Goal: Information Seeking & Learning: Learn about a topic

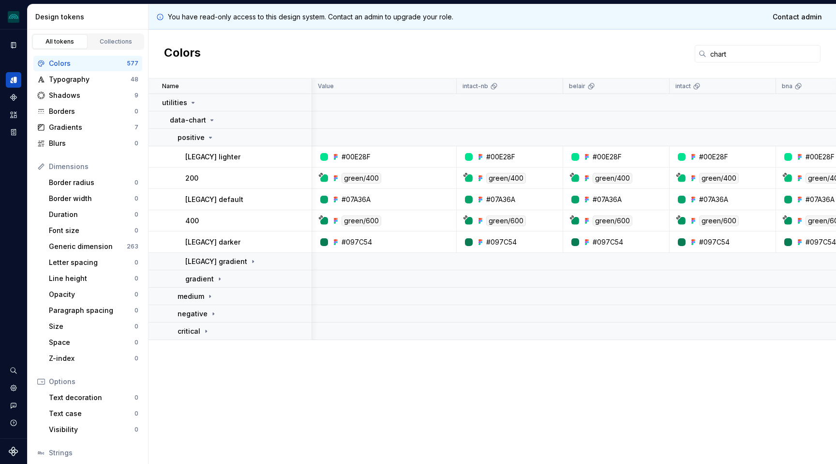
scroll to position [0, 792]
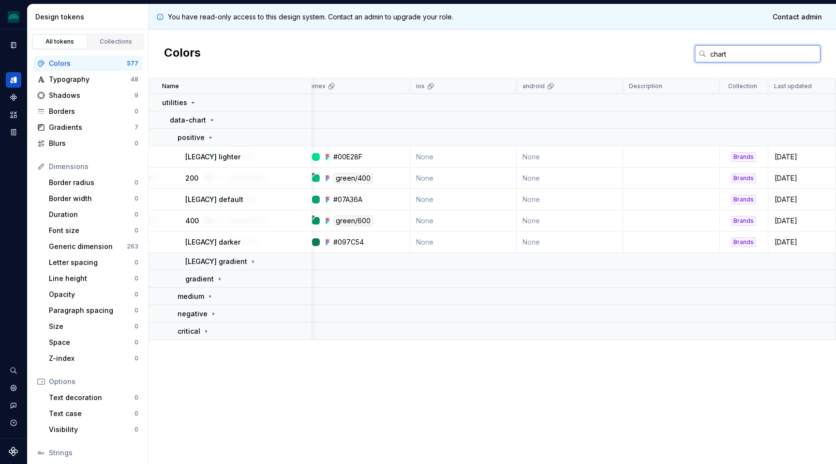
click at [734, 55] on input "chart" at bounding box center [763, 53] width 114 height 17
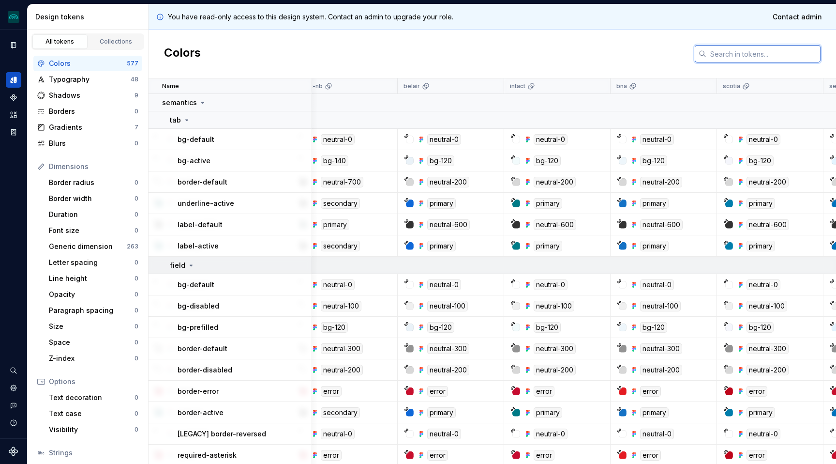
scroll to position [0, 0]
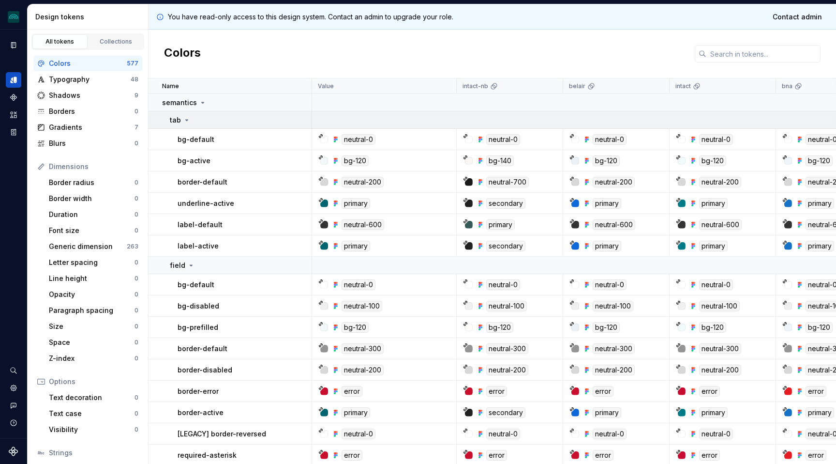
click at [185, 118] on icon at bounding box center [187, 120] width 8 height 8
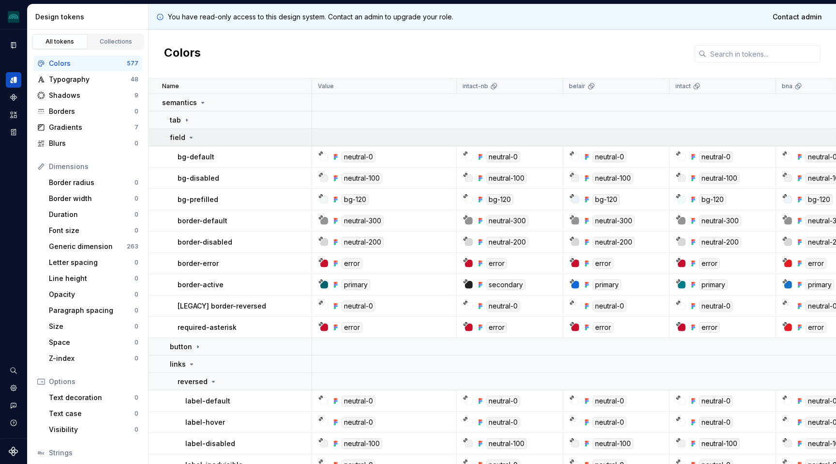
click at [190, 136] on icon at bounding box center [191, 138] width 8 height 8
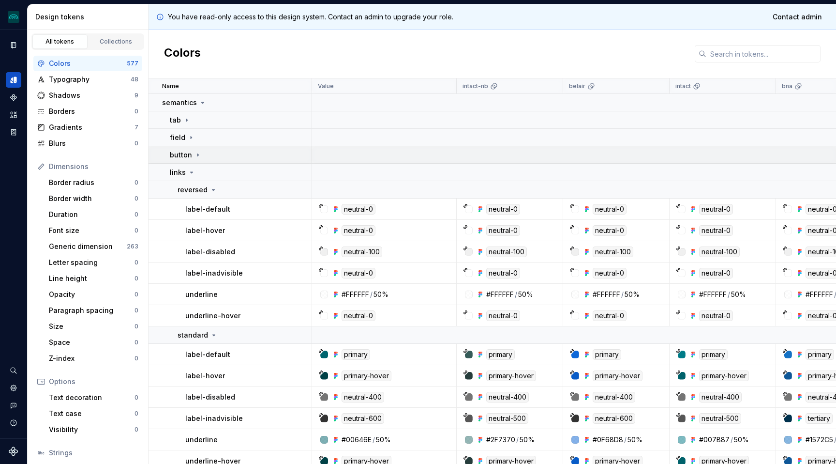
click at [195, 159] on div "button" at bounding box center [186, 155] width 32 height 10
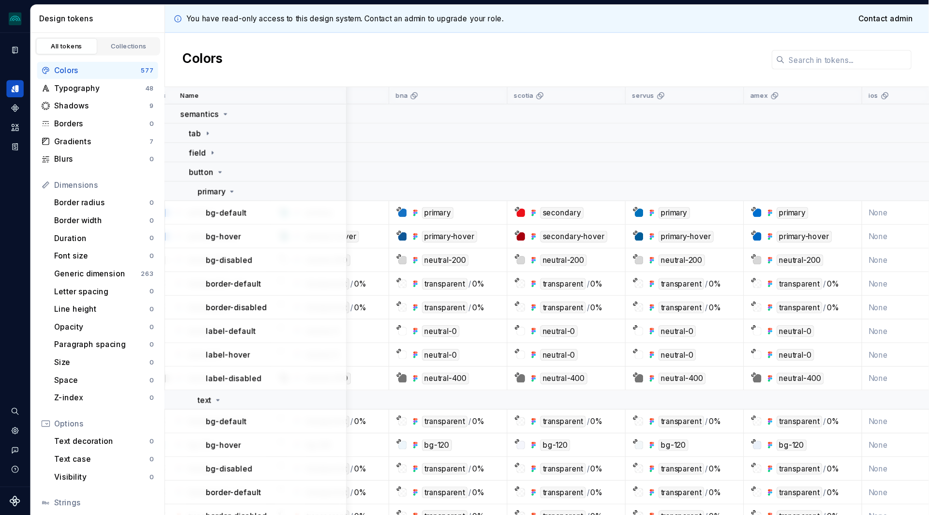
scroll to position [0, 425]
click at [211, 170] on icon at bounding box center [209, 172] width 8 height 8
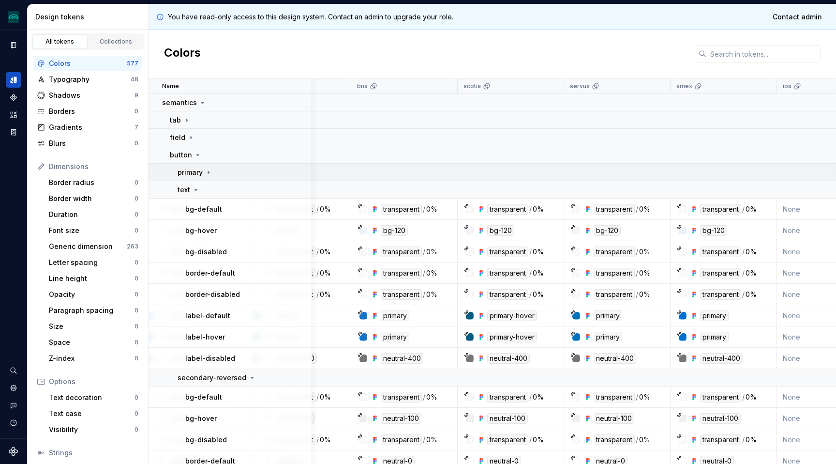
click at [211, 170] on icon at bounding box center [209, 172] width 8 height 8
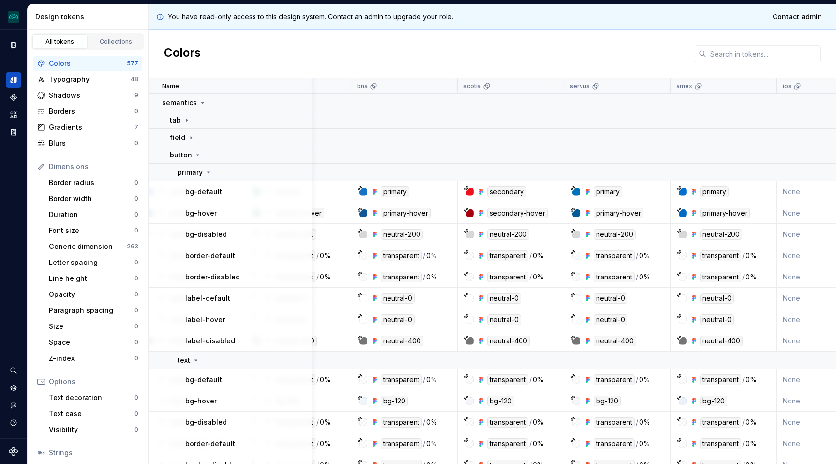
click at [253, 41] on div "Colors" at bounding box center [493, 54] width 688 height 49
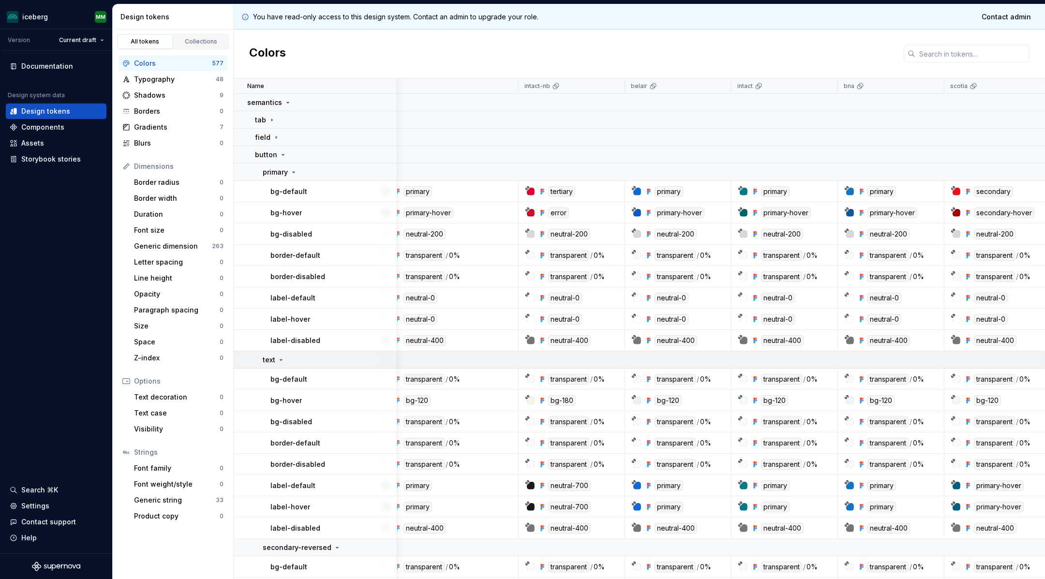
scroll to position [0, 25]
click at [836, 55] on input "text" at bounding box center [972, 53] width 114 height 17
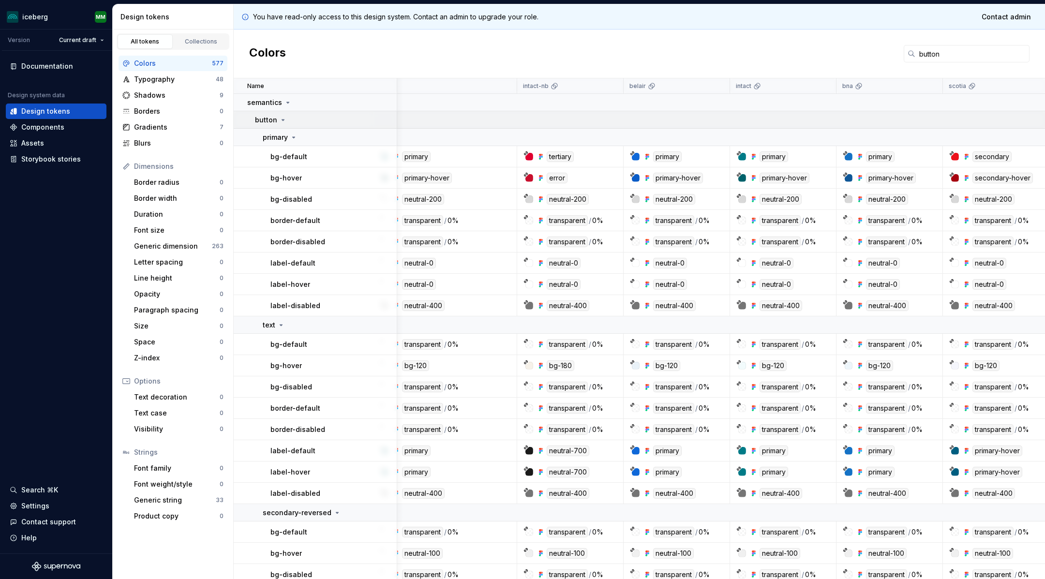
click at [836, 115] on td at bounding box center [1031, 119] width 1316 height 17
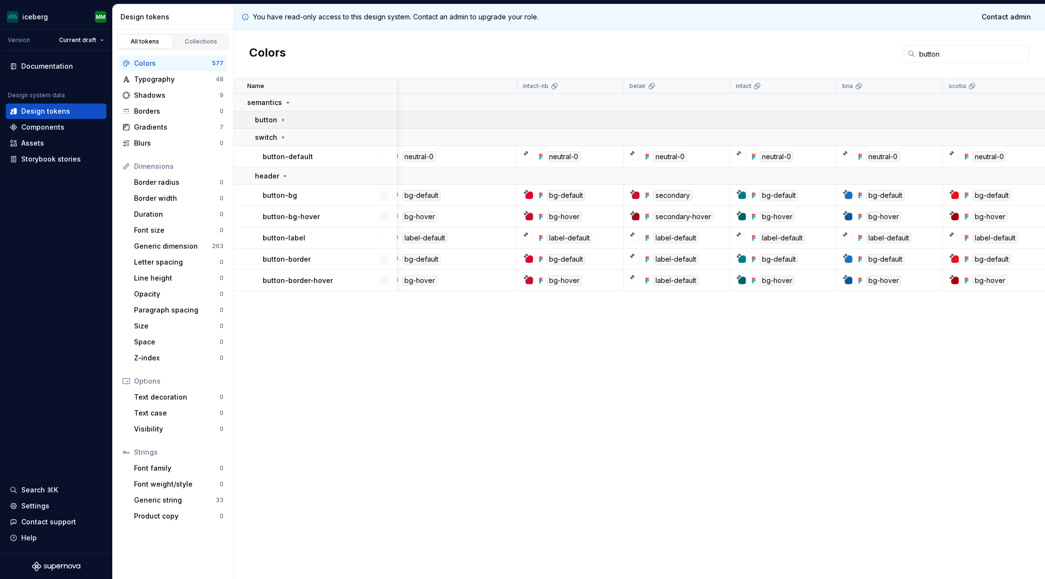
click at [836, 115] on td at bounding box center [1031, 119] width 1316 height 17
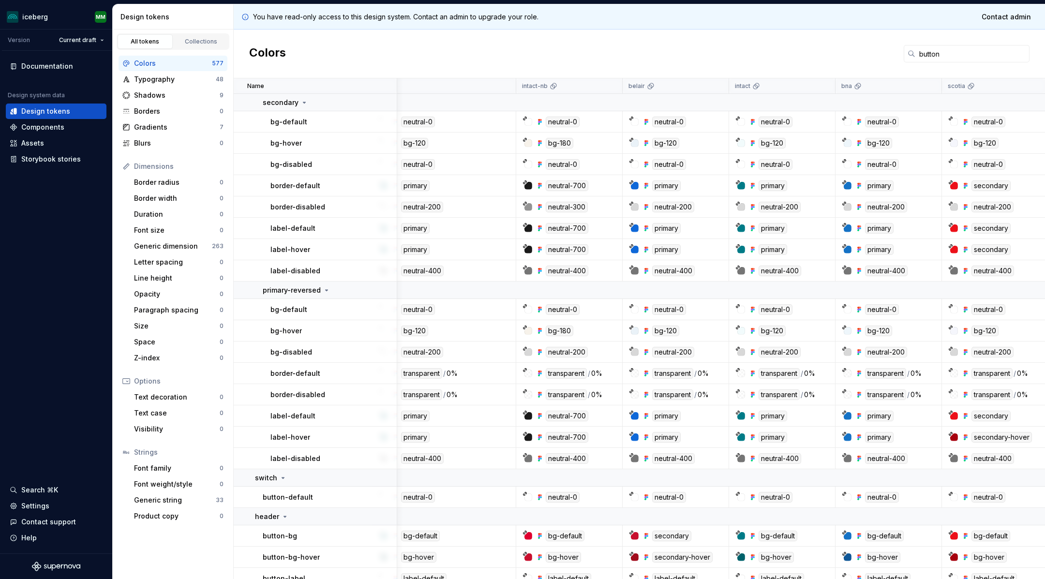
scroll to position [650, 26]
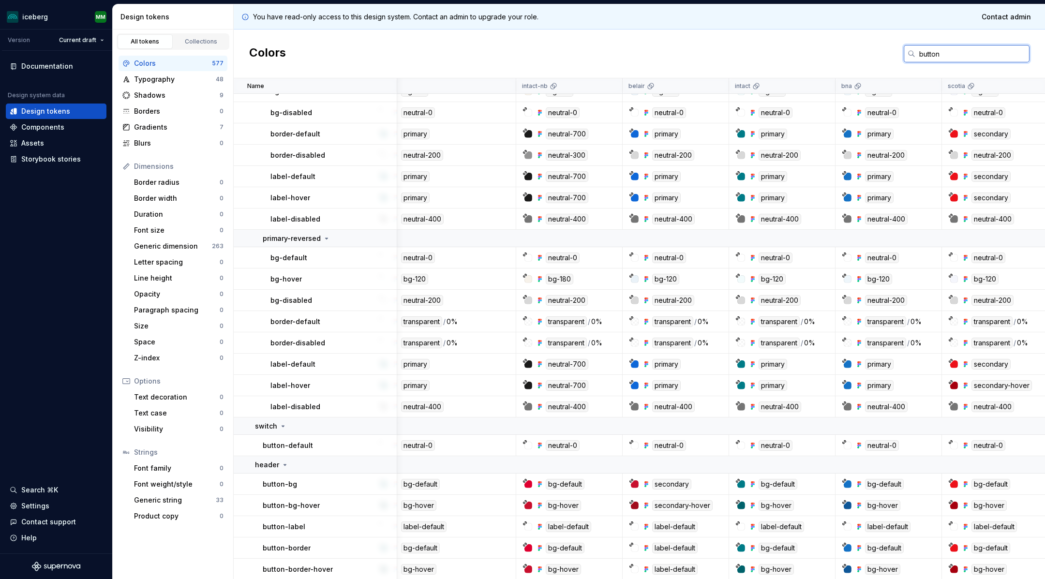
click at [836, 54] on input "button" at bounding box center [972, 53] width 114 height 17
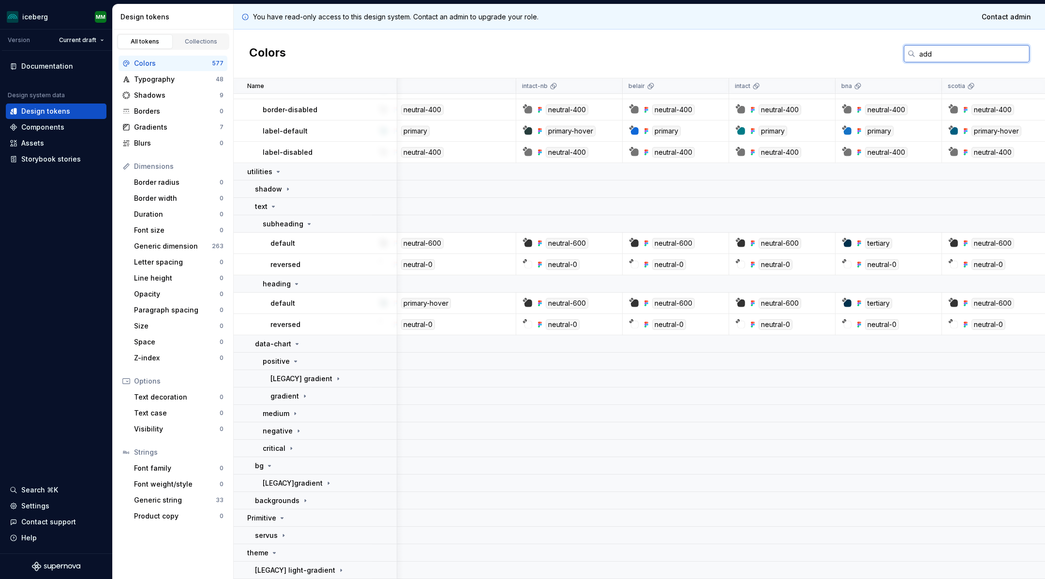
scroll to position [0, 26]
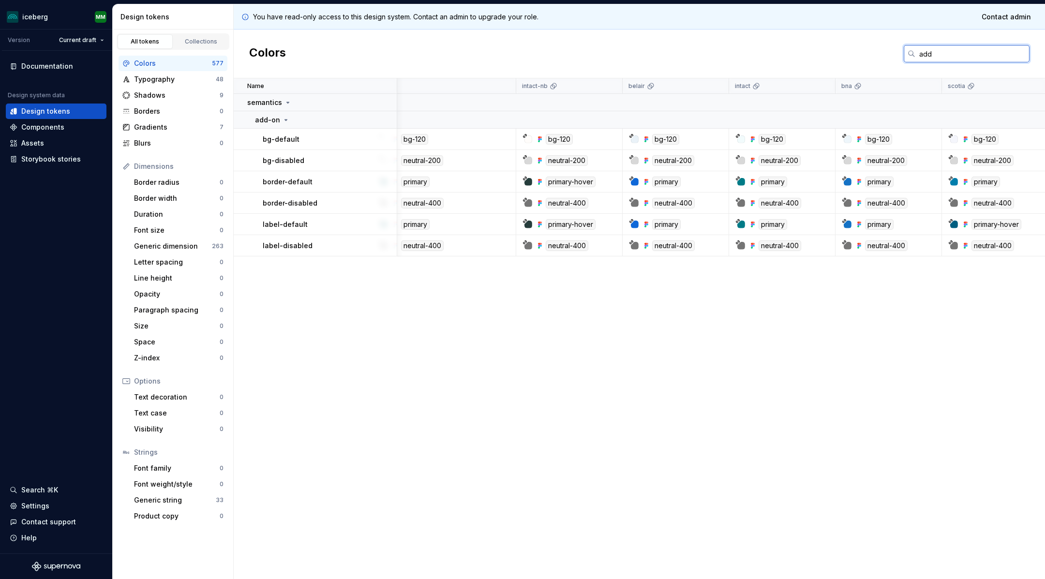
click at [836, 54] on input "add" at bounding box center [972, 53] width 114 height 17
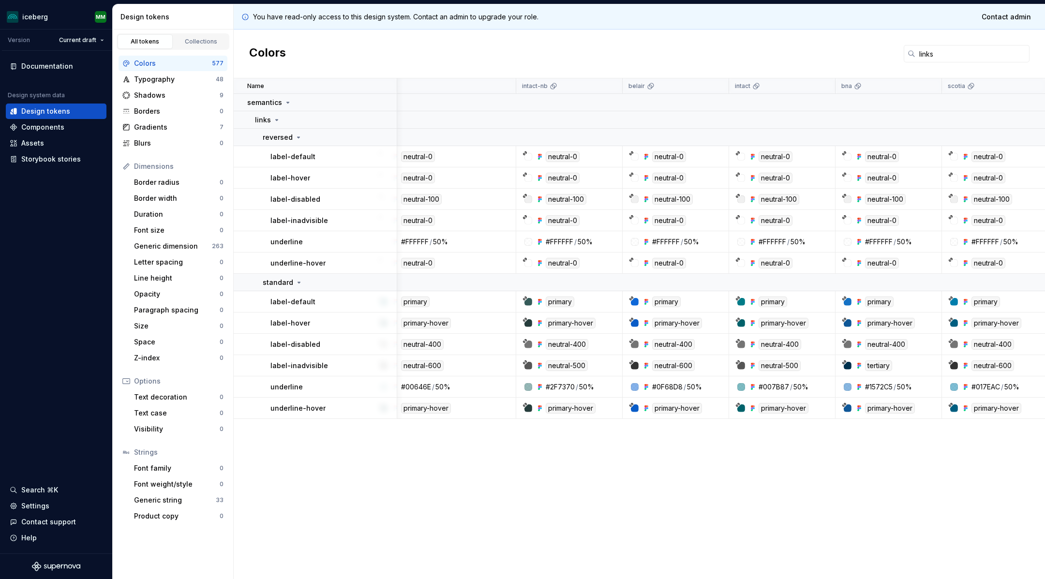
click at [836, 43] on div "Colors links" at bounding box center [639, 54] width 811 height 49
click at [836, 55] on input "links" at bounding box center [972, 53] width 114 height 17
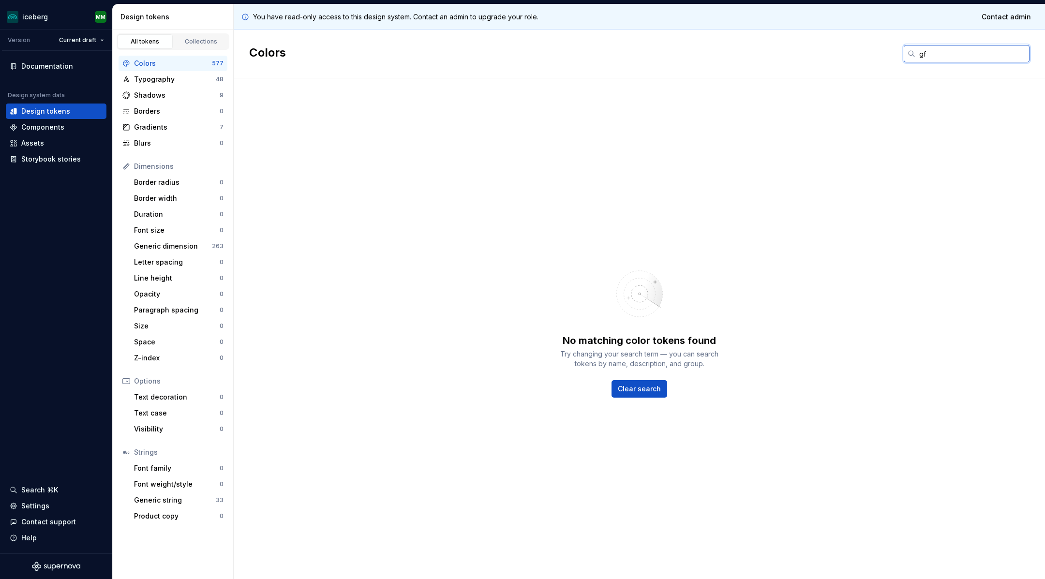
type input "g"
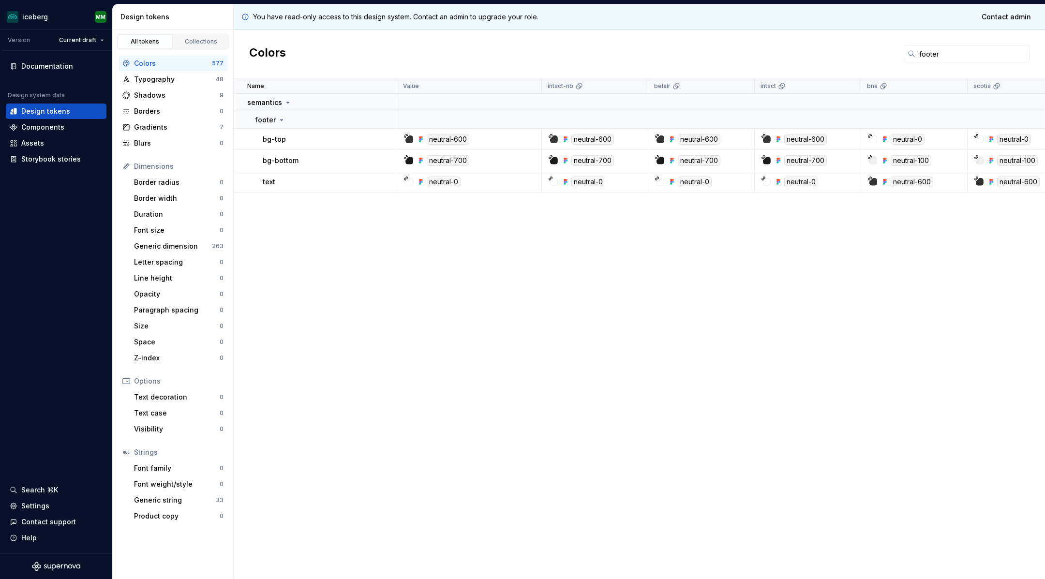
click at [836, 64] on div "Colors footer" at bounding box center [639, 54] width 811 height 49
click at [836, 51] on input "footer" at bounding box center [972, 53] width 114 height 17
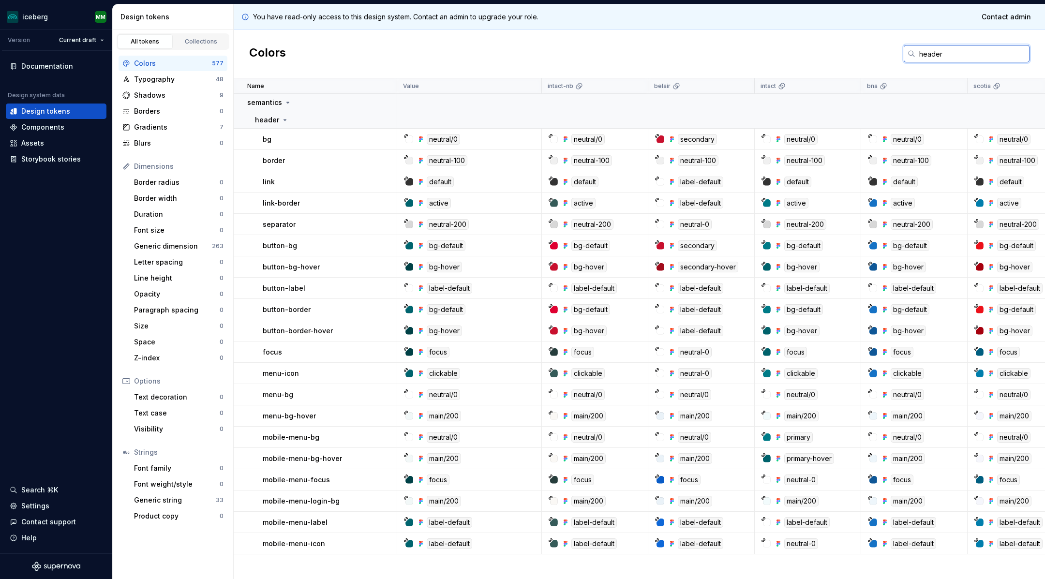
click at [836, 46] on input "header" at bounding box center [972, 53] width 114 height 17
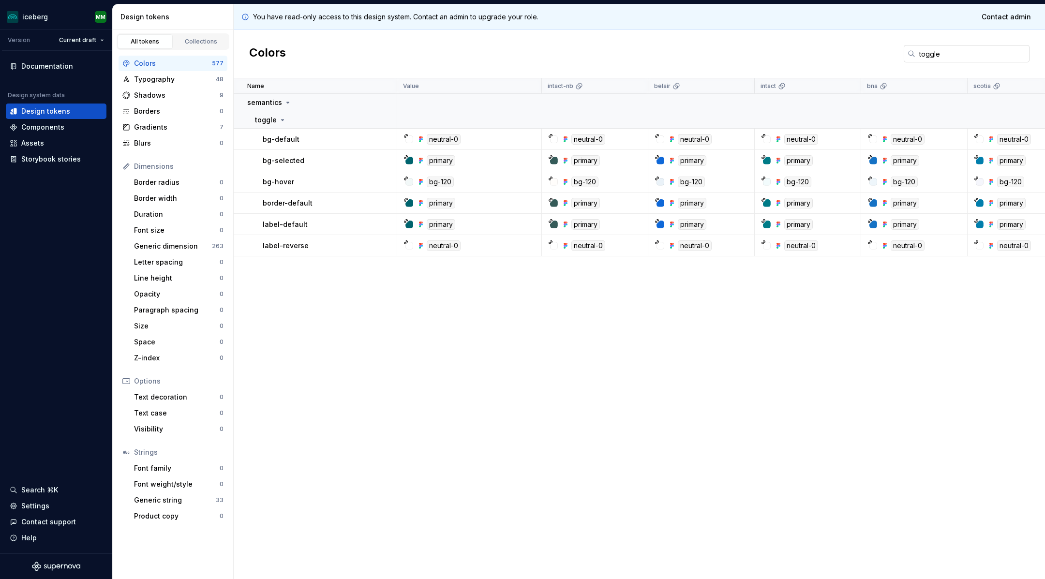
click at [836, 60] on input "toggle" at bounding box center [972, 53] width 114 height 17
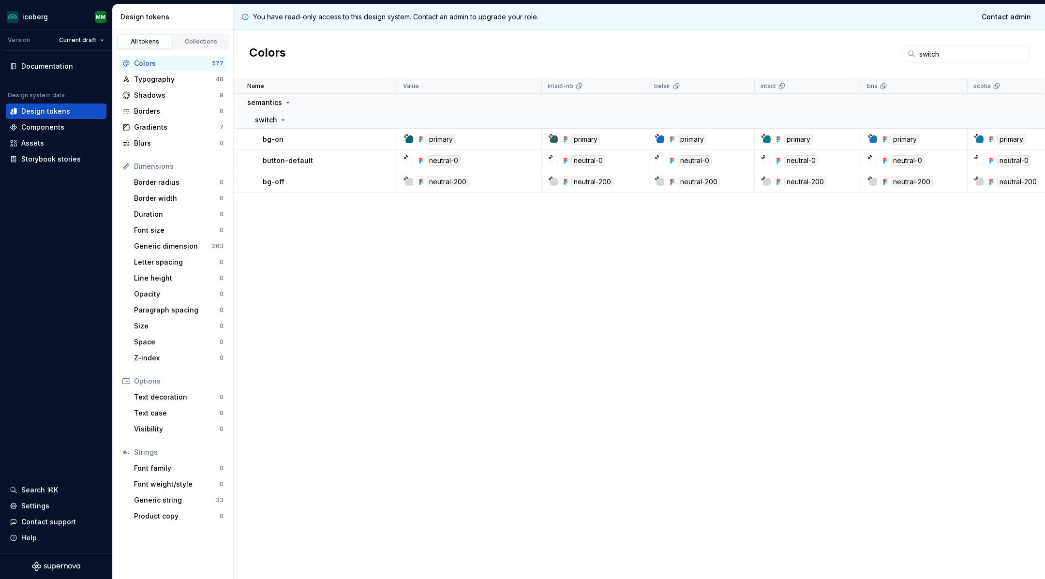
click at [836, 209] on html "iceberg MM Version Current draft Documentation Design system data Design tokens…" at bounding box center [522, 289] width 1045 height 579
click at [836, 58] on input "switch" at bounding box center [972, 53] width 114 height 17
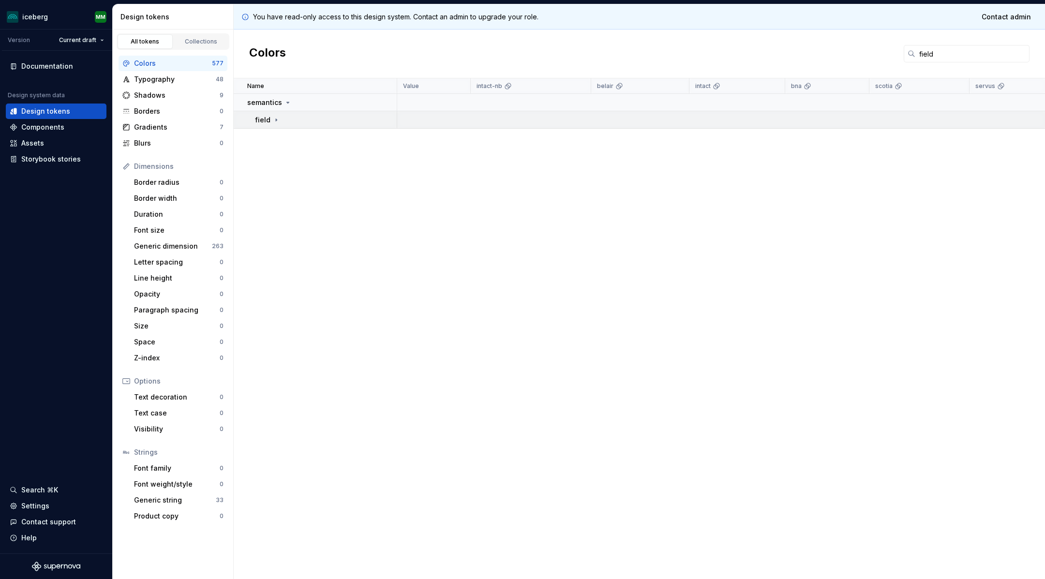
click at [275, 120] on icon at bounding box center [276, 120] width 8 height 8
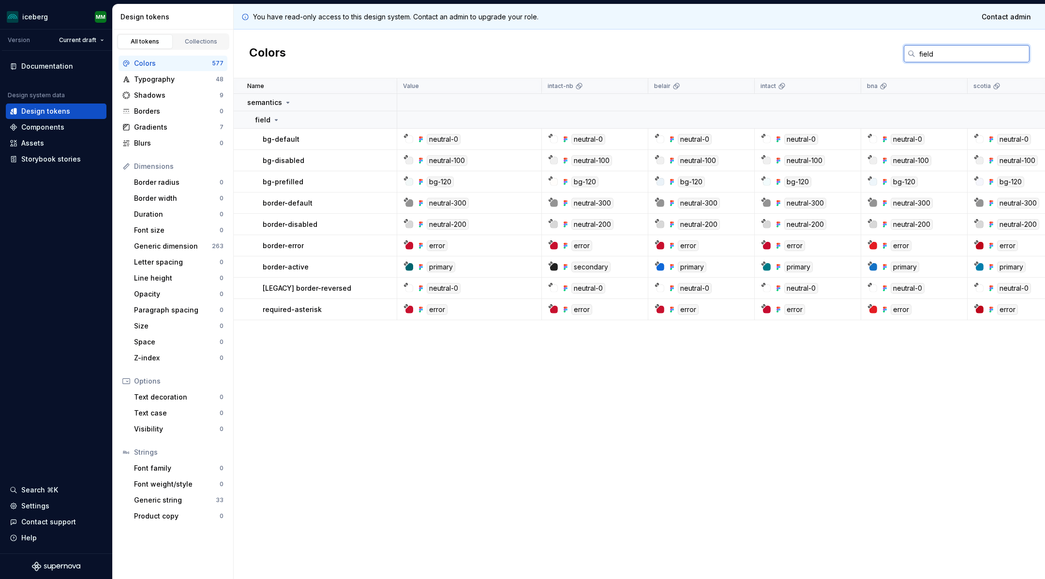
click at [836, 47] on input "field" at bounding box center [972, 53] width 114 height 17
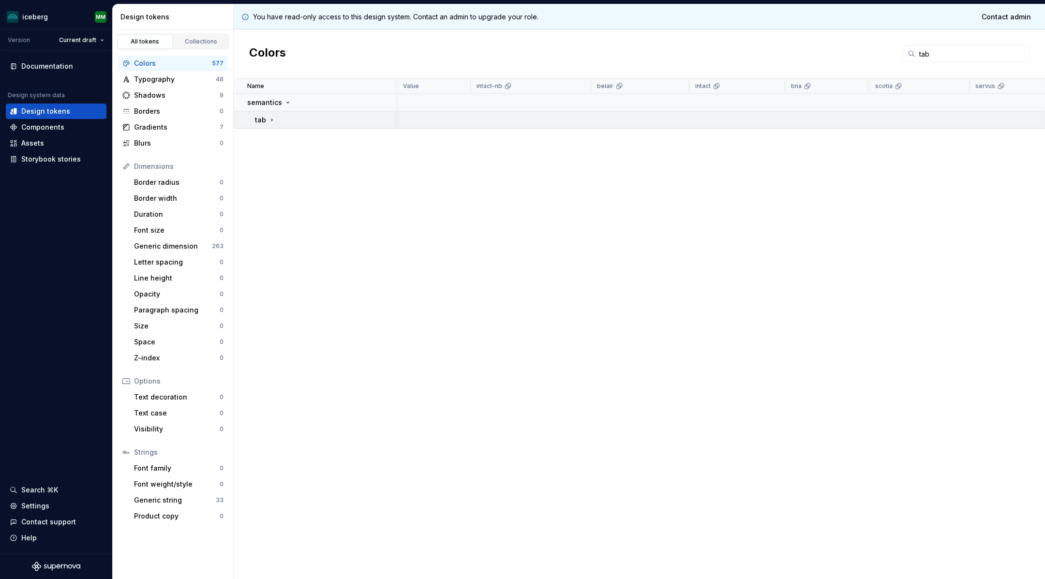
click at [271, 122] on icon at bounding box center [272, 120] width 8 height 8
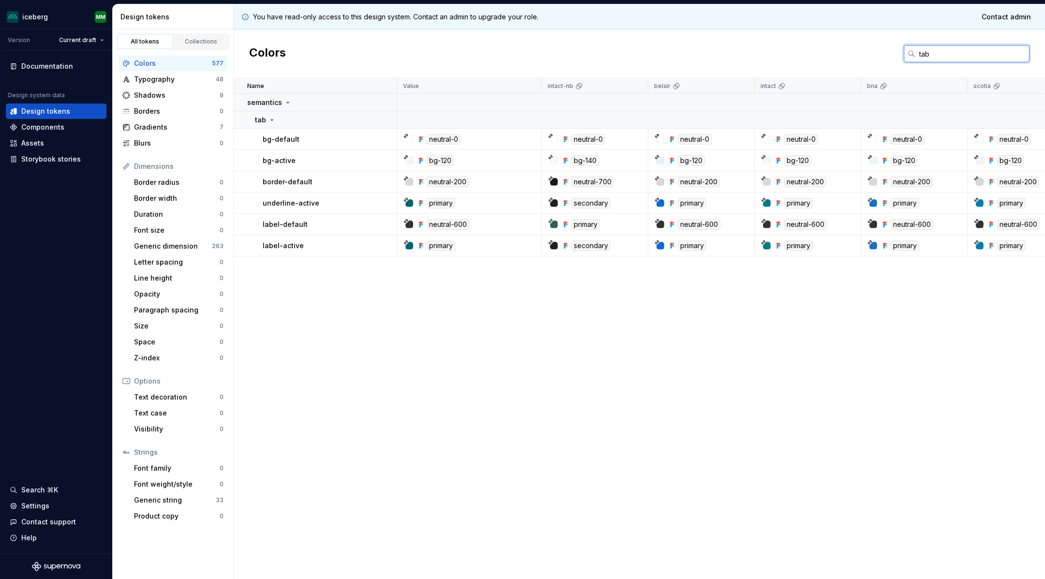
click at [836, 60] on input "tab" at bounding box center [972, 53] width 114 height 17
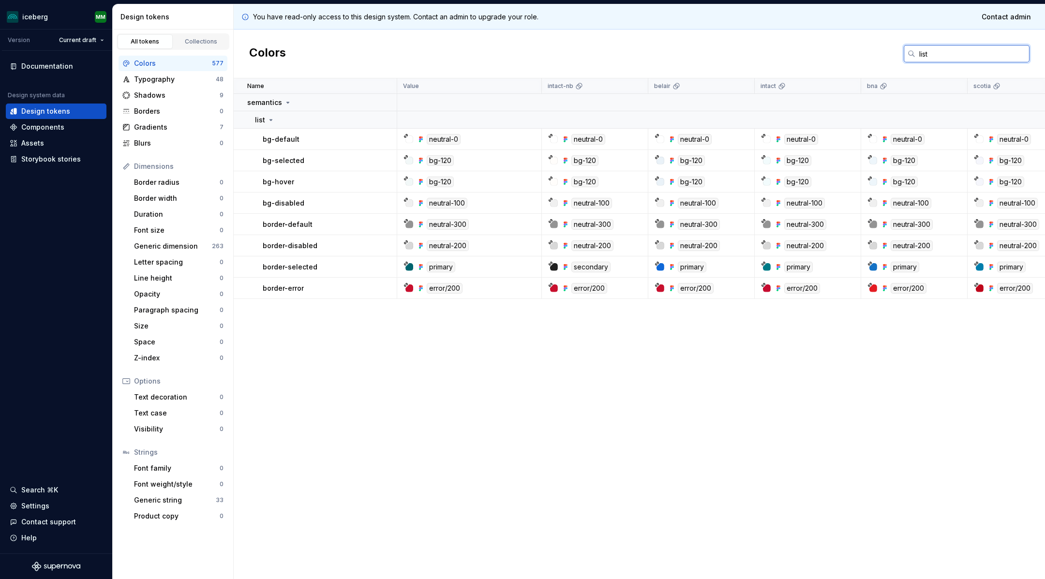
click at [836, 45] on input "list" at bounding box center [972, 53] width 114 height 17
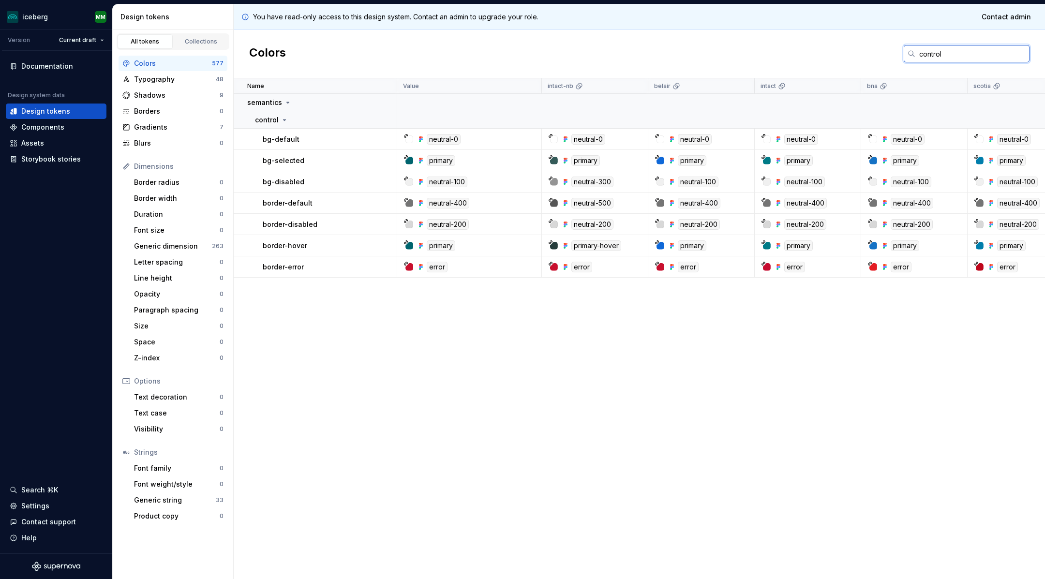
click at [836, 57] on input "control" at bounding box center [972, 53] width 114 height 17
paste input "heading"
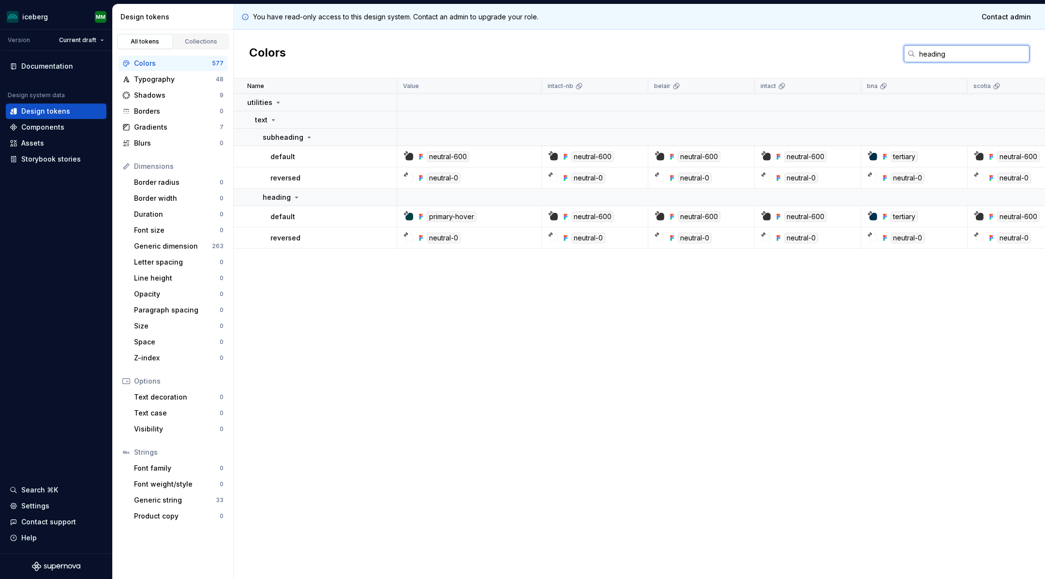
click at [836, 47] on input "heading" at bounding box center [972, 53] width 114 height 17
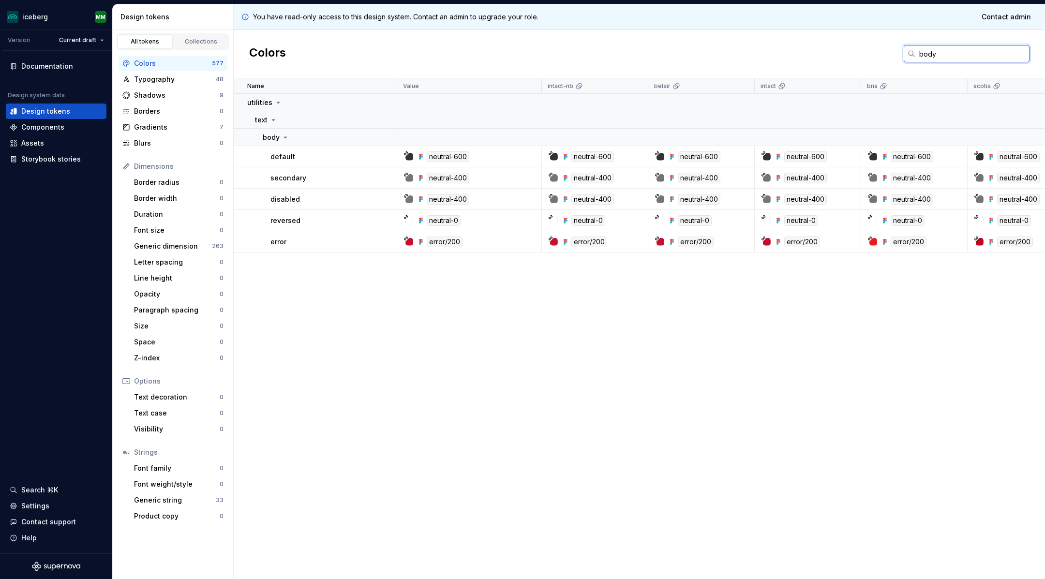
click at [836, 58] on input "body" at bounding box center [972, 53] width 114 height 17
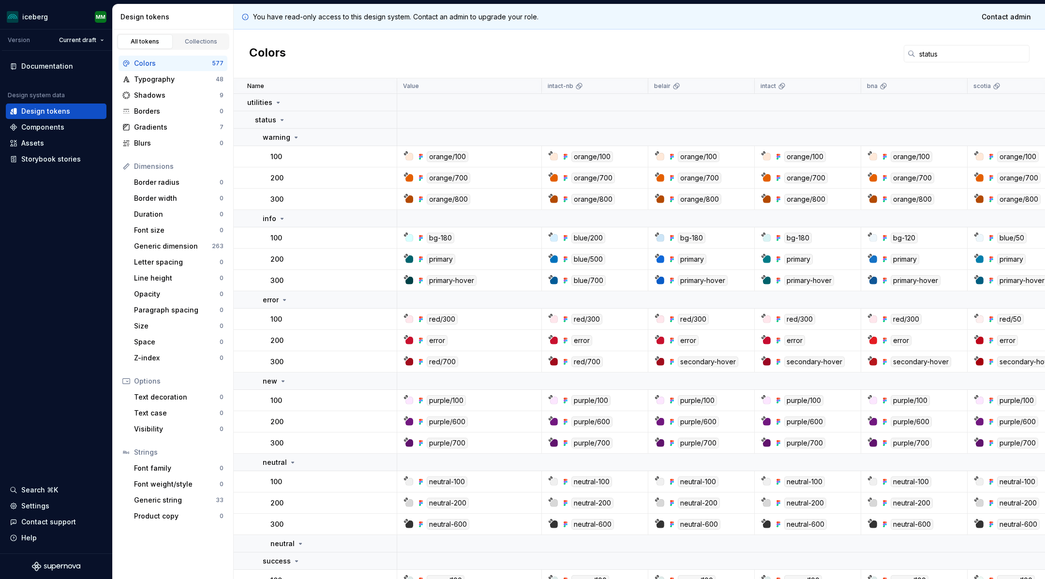
click at [836, 235] on div at bounding box center [980, 238] width 8 height 8
click at [836, 240] on div "blue/50" at bounding box center [1012, 238] width 30 height 11
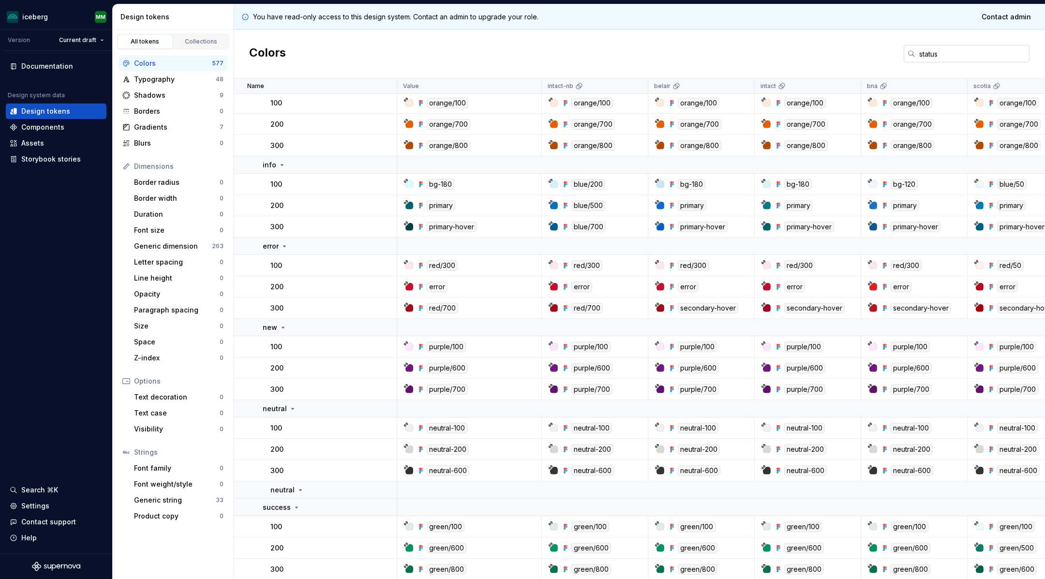
click at [836, 55] on input "status" at bounding box center [972, 53] width 114 height 17
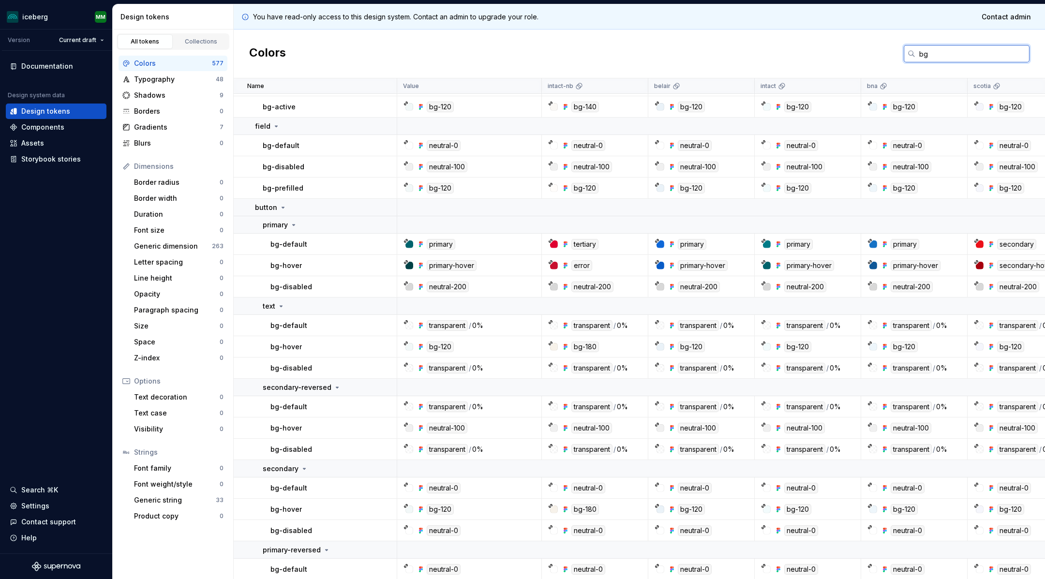
scroll to position [0, 0]
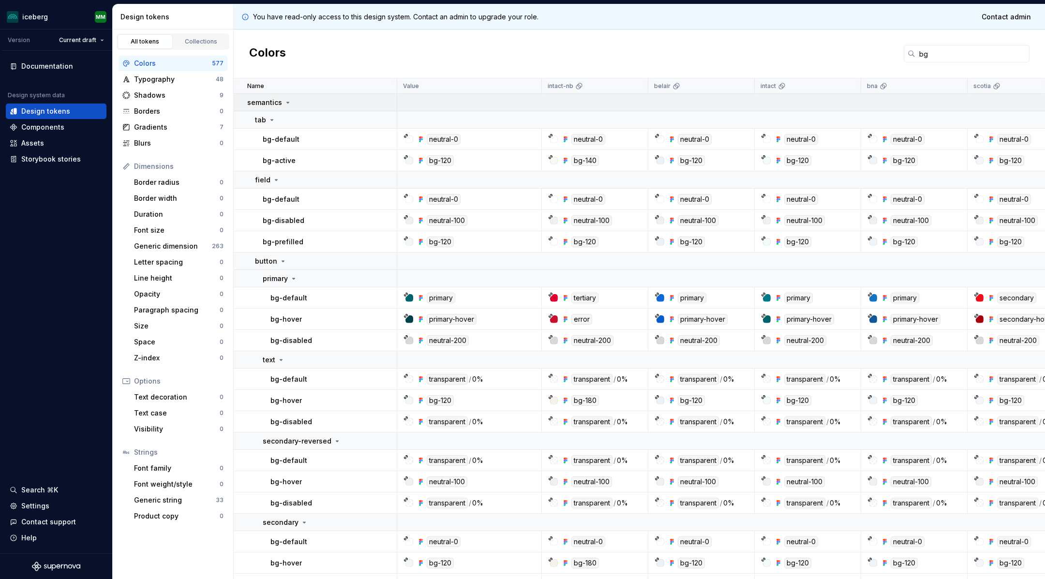
click at [287, 102] on icon at bounding box center [288, 102] width 2 height 1
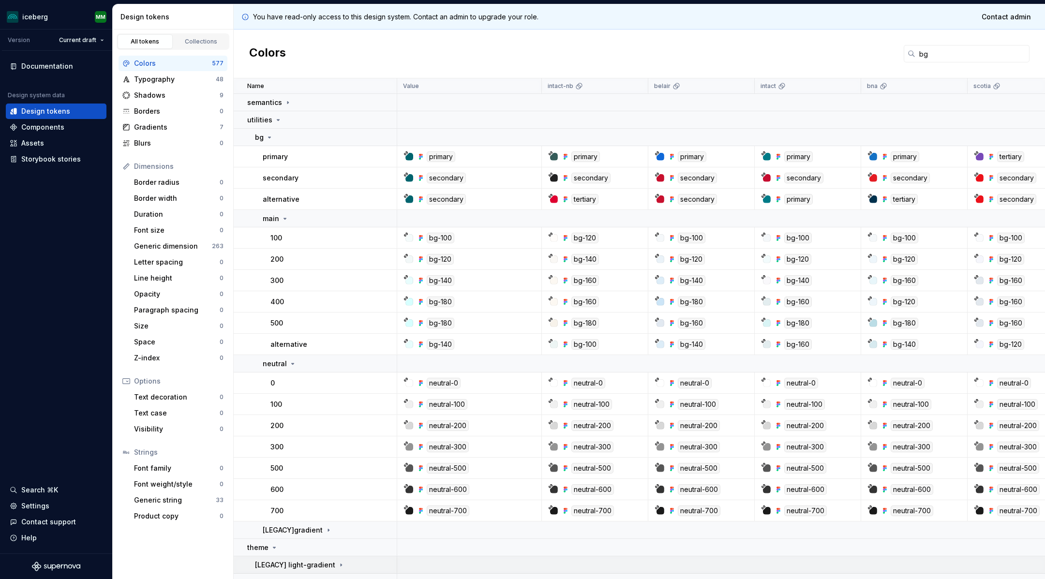
scroll to position [11, 0]
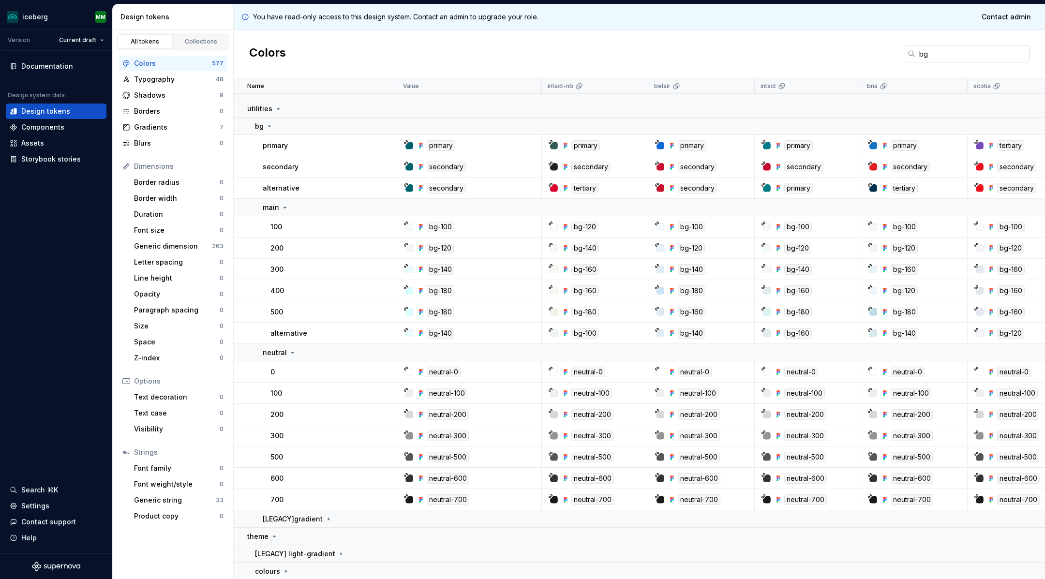
click at [836, 58] on input "bg" at bounding box center [972, 53] width 114 height 17
paste input "modal"
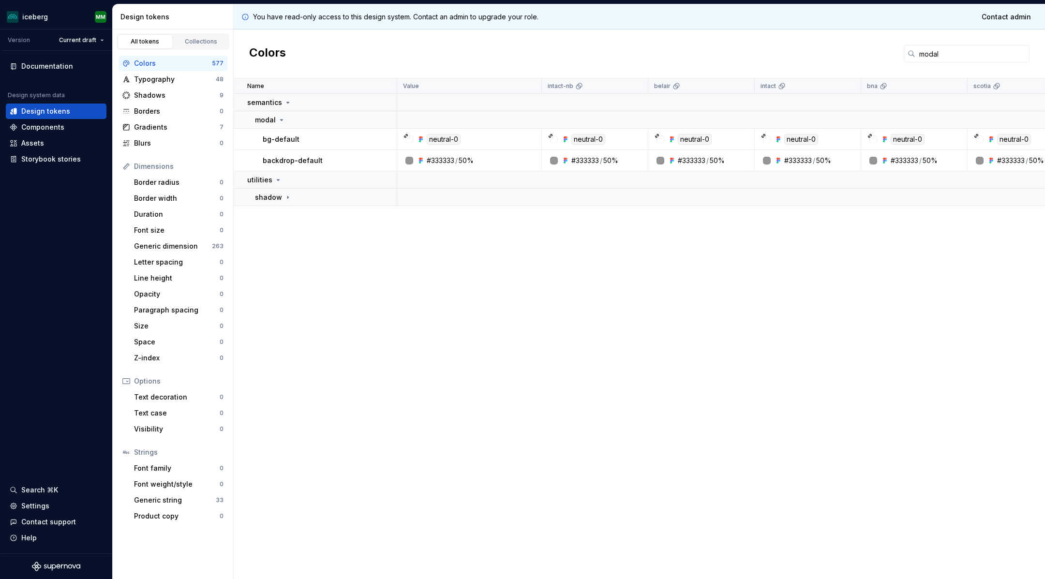
click at [836, 162] on html "iceberg MM Version Current draft Documentation Design system data Design tokens…" at bounding box center [522, 289] width 1045 height 579
click at [836, 46] on input "modal" at bounding box center [972, 53] width 114 height 17
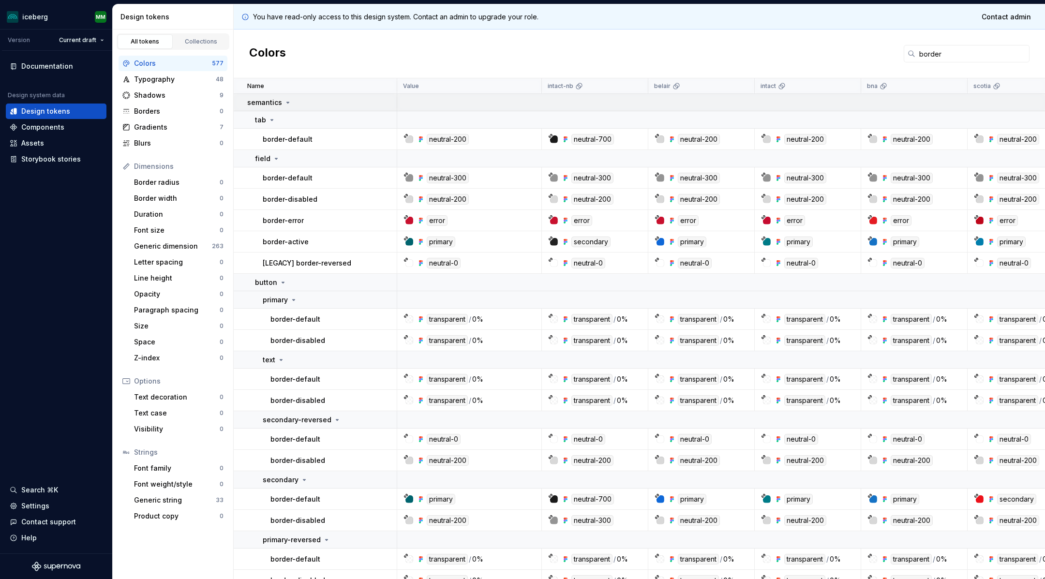
click at [287, 102] on icon at bounding box center [288, 102] width 2 height 1
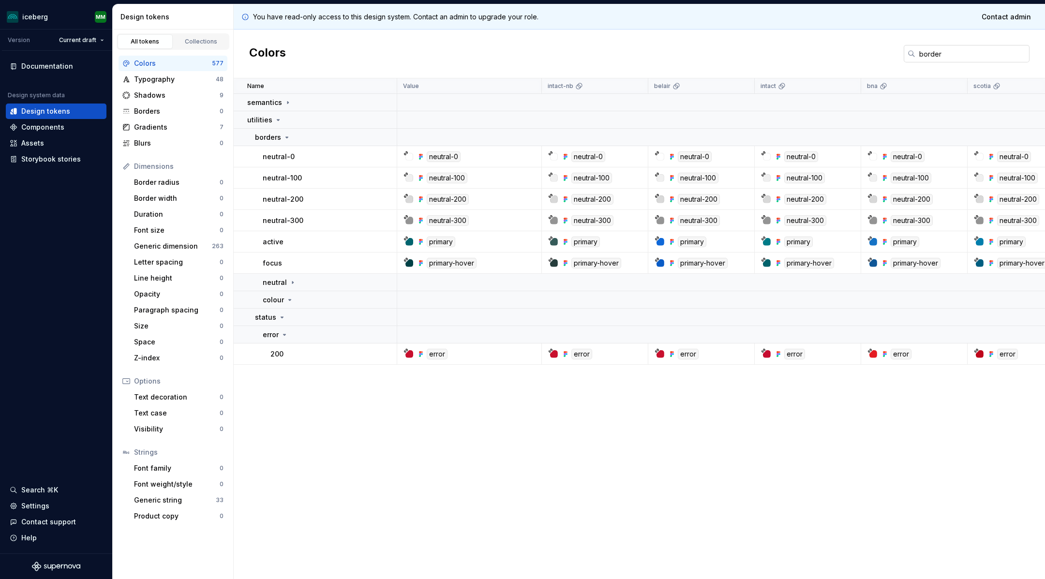
click at [836, 54] on input "border" at bounding box center [972, 53] width 114 height 17
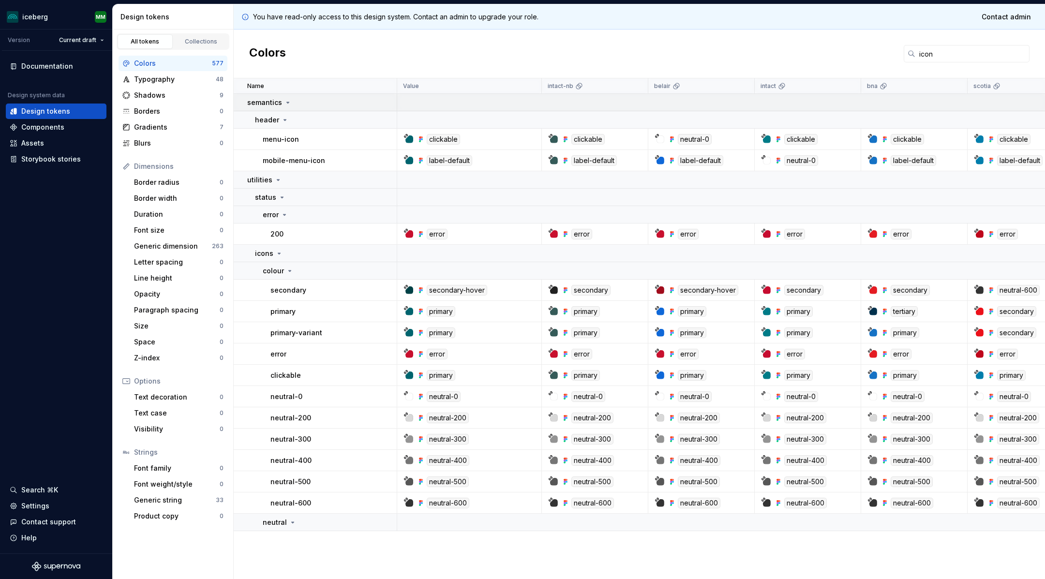
click at [289, 102] on icon at bounding box center [288, 103] width 8 height 8
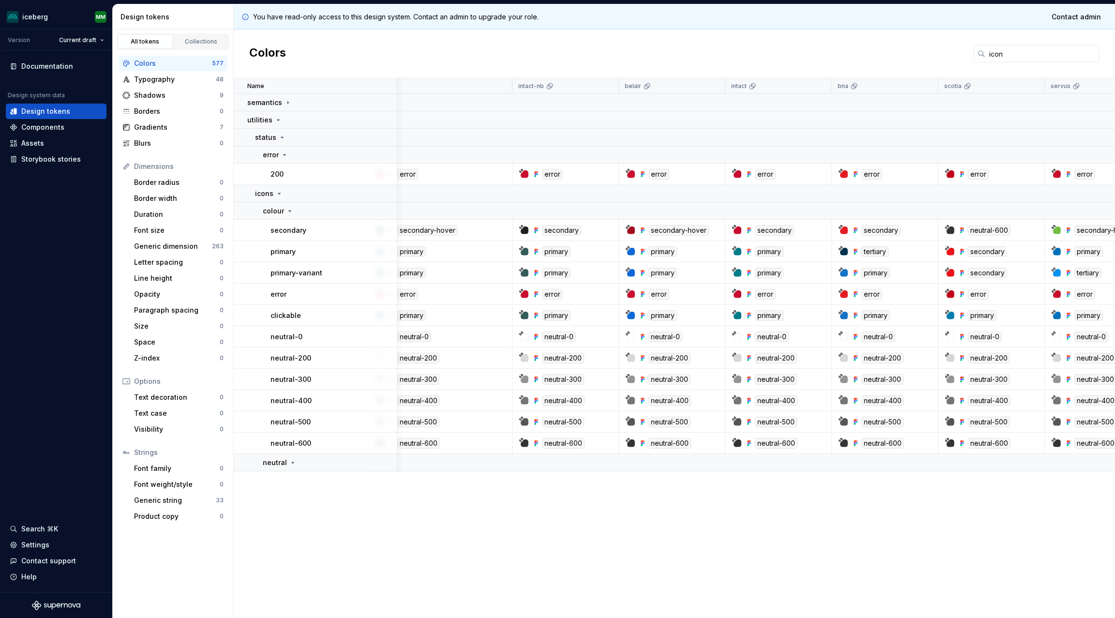
scroll to position [0, 30]
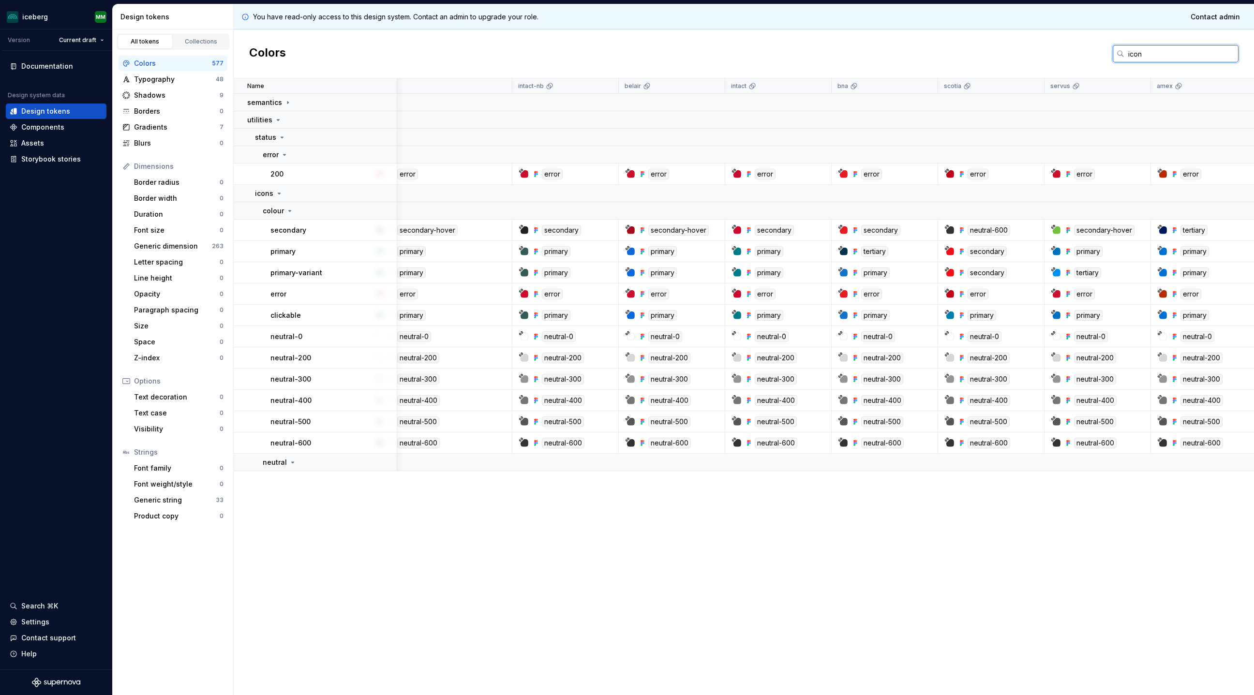
click at [836, 52] on input "icon" at bounding box center [1181, 53] width 114 height 17
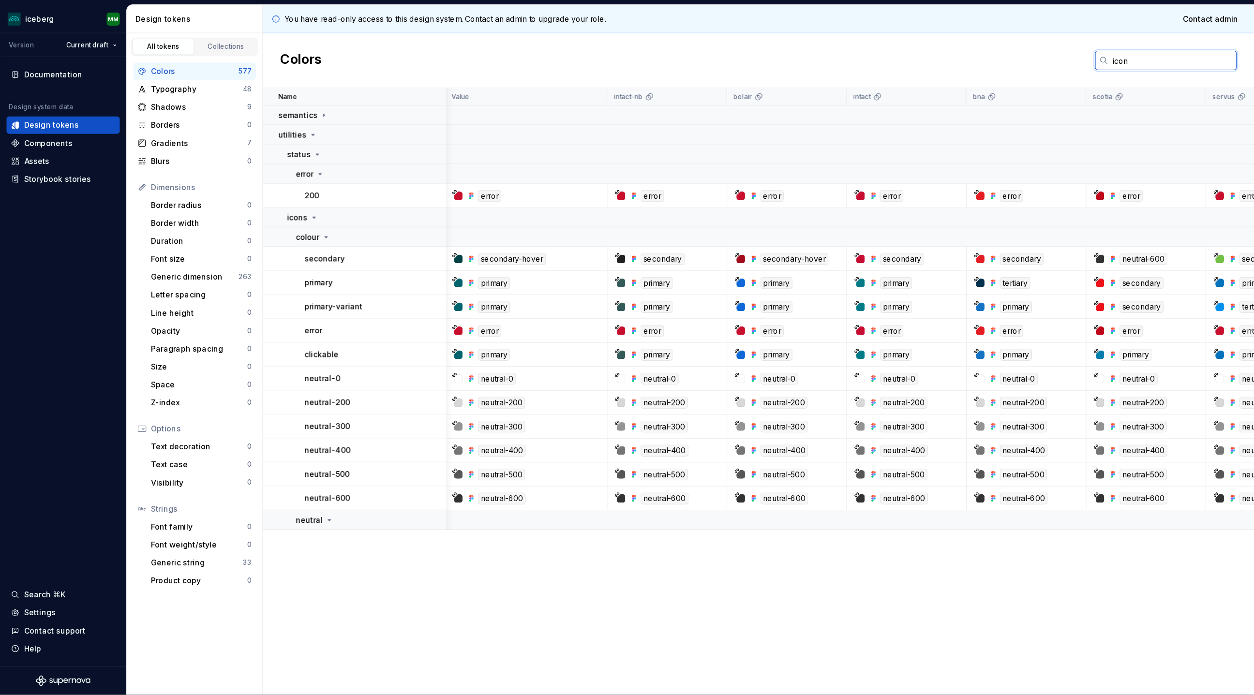
scroll to position [0, 0]
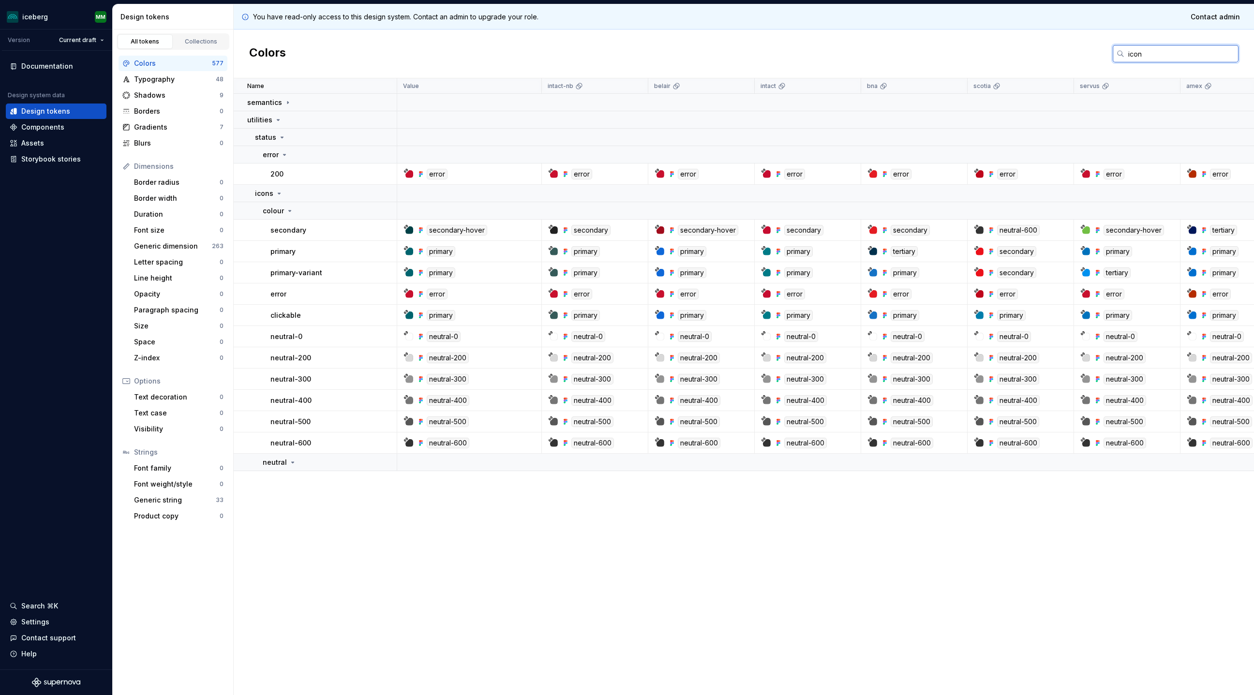
click at [836, 49] on input "icon" at bounding box center [1181, 53] width 114 height 17
type input "n"
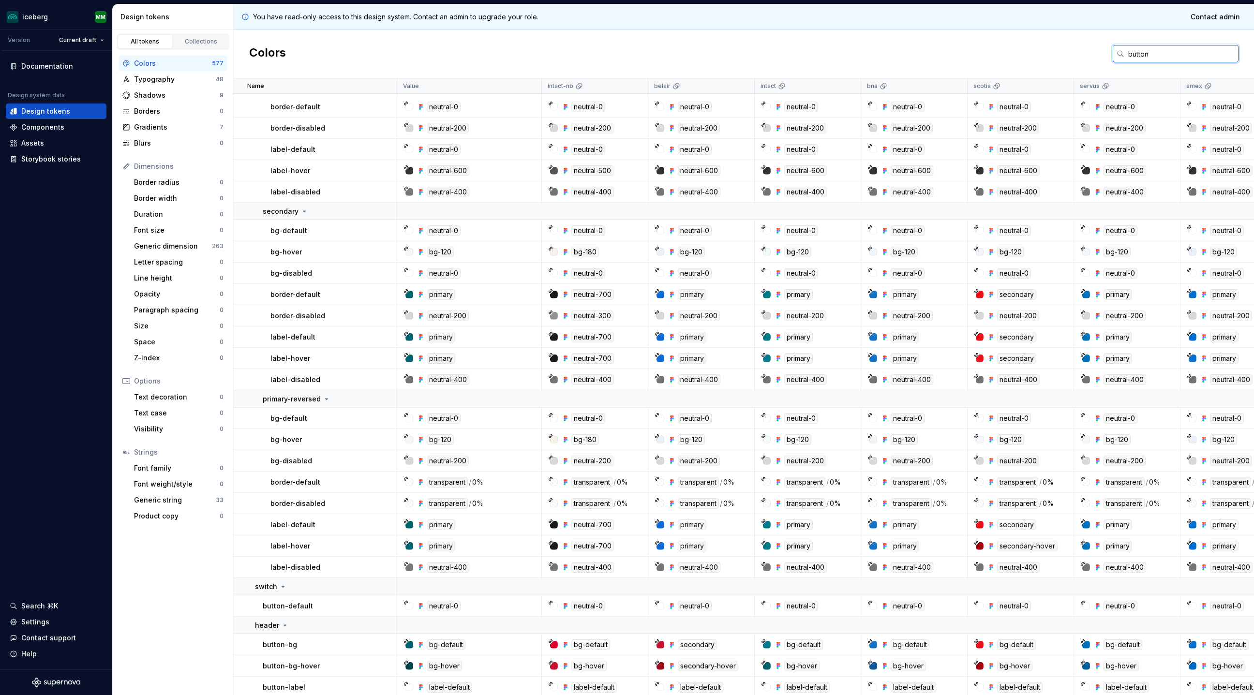
scroll to position [534, 0]
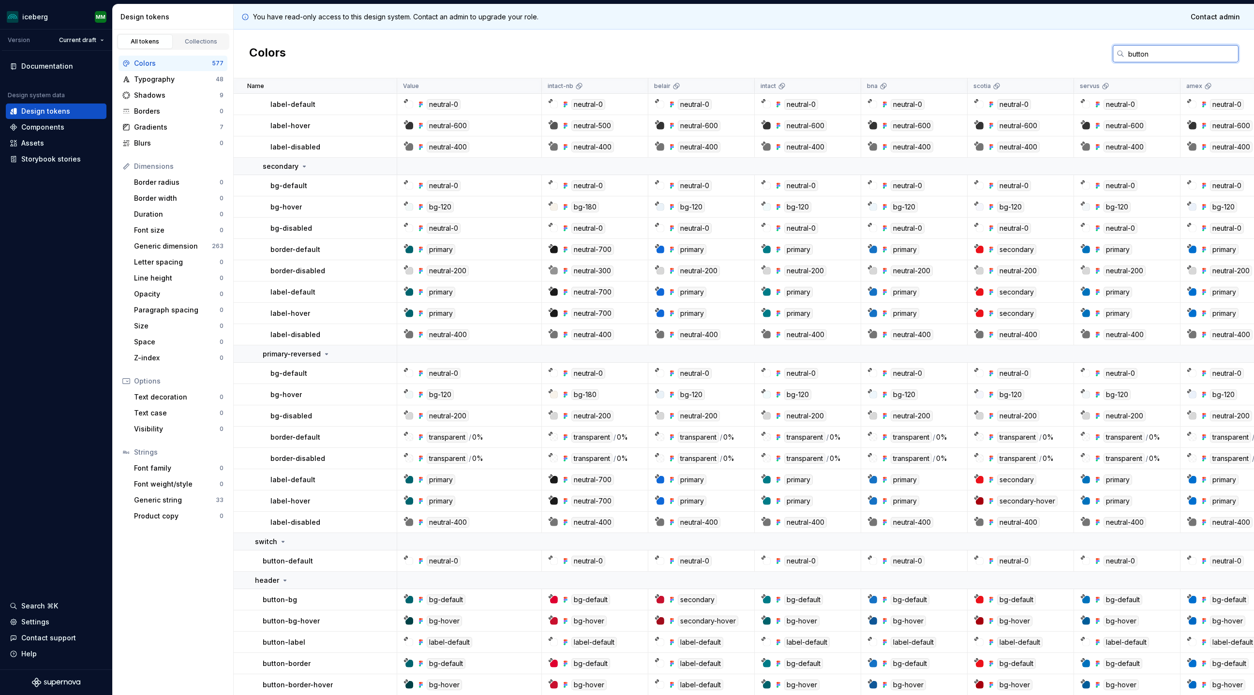
click at [836, 54] on input "button" at bounding box center [1181, 53] width 114 height 17
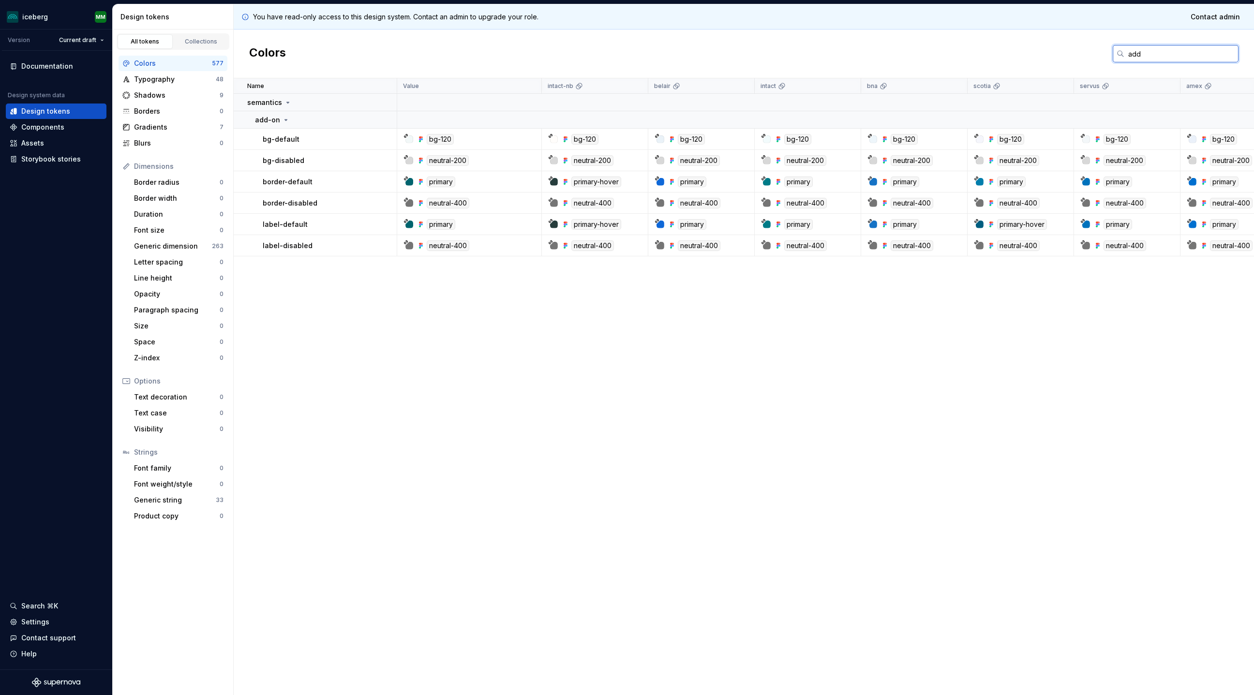
click at [836, 51] on input "add" at bounding box center [1181, 53] width 114 height 17
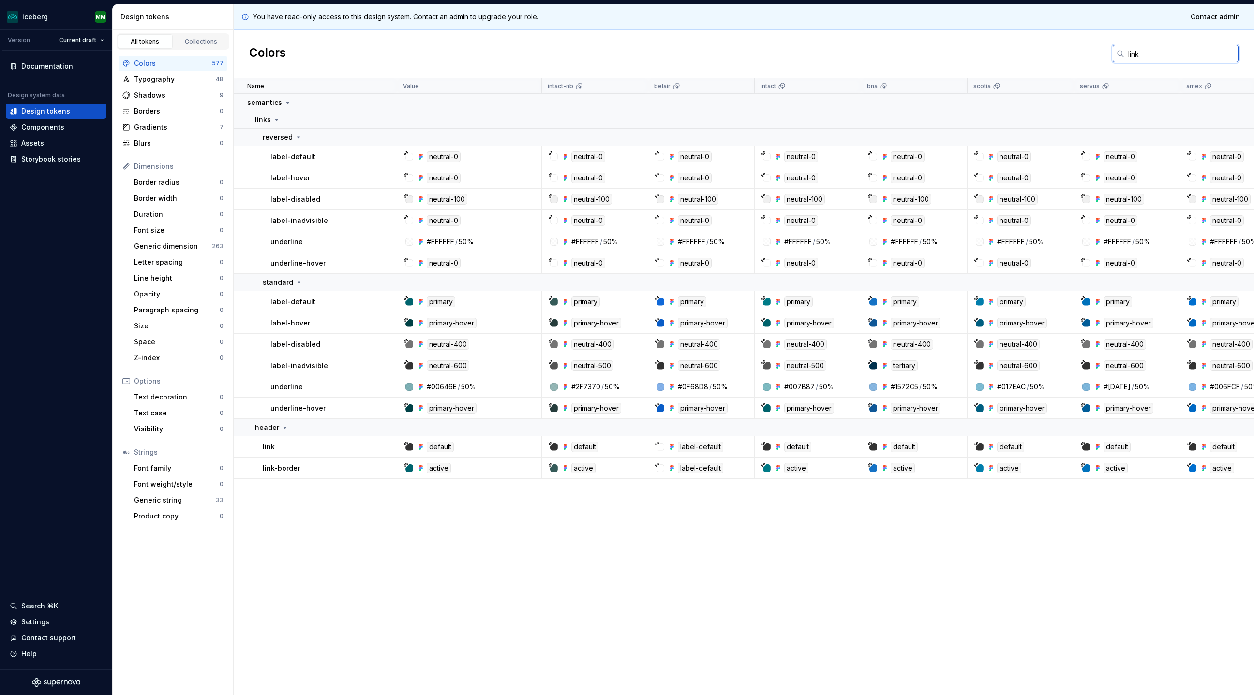
click at [836, 59] on input "link" at bounding box center [1181, 53] width 114 height 17
click at [836, 55] on input "link" at bounding box center [1181, 53] width 114 height 17
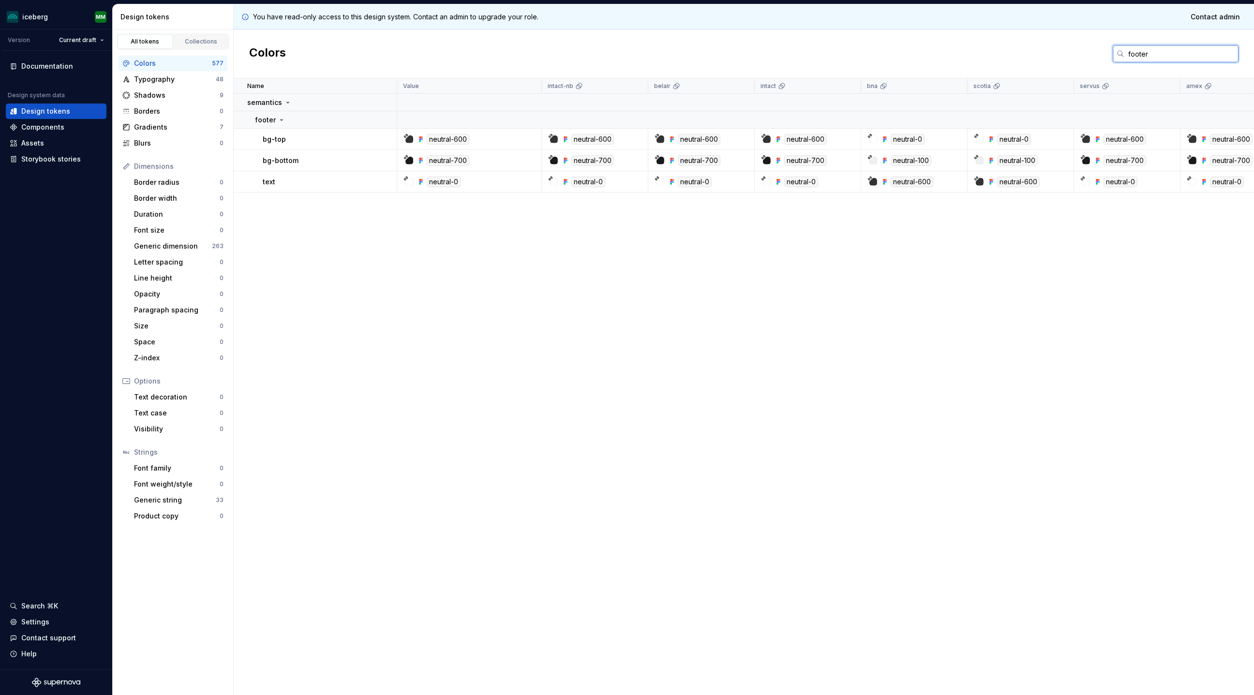
click at [836, 55] on input "footer" at bounding box center [1181, 53] width 114 height 17
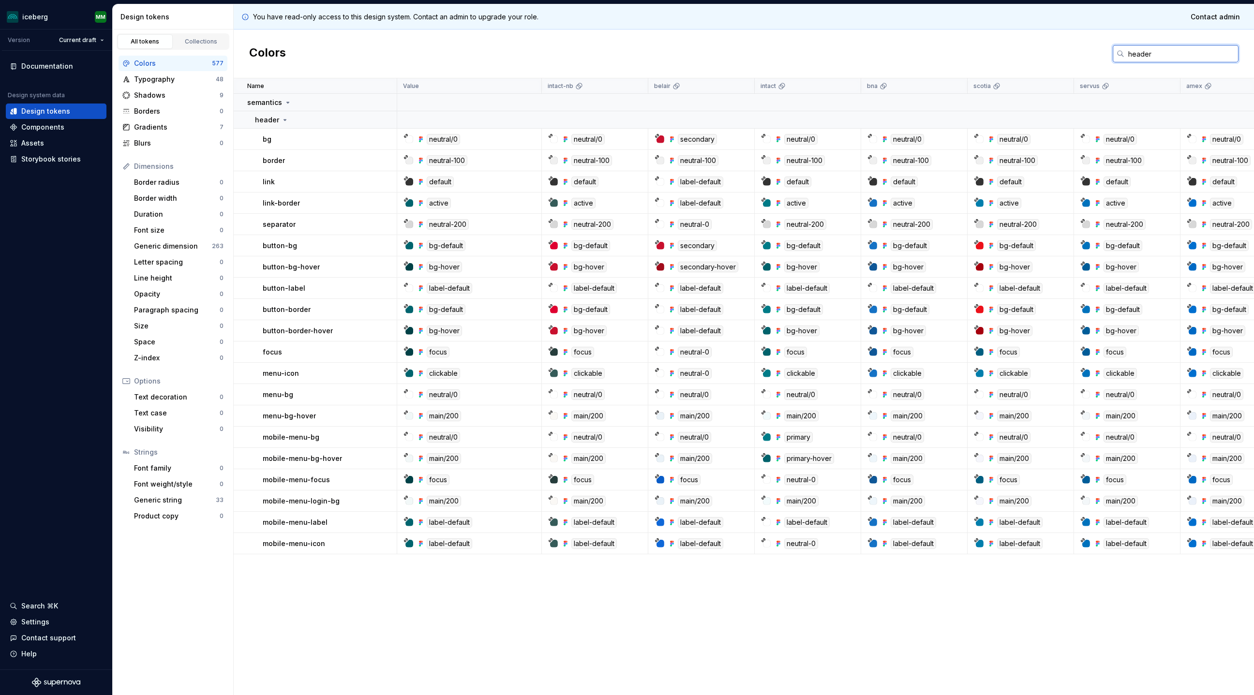
type input "header"
drag, startPoint x: 723, startPoint y: 182, endPoint x: 667, endPoint y: 182, distance: 55.6
click at [667, 182] on div "label-default" at bounding box center [704, 182] width 99 height 11
copy div "label-default"
click at [691, 45] on div "Colors header" at bounding box center [744, 54] width 1020 height 49
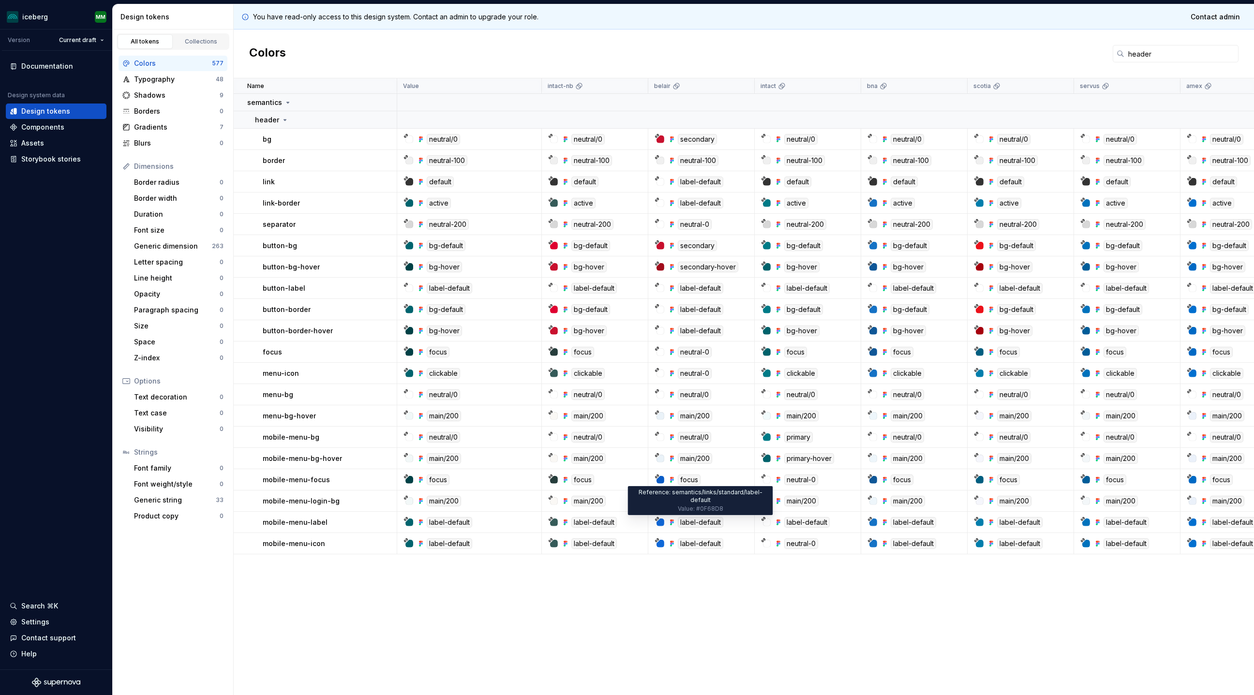
click at [689, 463] on div "label-default" at bounding box center [700, 522] width 45 height 11
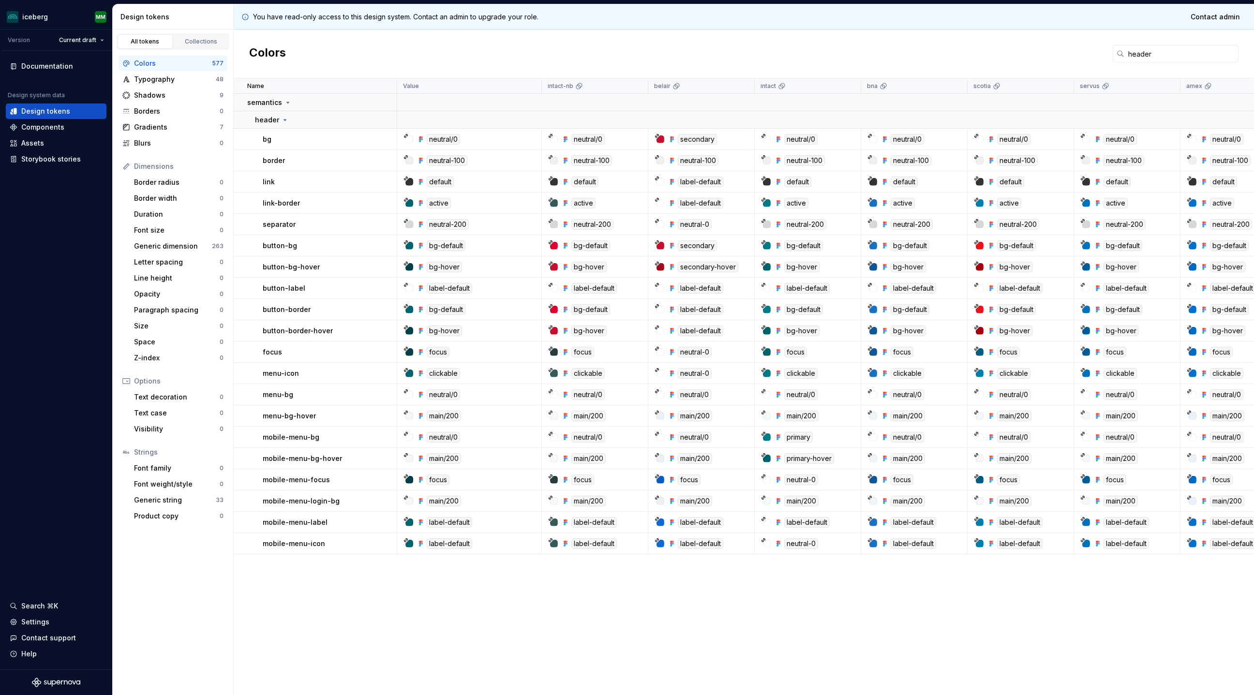
click at [696, 463] on div "Name Value intact-[PERSON_NAME] intact bna scotia servus amex ios android Descr…" at bounding box center [744, 386] width 1020 height 617
click at [836, 57] on input "header" at bounding box center [1181, 53] width 114 height 17
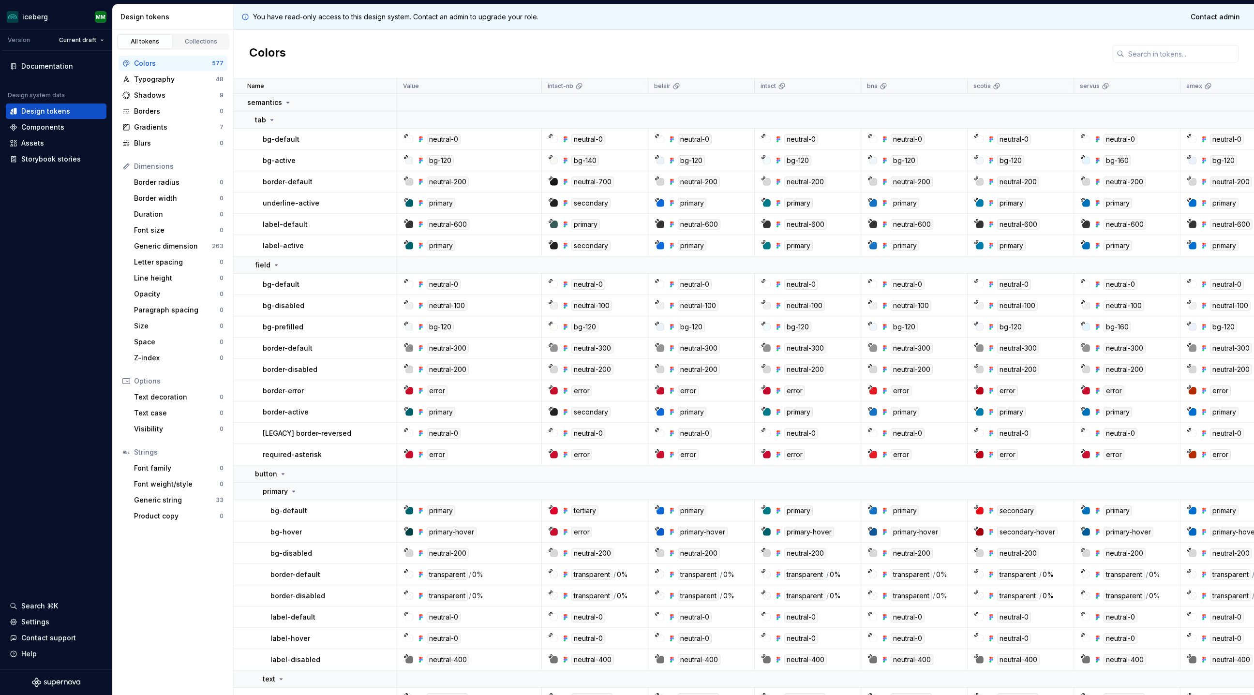
click at [836, 47] on div "Colors" at bounding box center [744, 54] width 1020 height 49
click at [836, 49] on input "text" at bounding box center [1181, 53] width 114 height 17
type input "j"
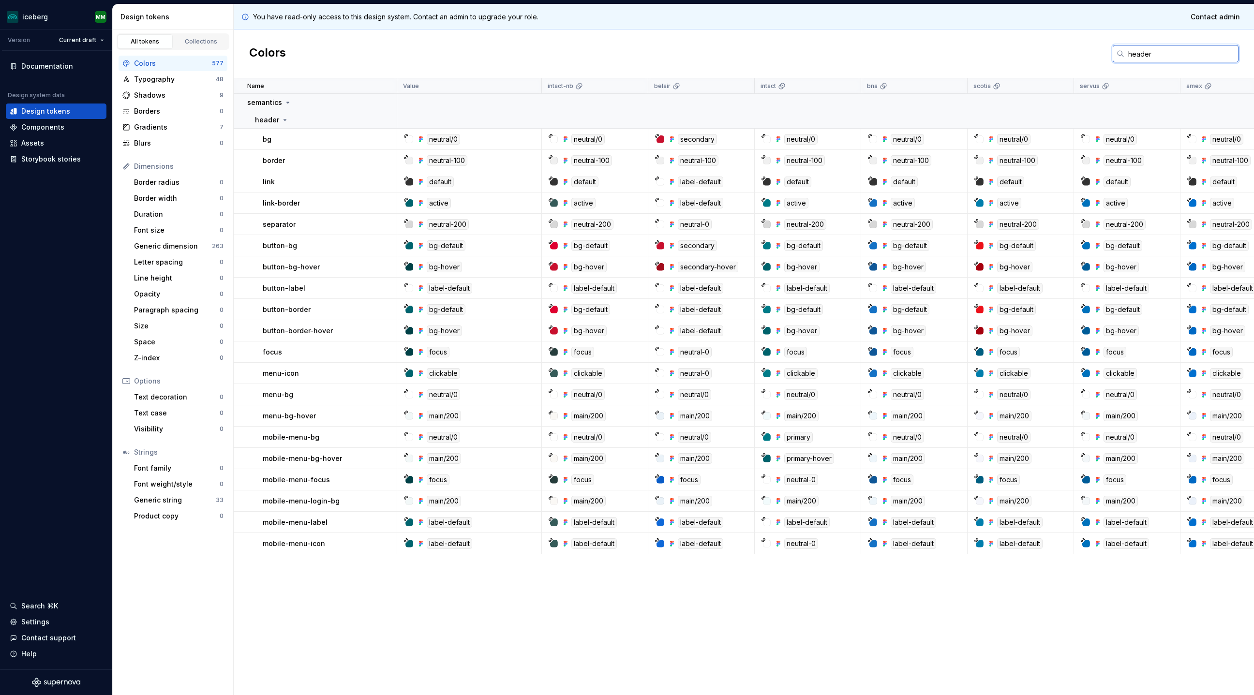
click at [836, 55] on input "header" at bounding box center [1181, 53] width 114 height 17
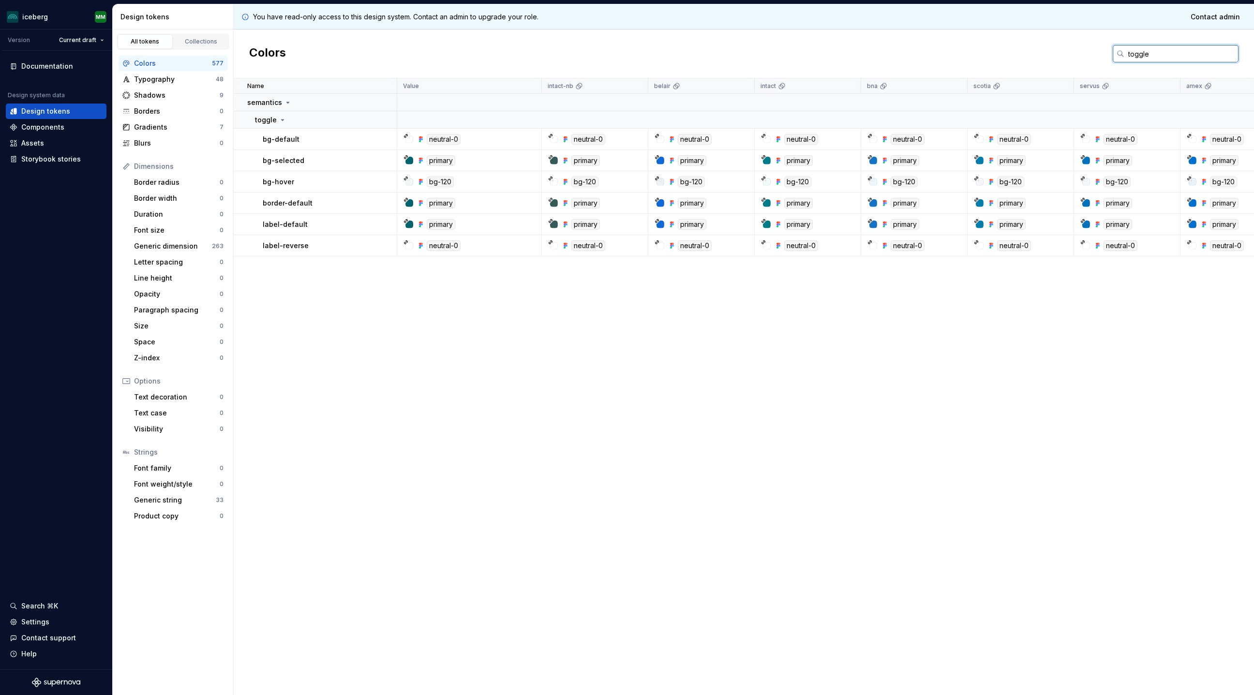
click at [836, 61] on input "toggle" at bounding box center [1181, 53] width 114 height 17
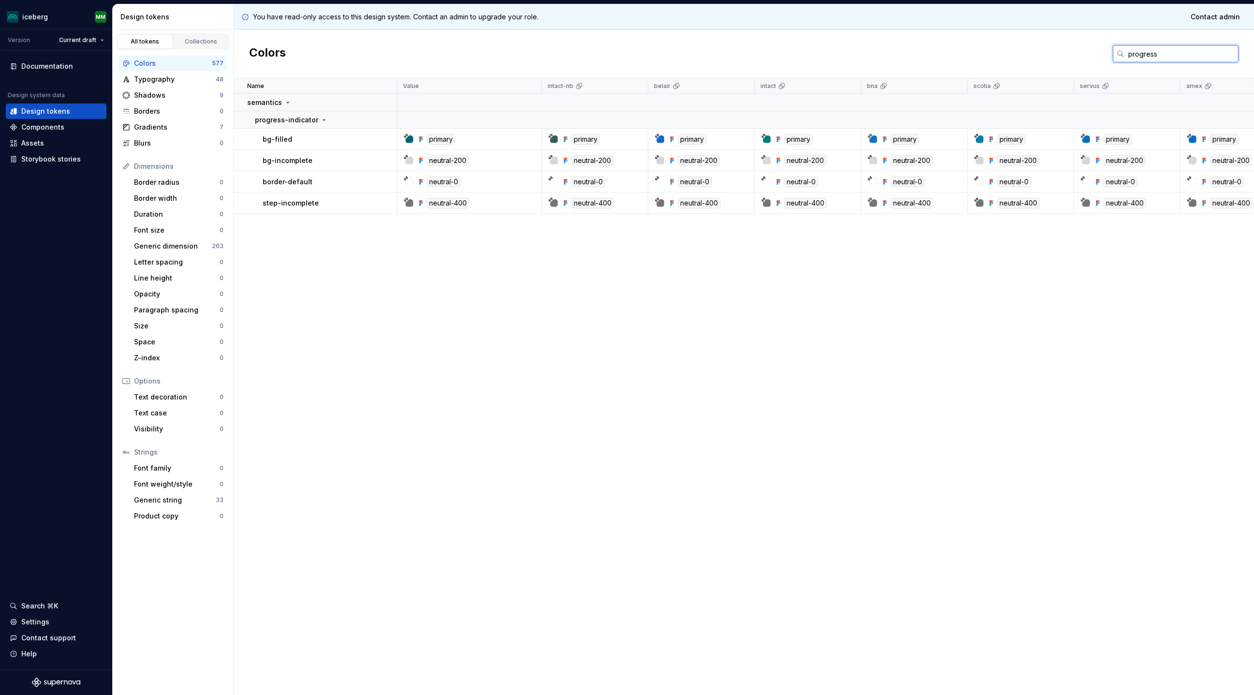
click at [836, 51] on input "progress" at bounding box center [1181, 53] width 114 height 17
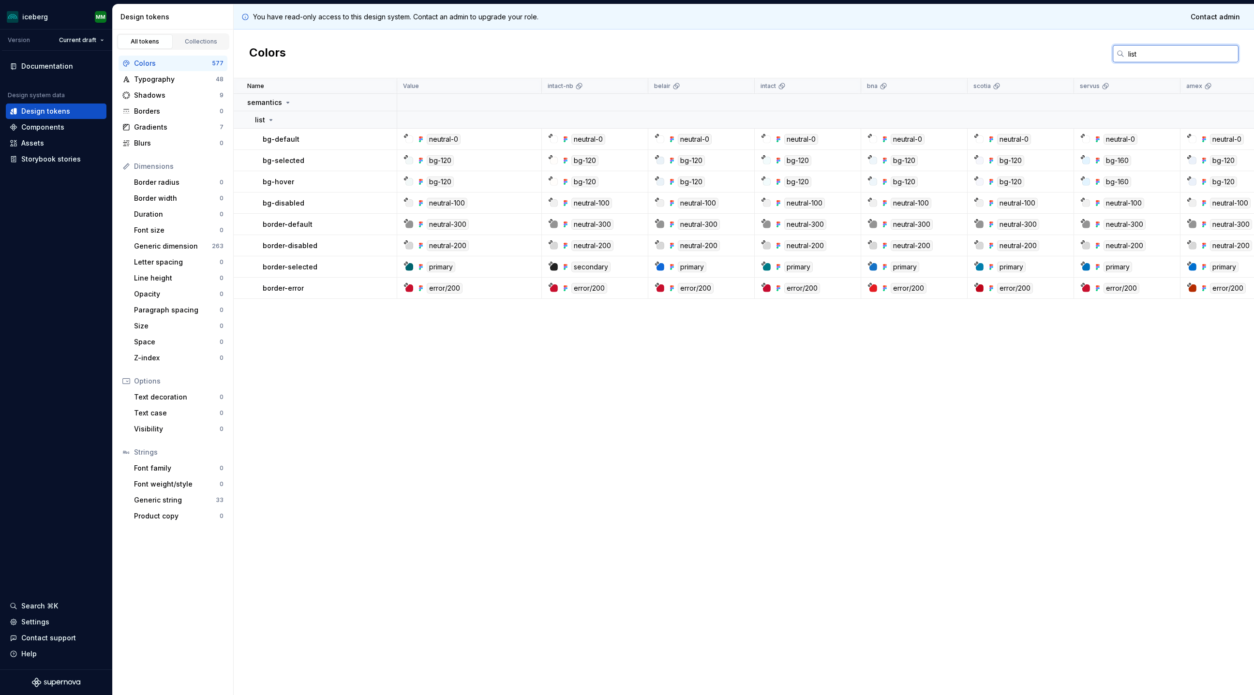
click at [836, 58] on input "list" at bounding box center [1181, 53] width 114 height 17
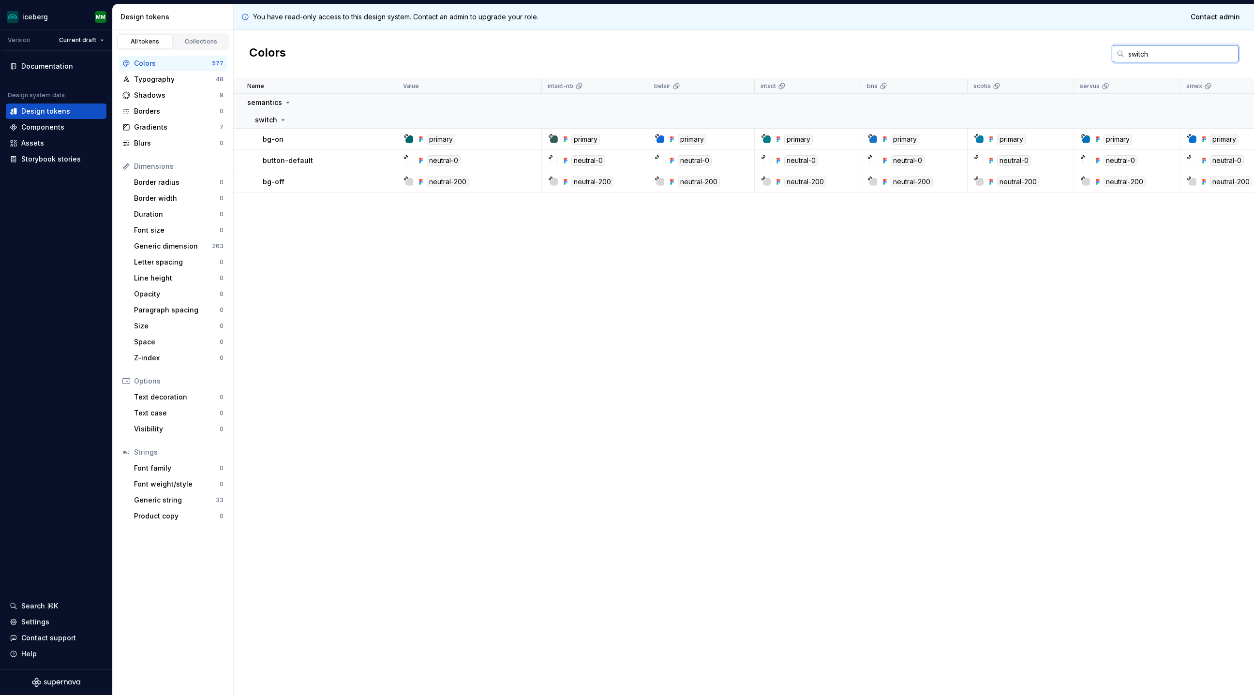
click at [836, 52] on input "switch" at bounding box center [1181, 53] width 114 height 17
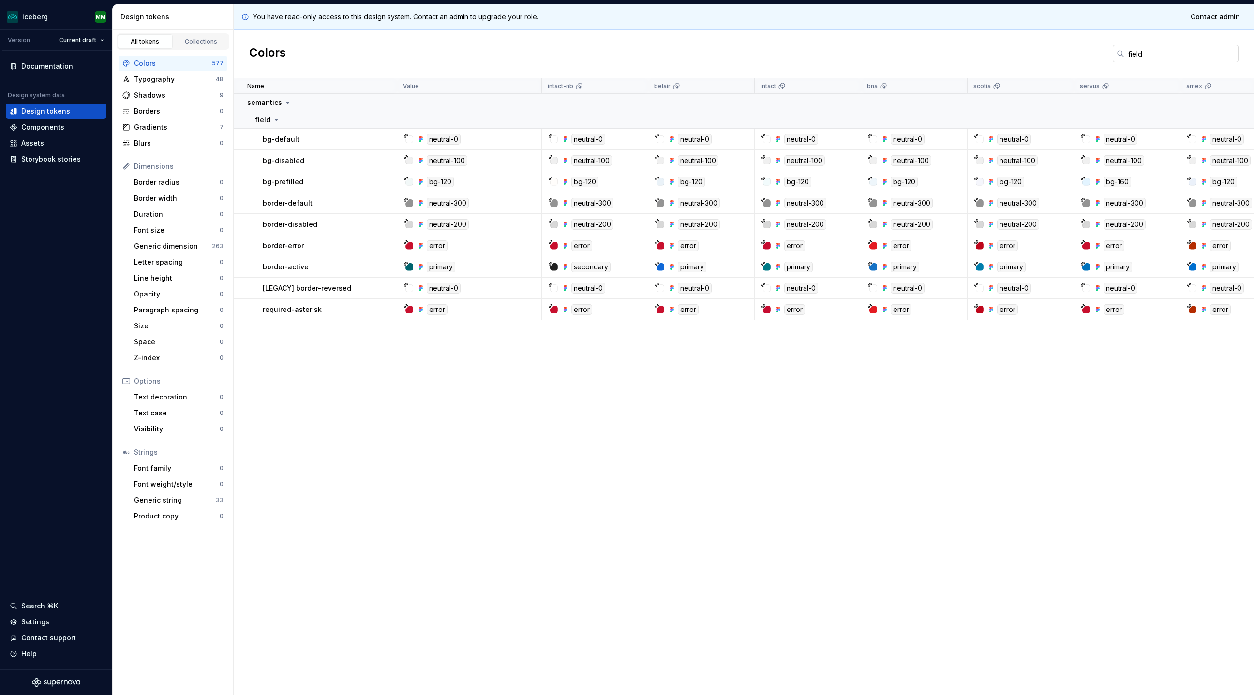
click at [836, 58] on input "field" at bounding box center [1181, 53] width 114 height 17
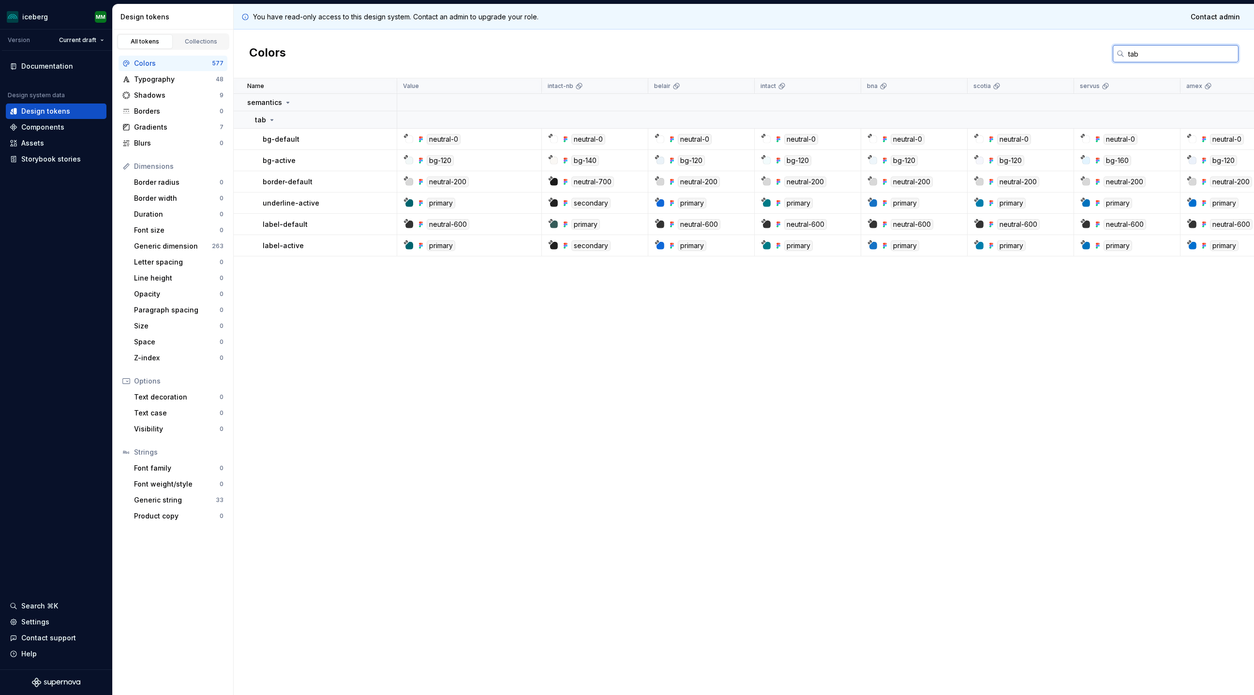
click at [836, 49] on input "tab" at bounding box center [1181, 53] width 114 height 17
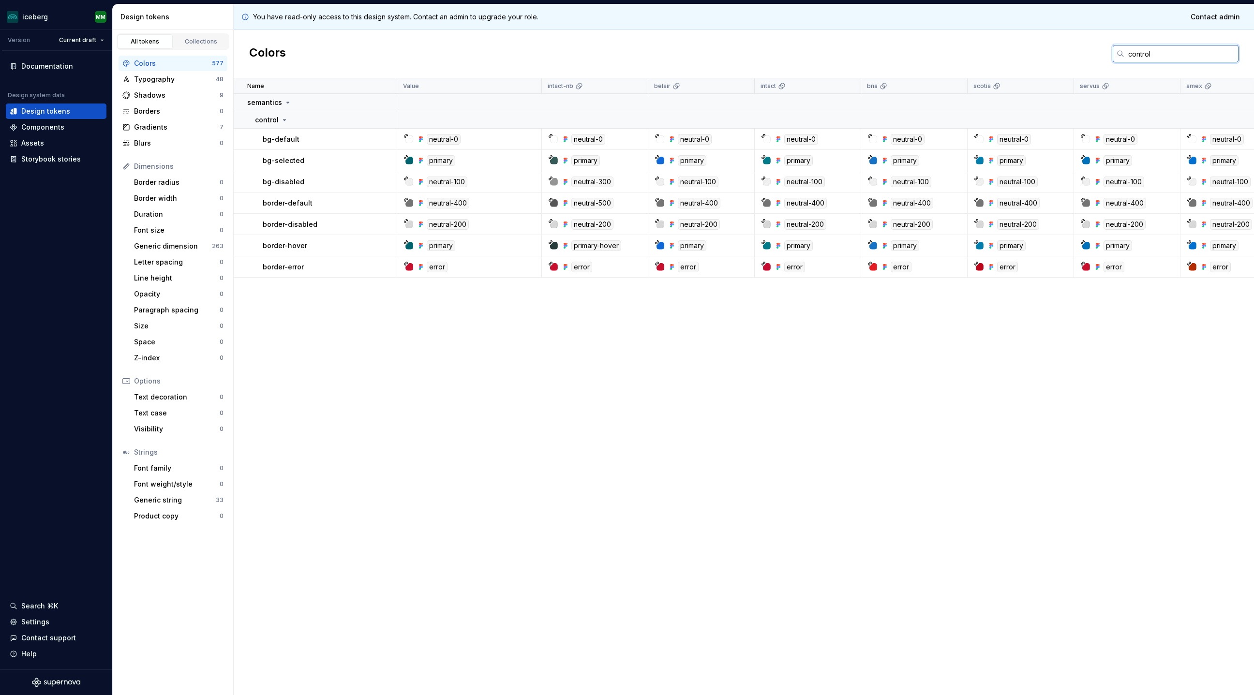
click at [836, 45] on input "control" at bounding box center [1181, 53] width 114 height 17
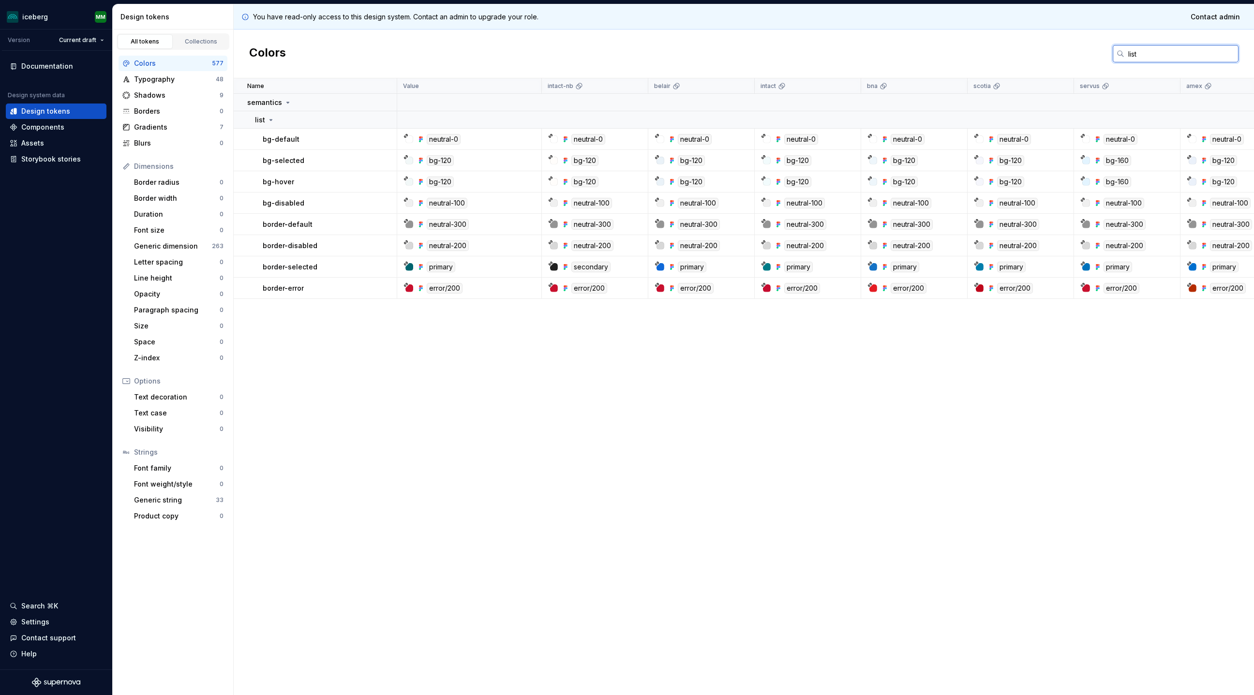
click at [836, 56] on input "list" at bounding box center [1181, 53] width 114 height 17
type input "j"
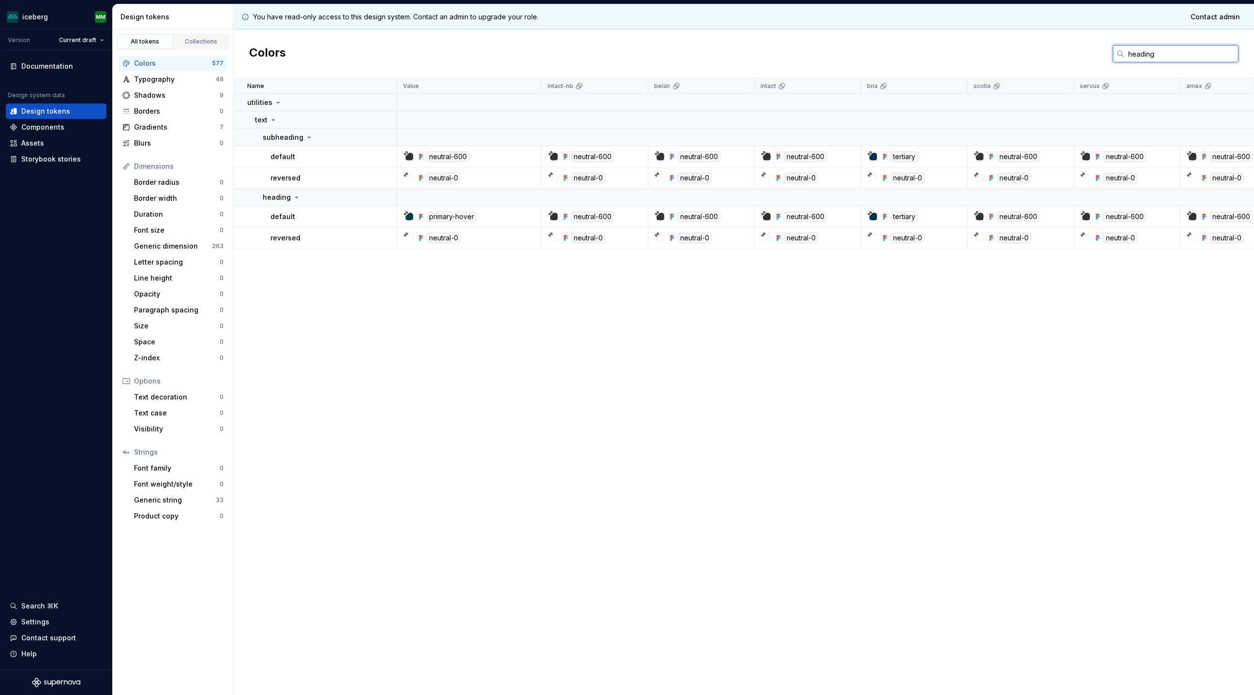
click at [836, 47] on input "heading" at bounding box center [1181, 53] width 114 height 17
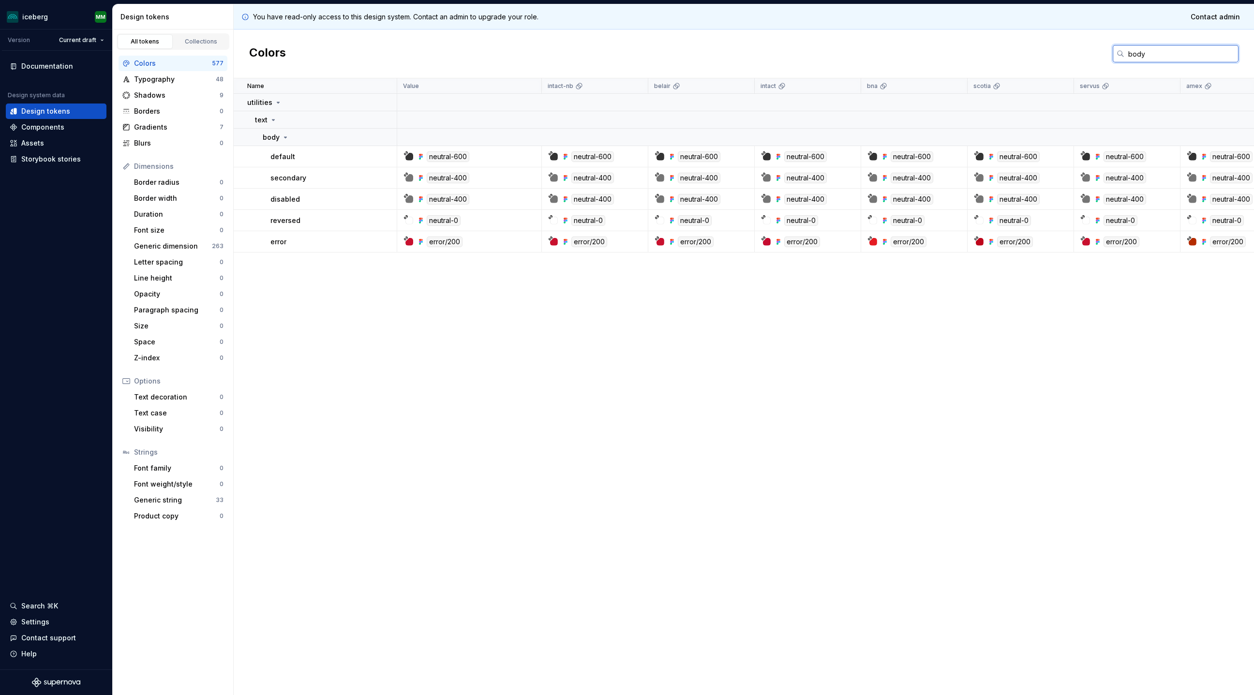
click at [836, 57] on input "body" at bounding box center [1181, 53] width 114 height 17
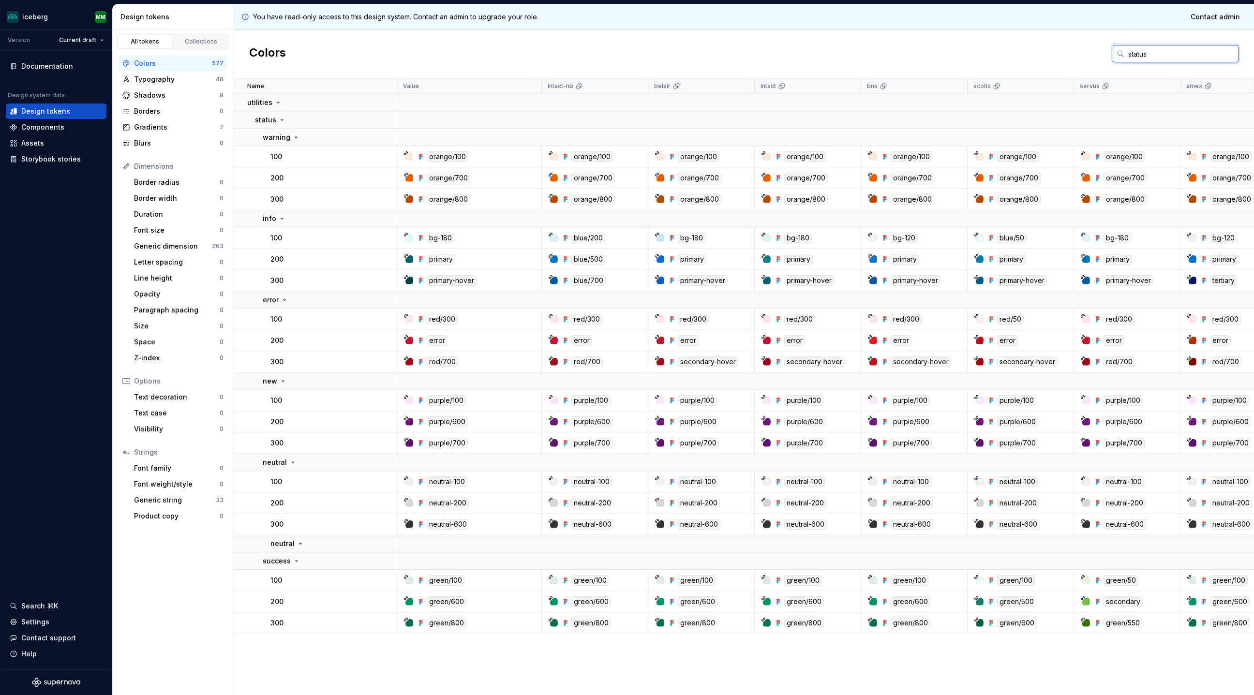
click at [836, 60] on input "status" at bounding box center [1181, 53] width 114 height 17
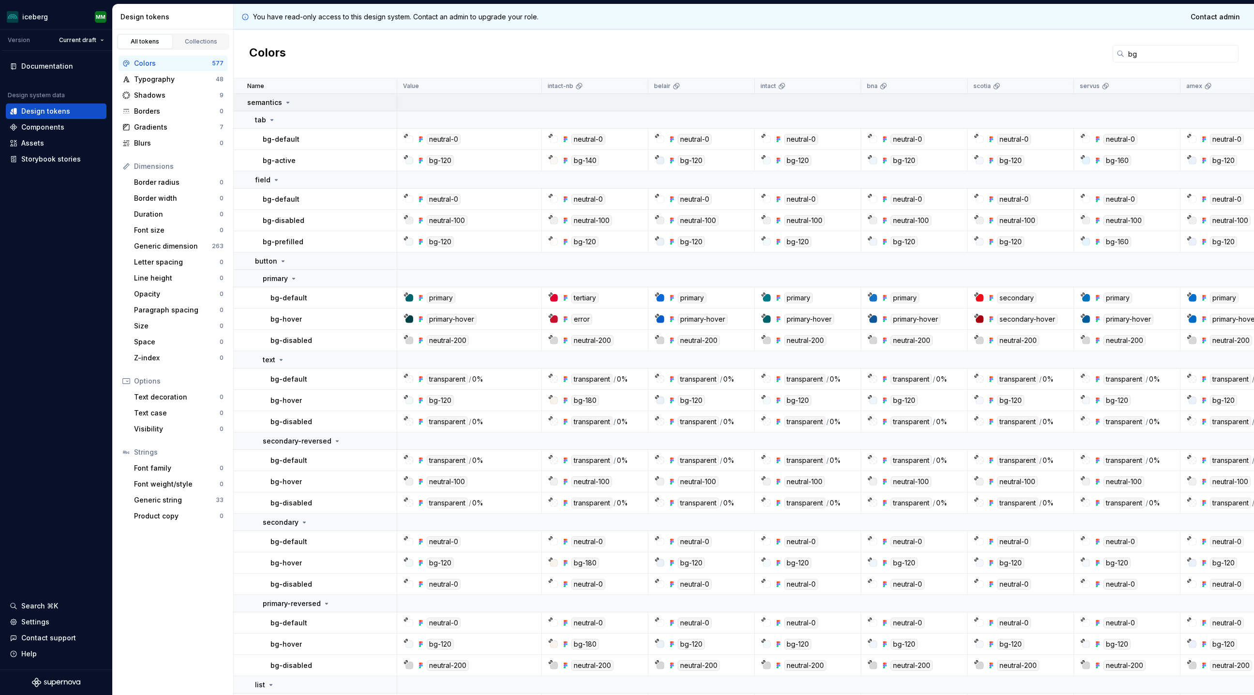
click at [282, 103] on div "semantics" at bounding box center [269, 103] width 45 height 10
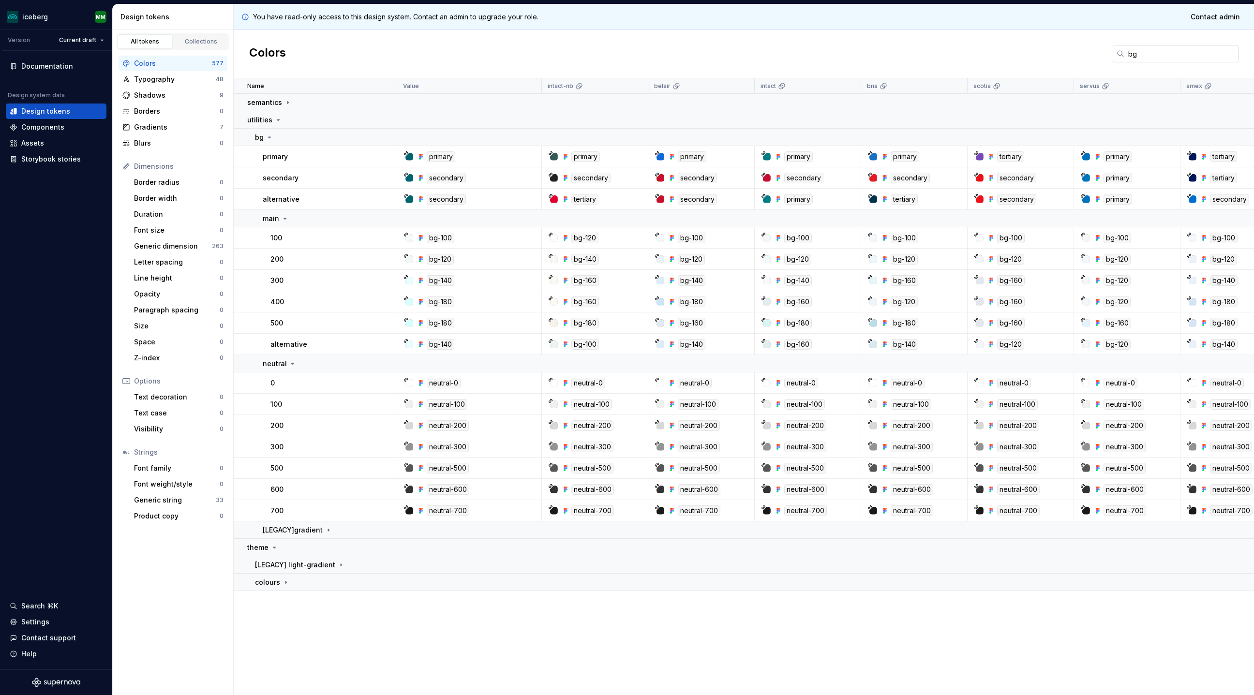
click at [836, 55] on input "bg" at bounding box center [1181, 53] width 114 height 17
click at [836, 58] on input "bg" at bounding box center [1181, 53] width 114 height 17
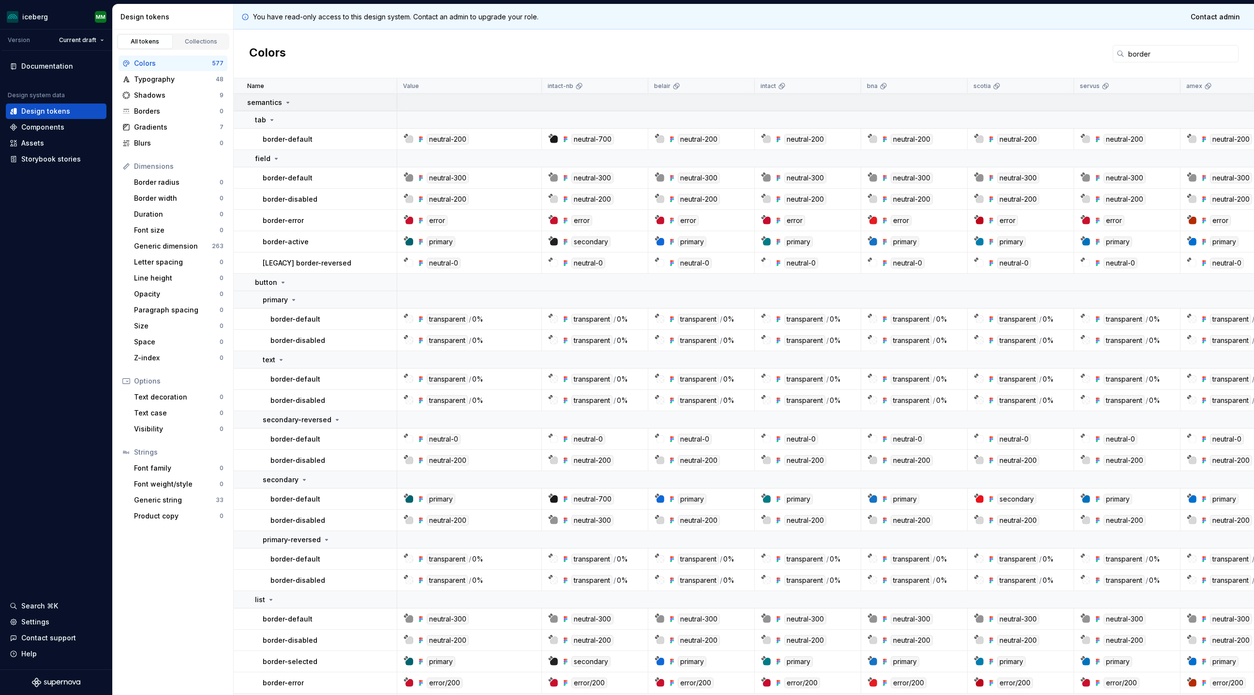
click at [287, 101] on icon at bounding box center [288, 103] width 8 height 8
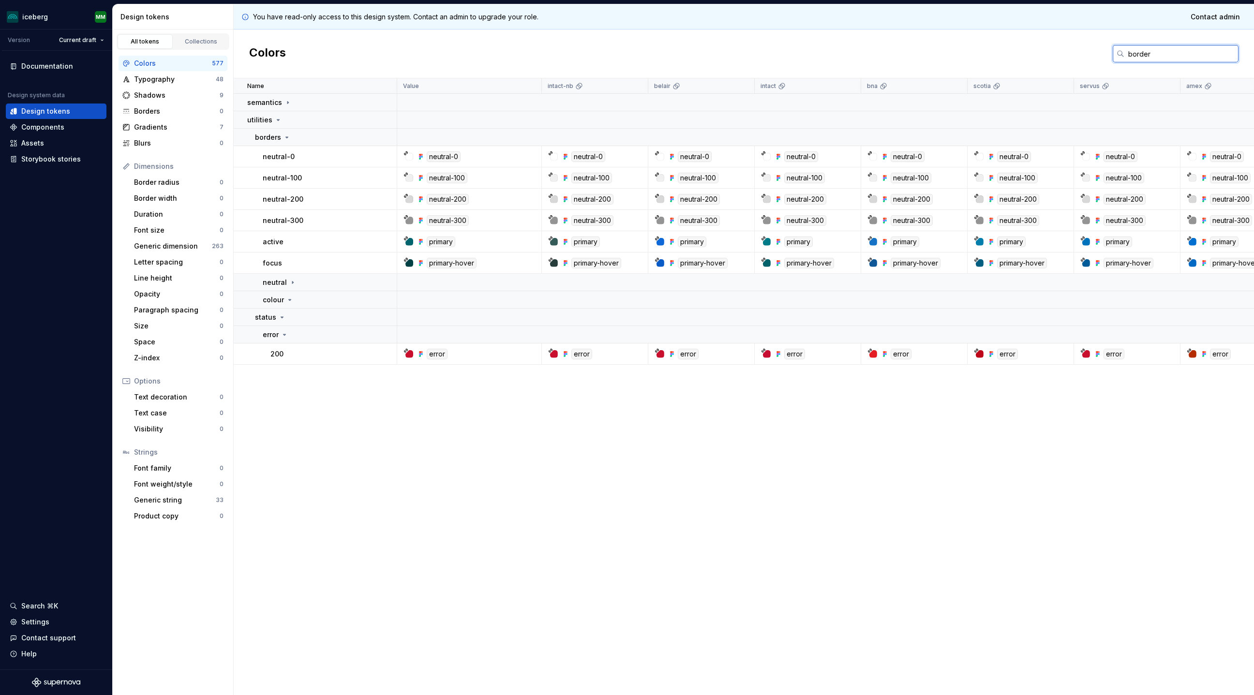
click at [836, 55] on input "border" at bounding box center [1181, 53] width 114 height 17
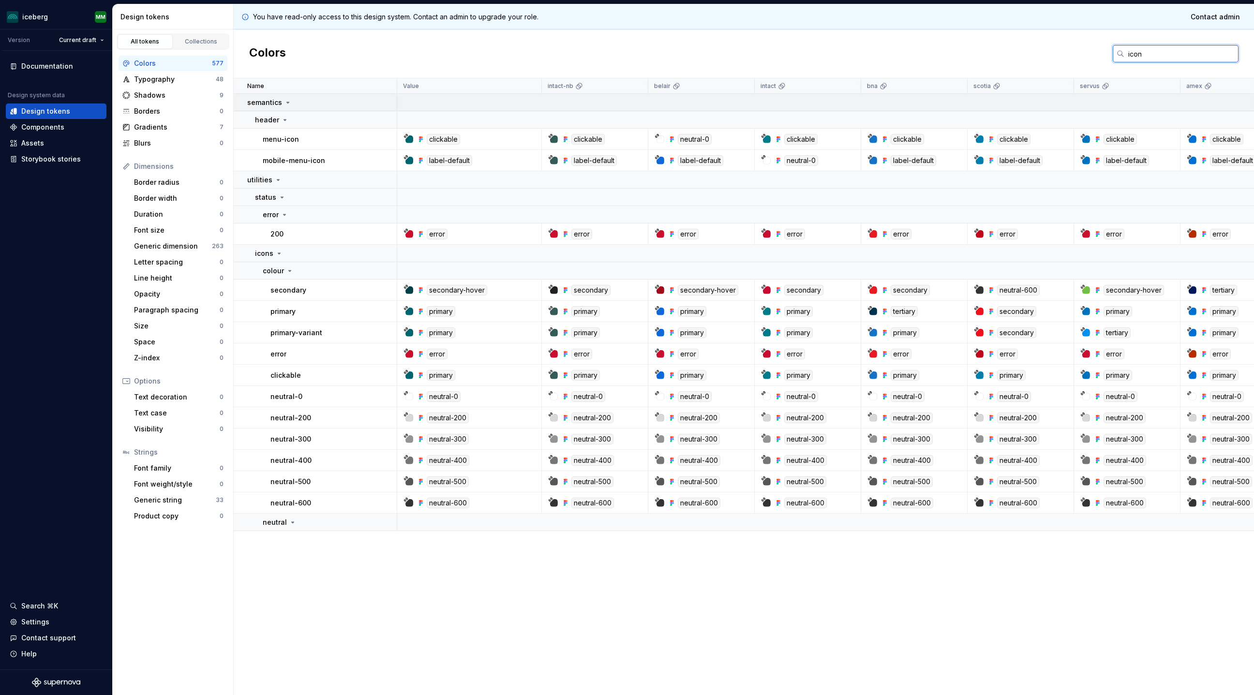
type input "icon"
click at [283, 97] on td "semantics" at bounding box center [316, 102] width 164 height 17
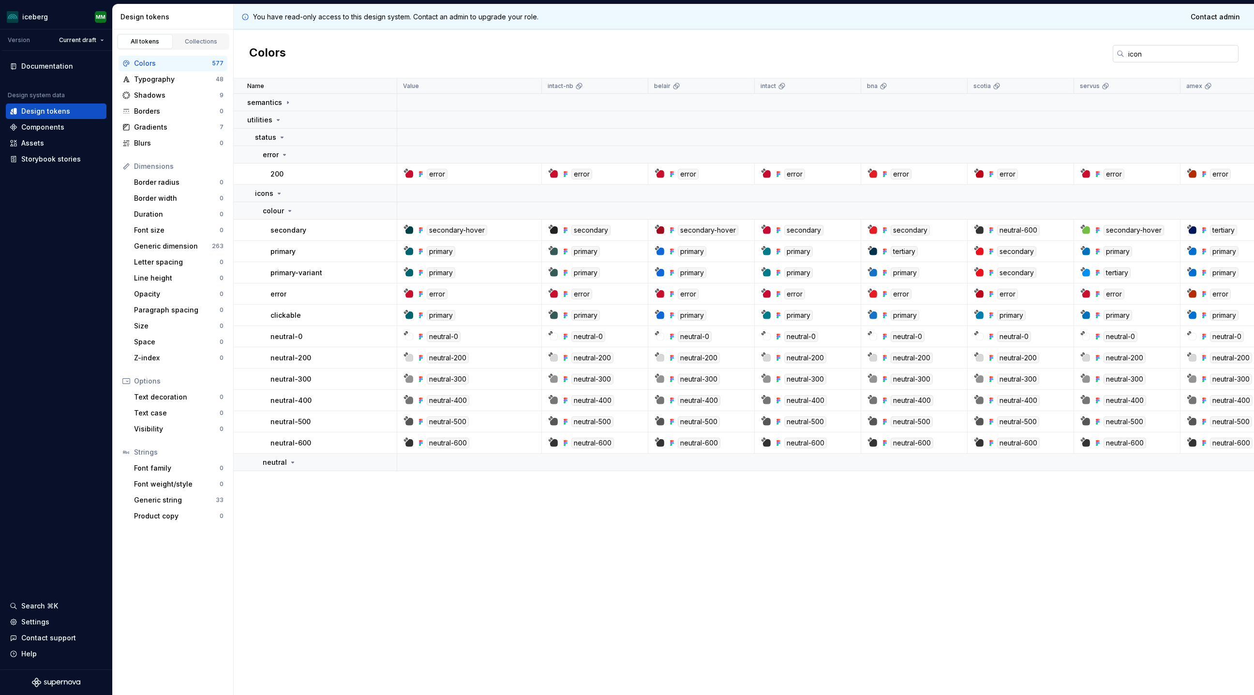
click at [836, 52] on input "icon" at bounding box center [1181, 53] width 114 height 17
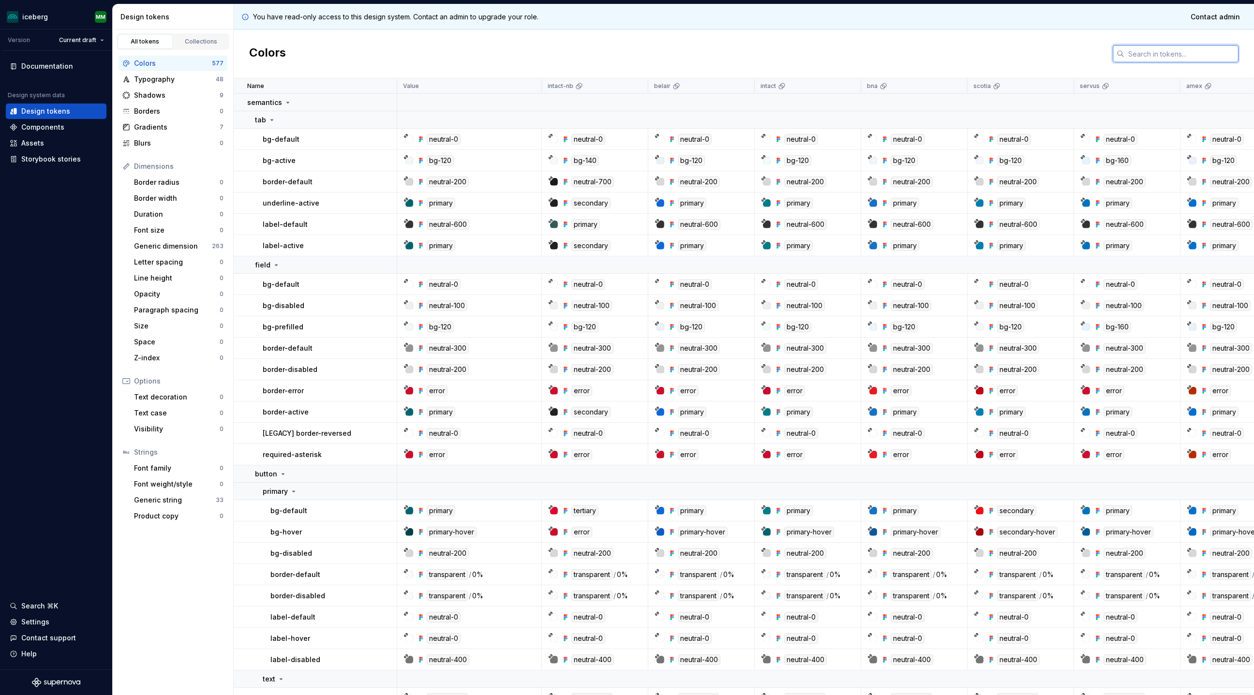
click at [836, 58] on input "text" at bounding box center [1181, 53] width 114 height 17
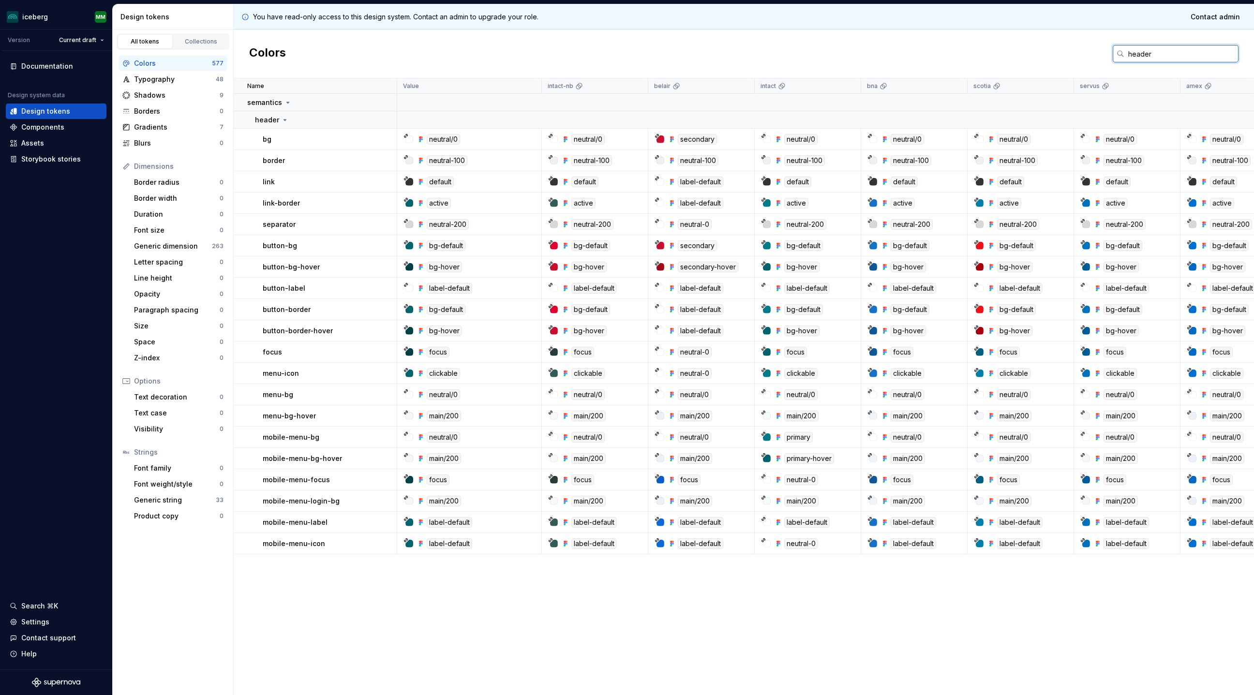
click at [836, 57] on input "header" at bounding box center [1181, 53] width 114 height 17
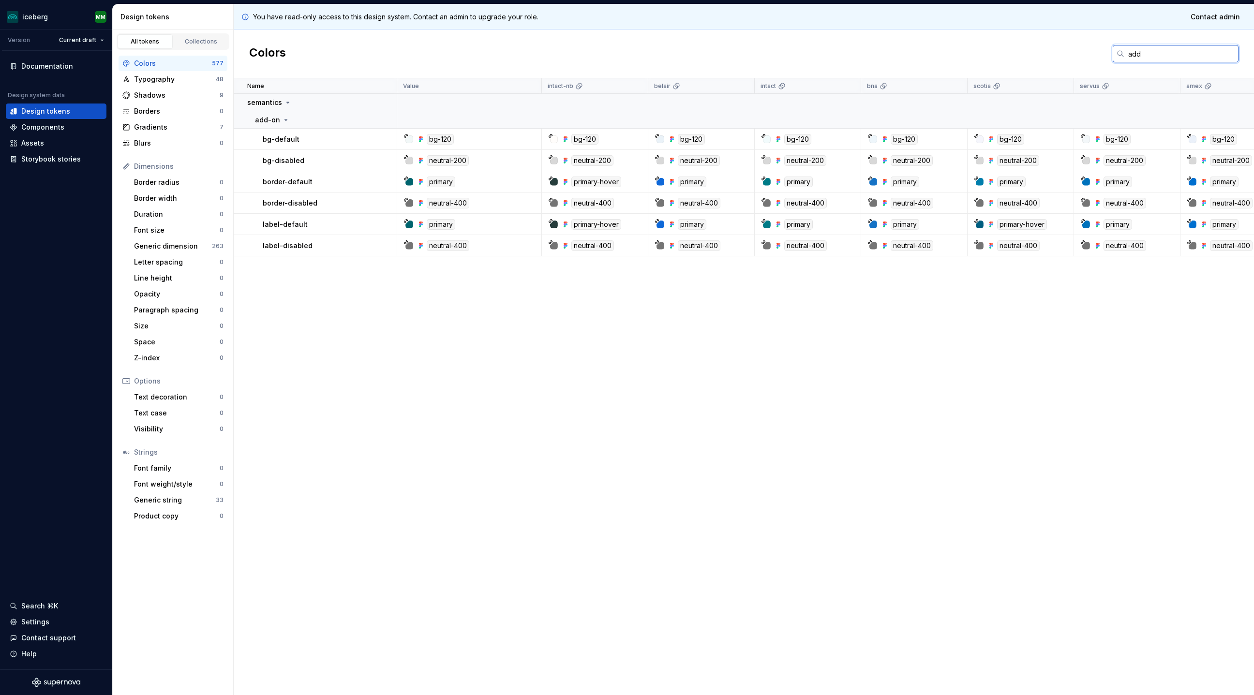
click at [836, 50] on input "add" at bounding box center [1181, 53] width 114 height 17
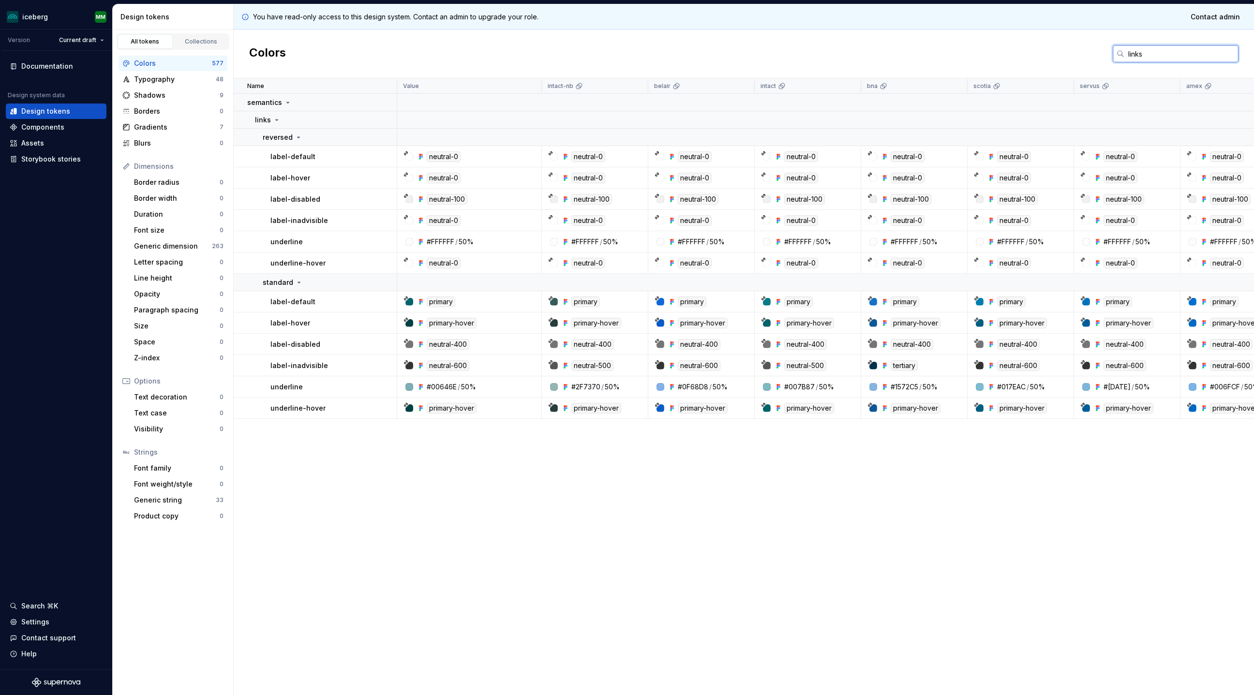
click at [836, 56] on input "links" at bounding box center [1181, 53] width 114 height 17
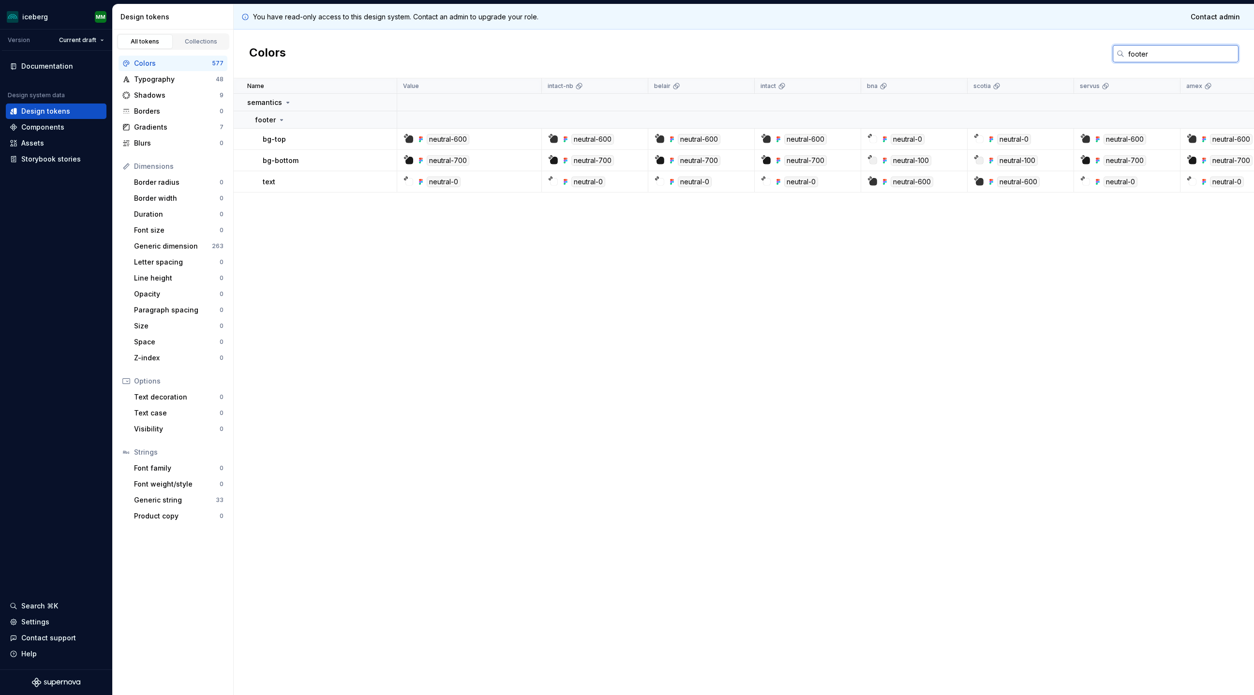
click at [836, 52] on input "footer" at bounding box center [1181, 53] width 114 height 17
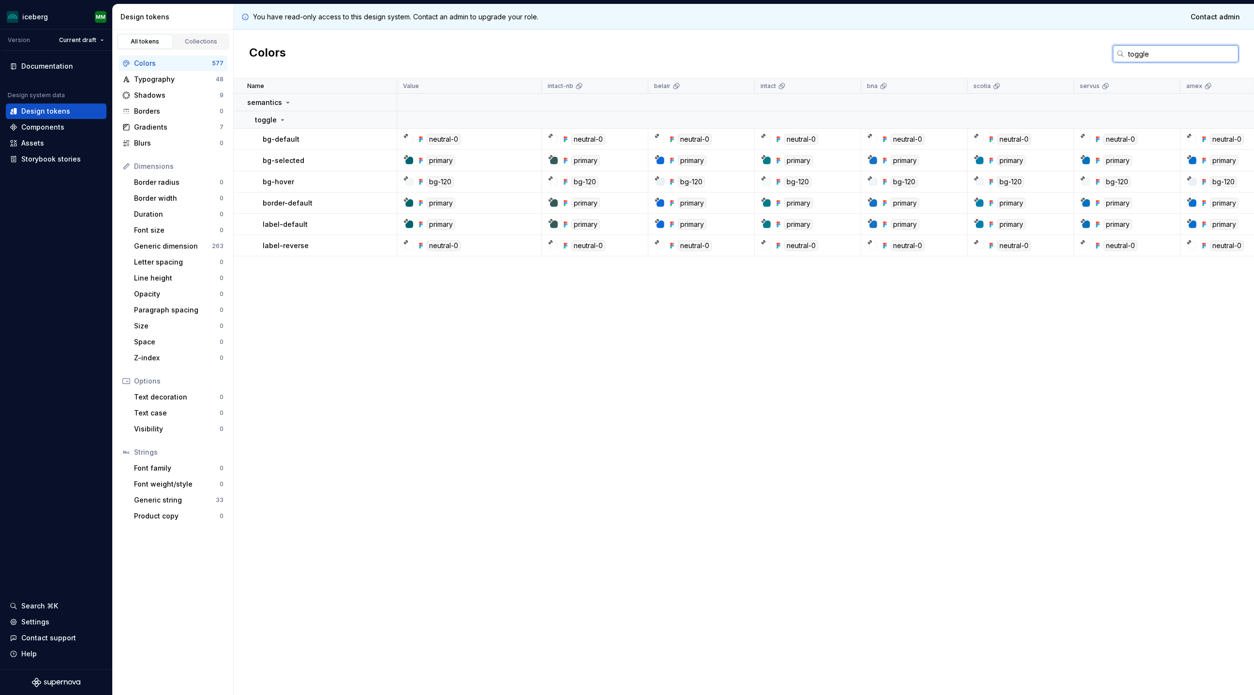
click at [836, 53] on input "toggle" at bounding box center [1181, 53] width 114 height 17
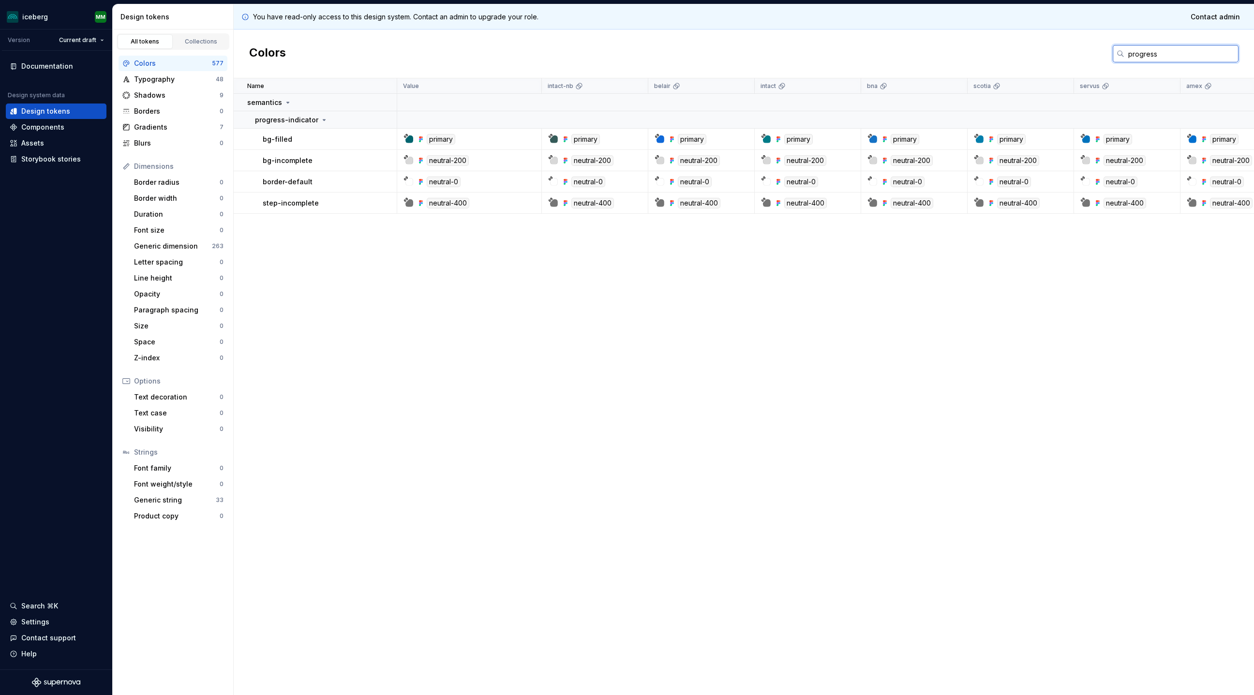
click at [836, 54] on input "progress" at bounding box center [1181, 53] width 114 height 17
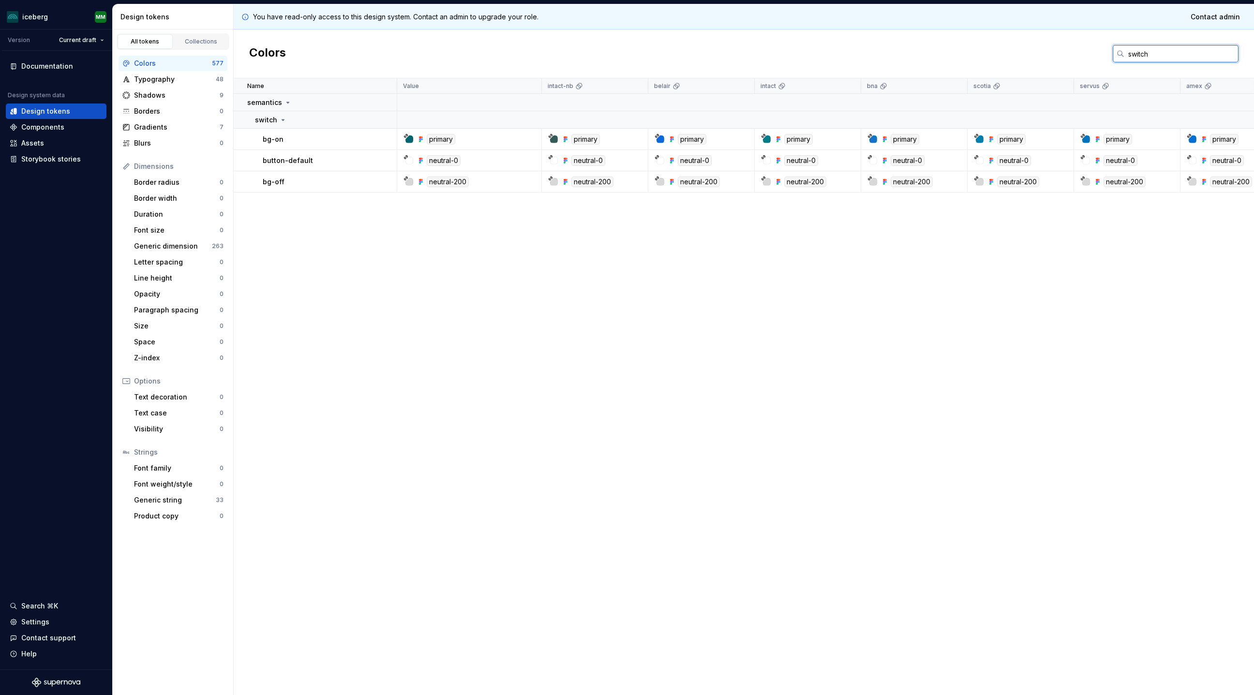
click at [836, 56] on input "switch" at bounding box center [1181, 53] width 114 height 17
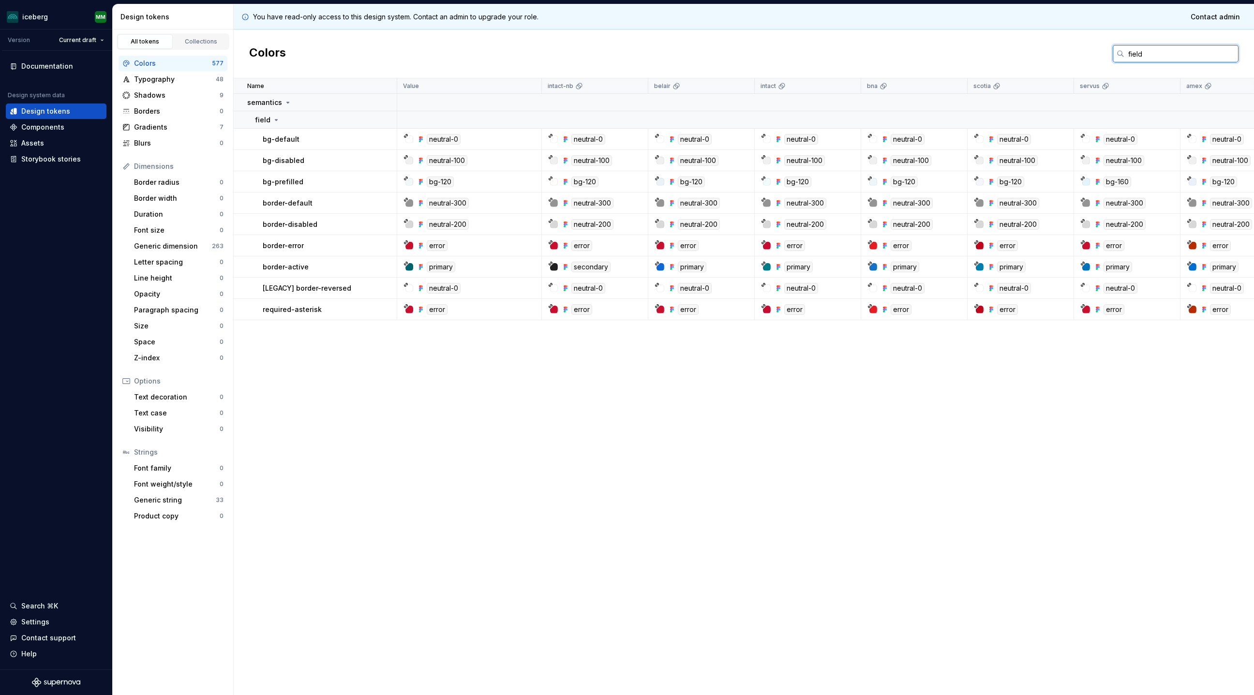
click at [836, 53] on input "field" at bounding box center [1181, 53] width 114 height 17
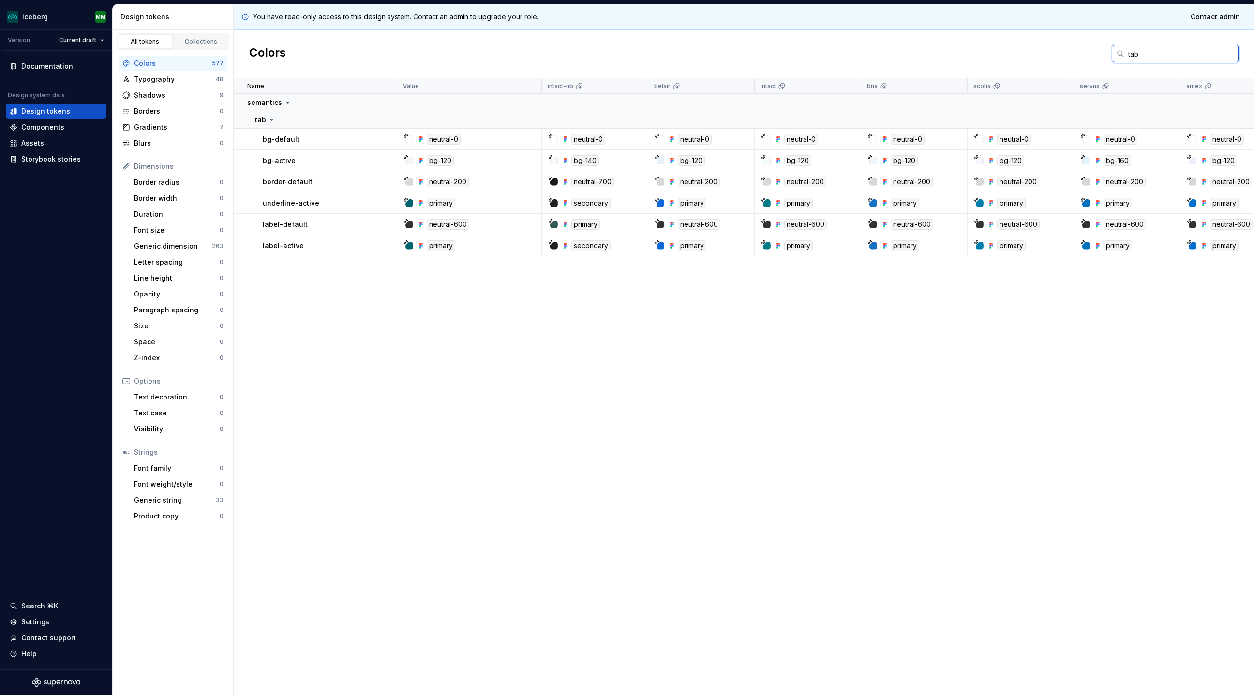
click at [836, 56] on input "tab" at bounding box center [1181, 53] width 114 height 17
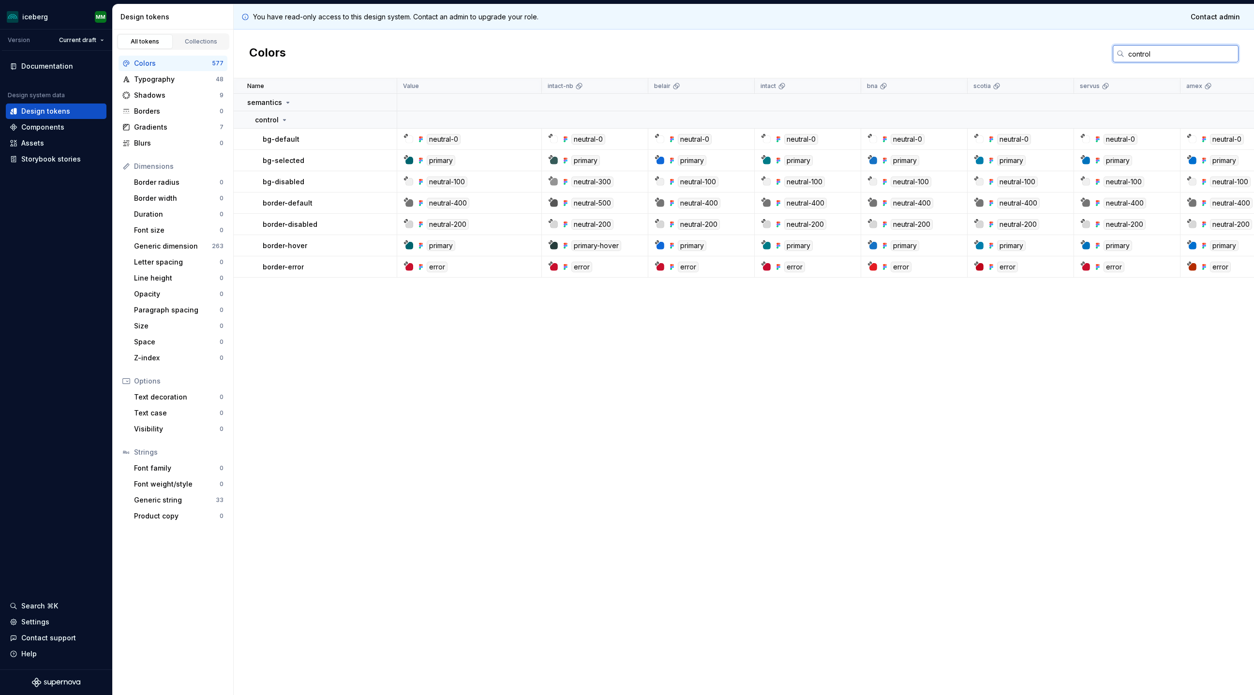
click at [836, 58] on input "control" at bounding box center [1181, 53] width 114 height 17
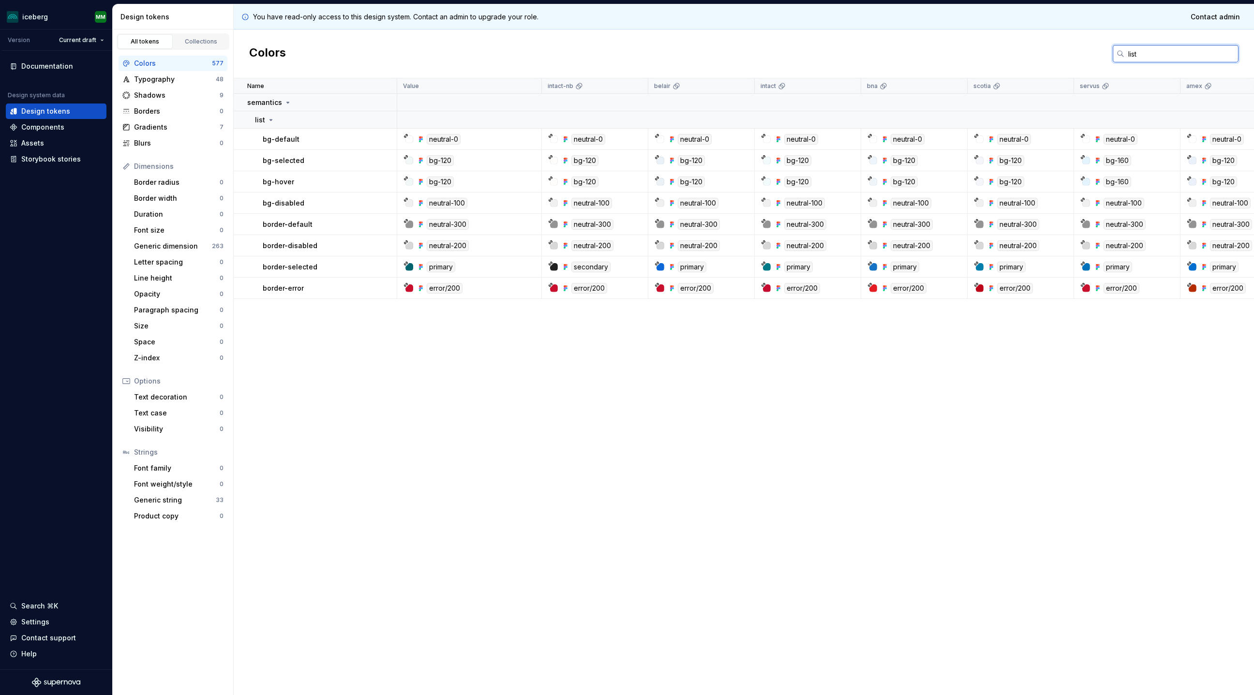
click at [836, 48] on input "list" at bounding box center [1181, 53] width 114 height 17
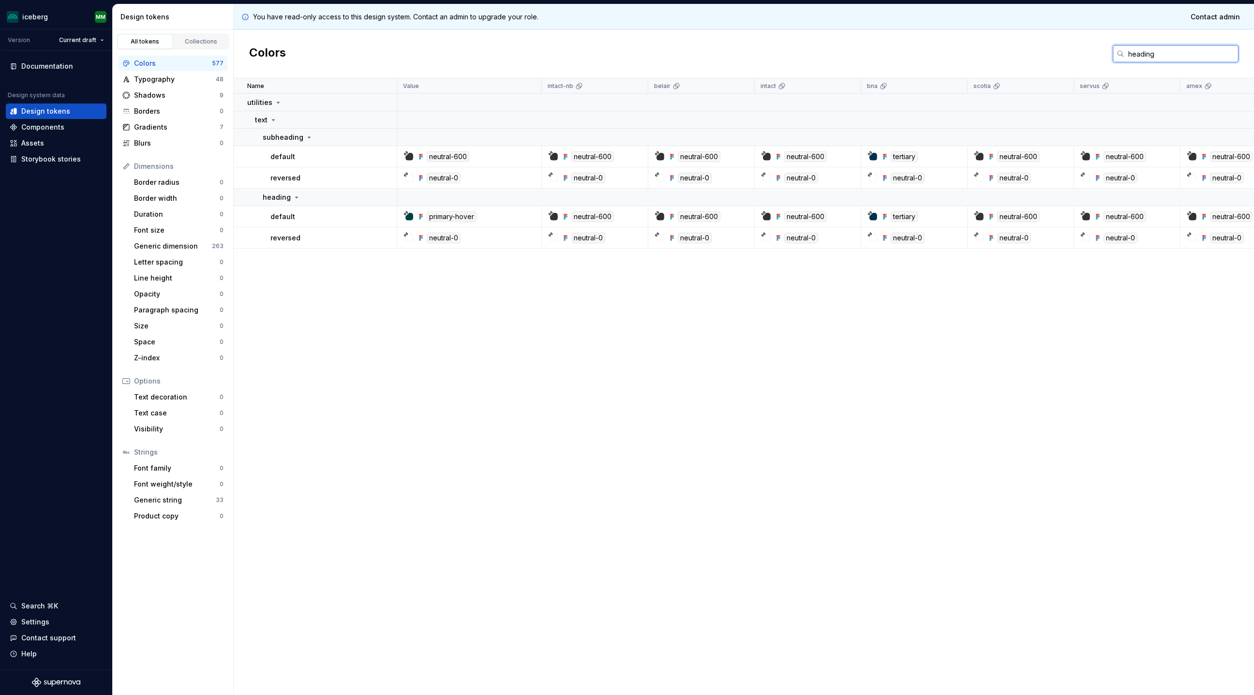
click at [836, 53] on input "heading" at bounding box center [1181, 53] width 114 height 17
click at [836, 43] on div "Colors heading" at bounding box center [744, 54] width 1020 height 49
click at [836, 61] on input "heading" at bounding box center [1181, 53] width 114 height 17
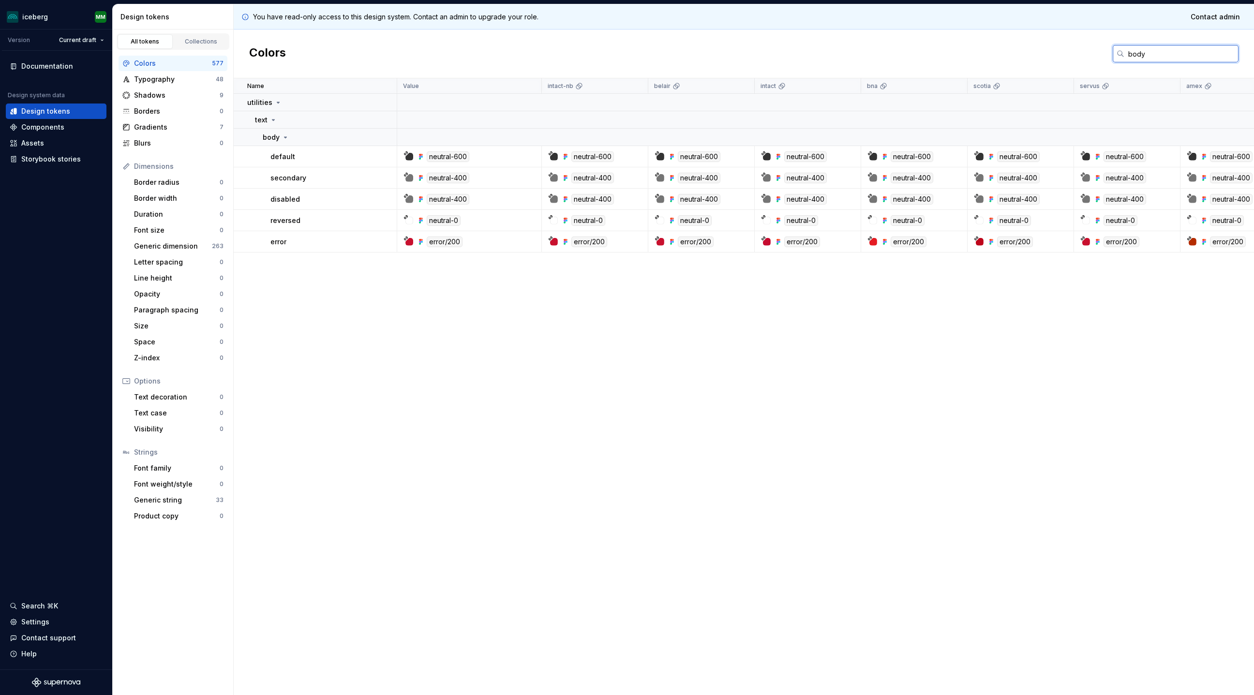
click at [836, 53] on input "body" at bounding box center [1181, 53] width 114 height 17
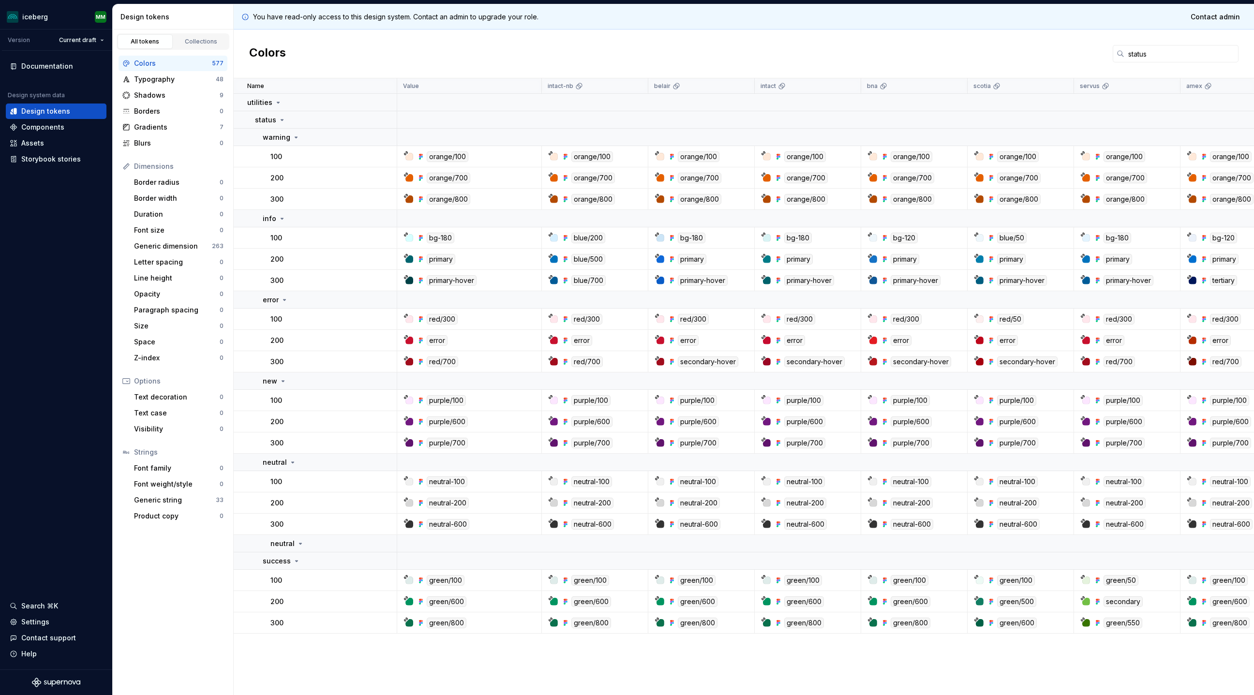
click at [552, 236] on icon at bounding box center [550, 234] width 5 height 5
click at [584, 238] on div "blue/200" at bounding box center [588, 238] width 34 height 11
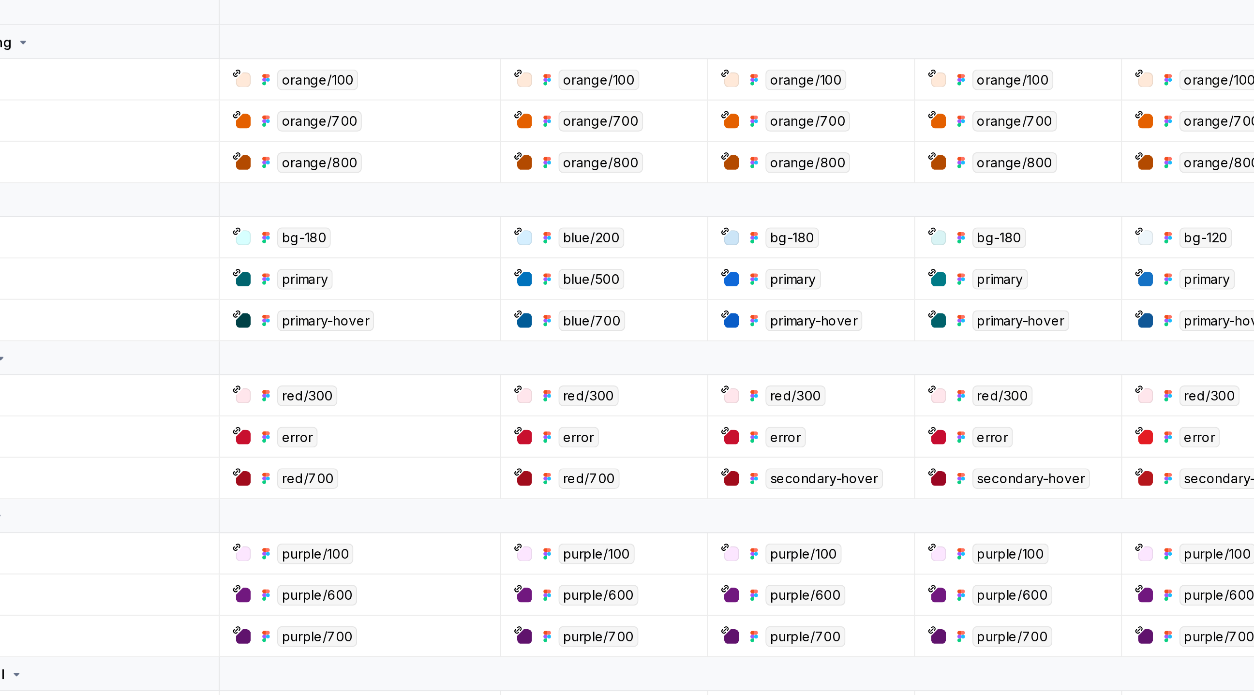
click at [584, 238] on div "blue/200" at bounding box center [588, 238] width 34 height 11
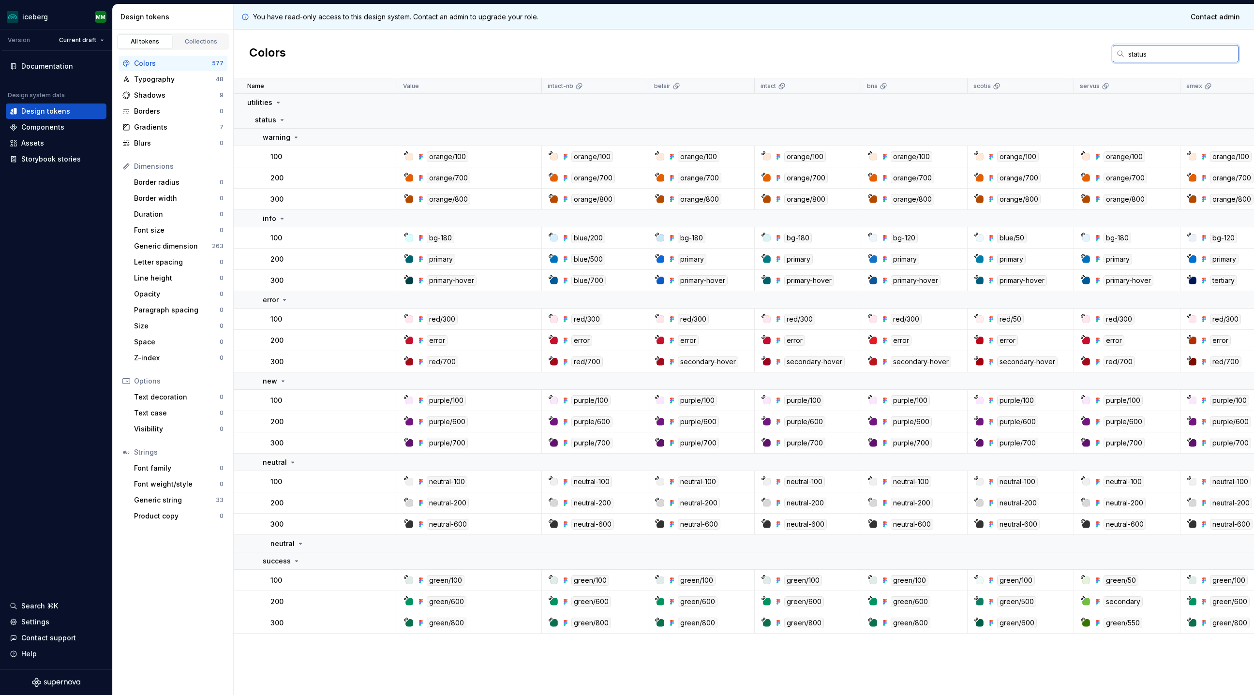
click at [836, 52] on input "status" at bounding box center [1181, 53] width 114 height 17
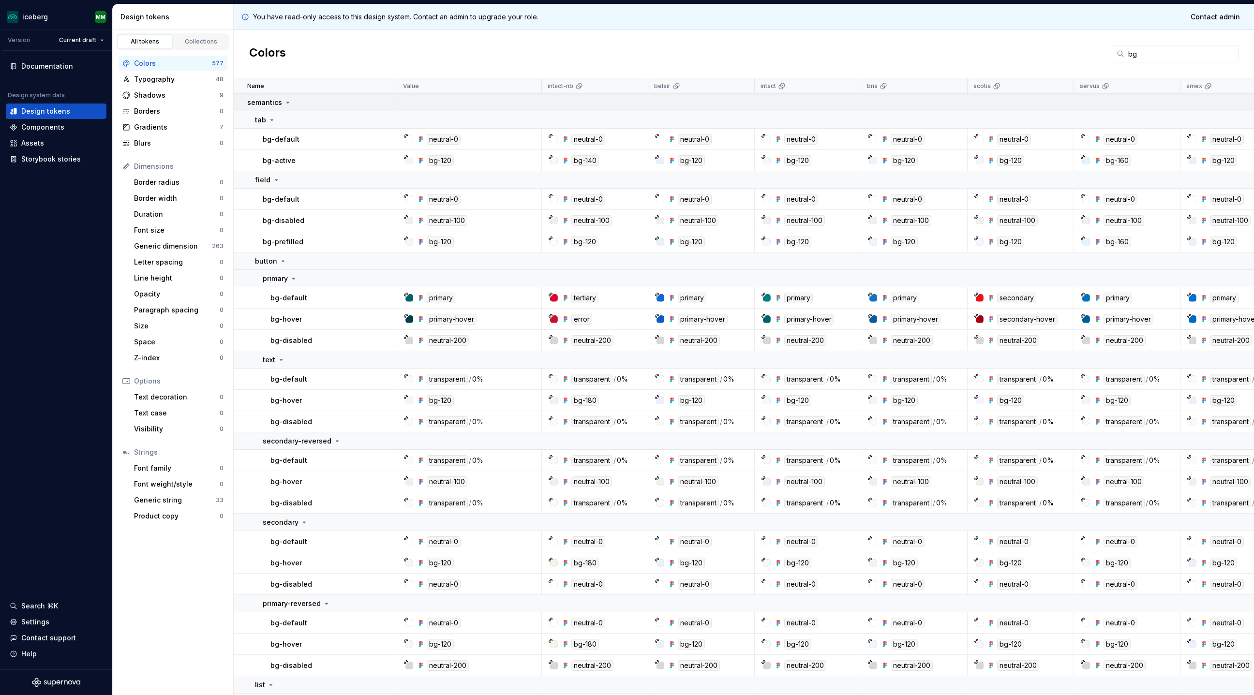
click at [286, 103] on icon at bounding box center [288, 103] width 8 height 8
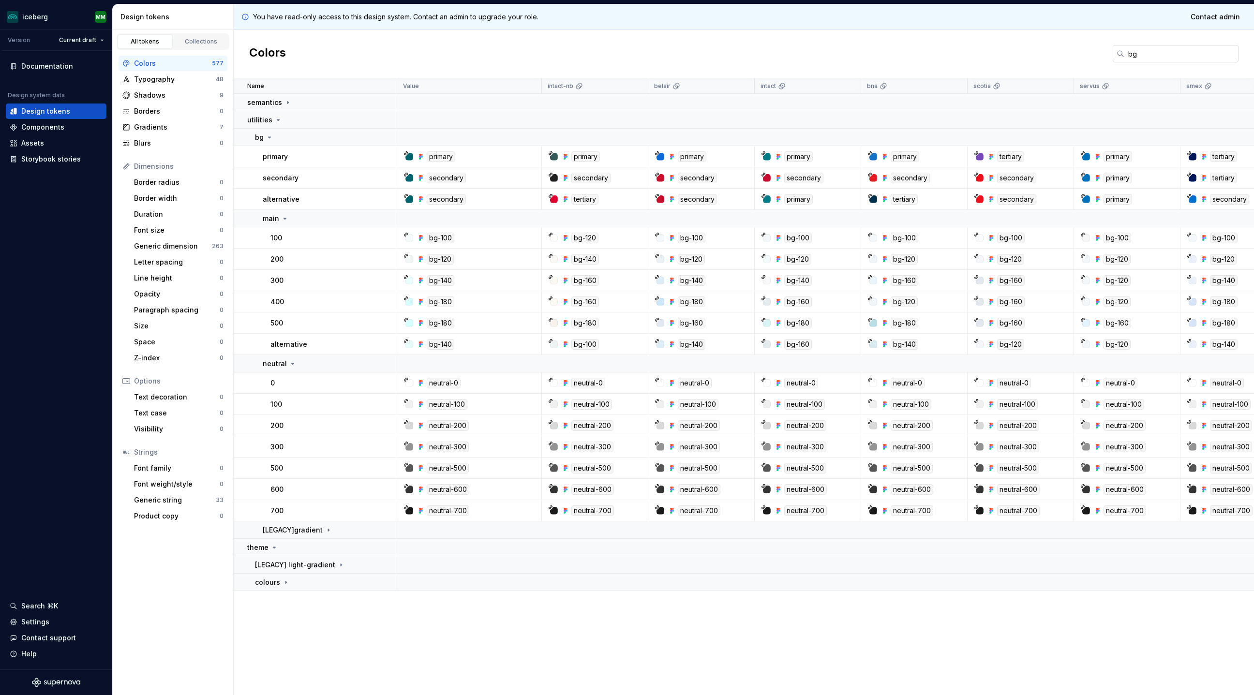
click at [836, 54] on input "bg" at bounding box center [1181, 53] width 114 height 17
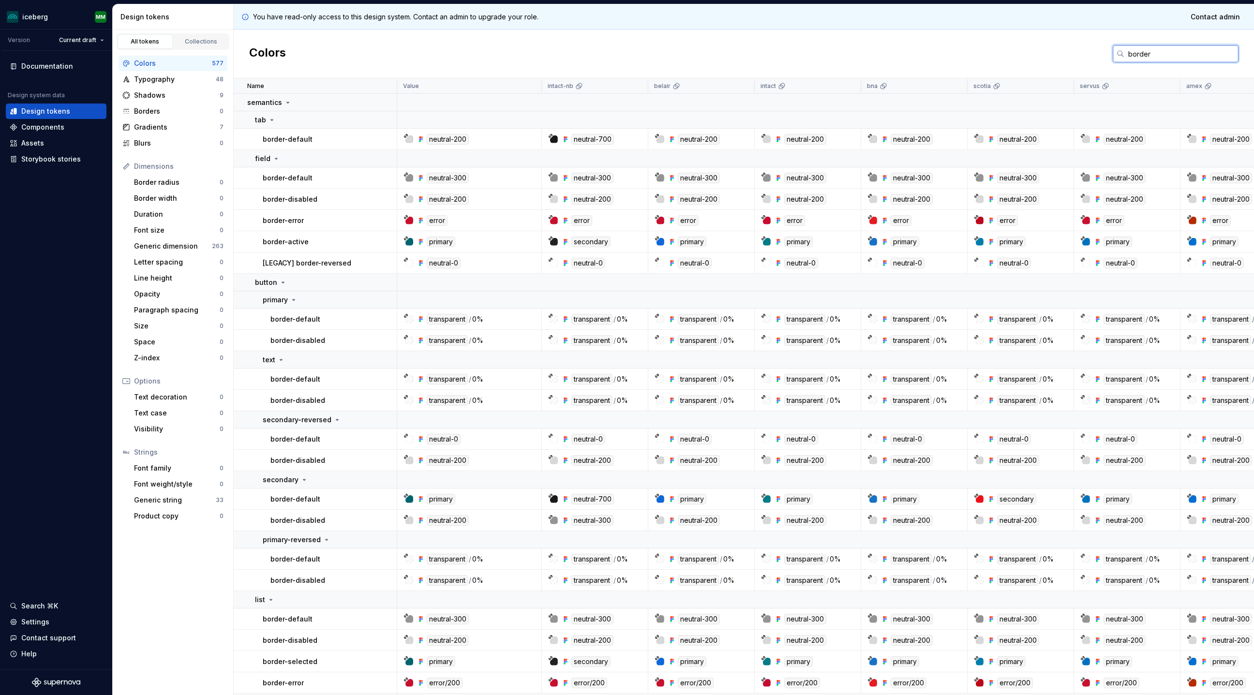
click at [836, 45] on input "border" at bounding box center [1181, 53] width 114 height 17
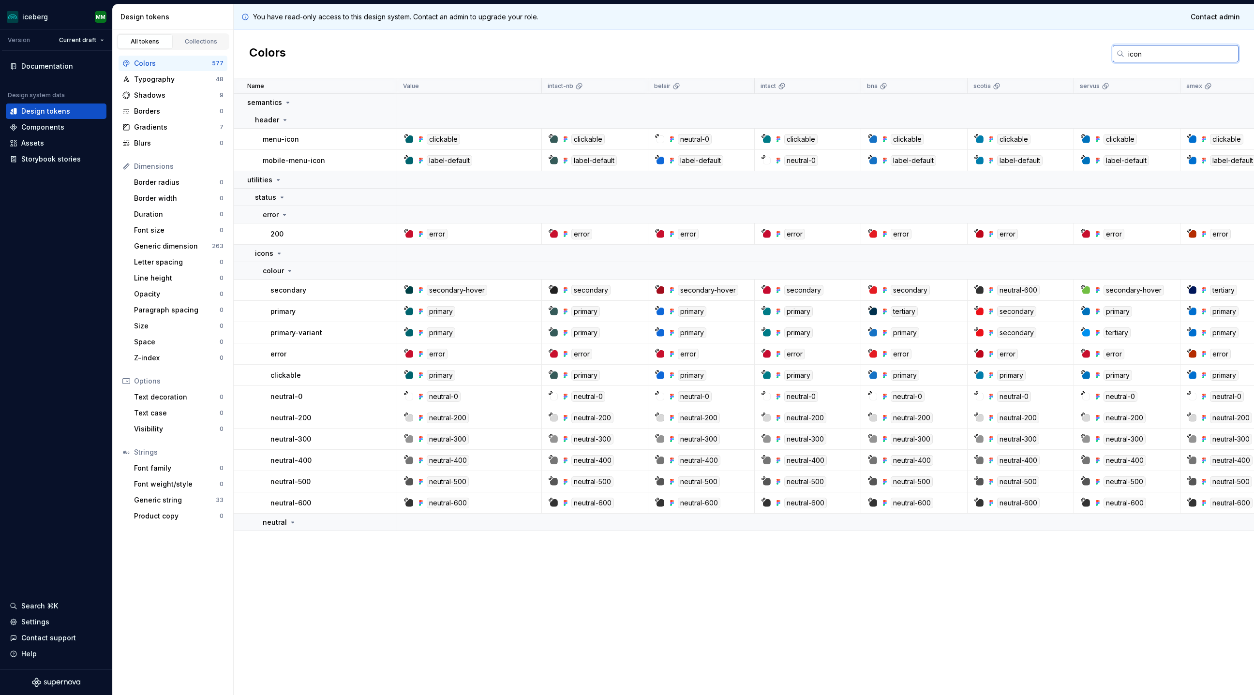
click at [836, 55] on input "icon" at bounding box center [1181, 53] width 114 height 17
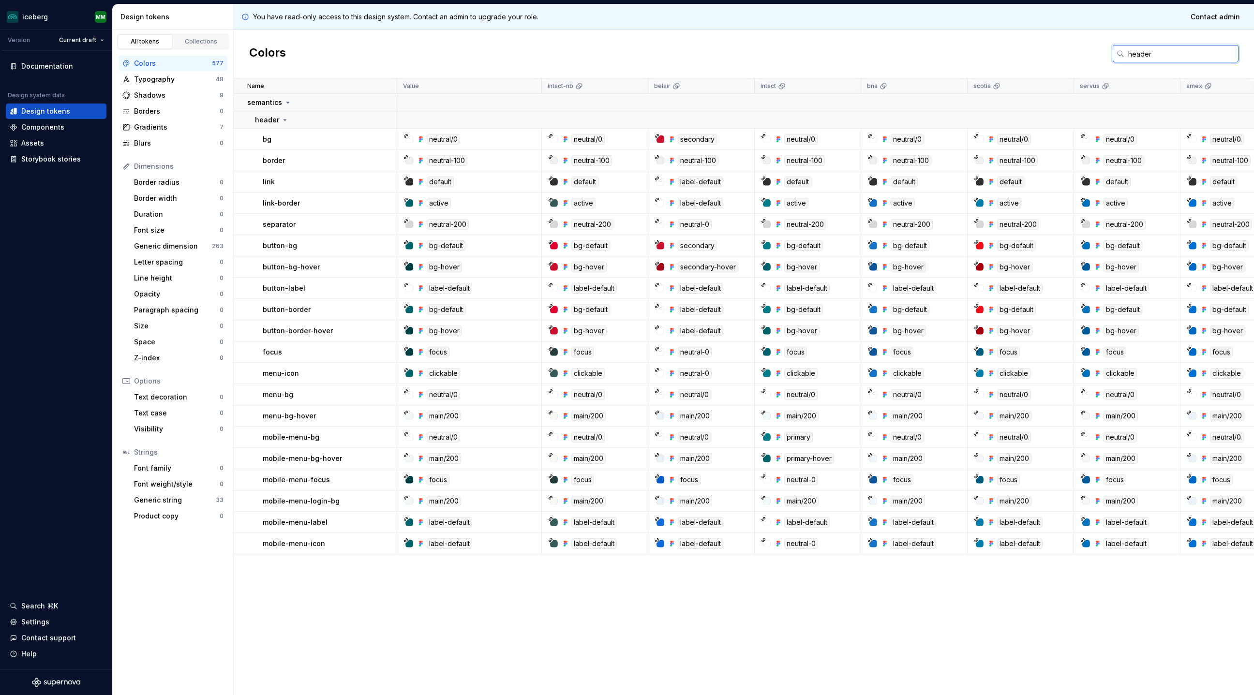
click at [836, 58] on input "header" at bounding box center [1181, 53] width 114 height 17
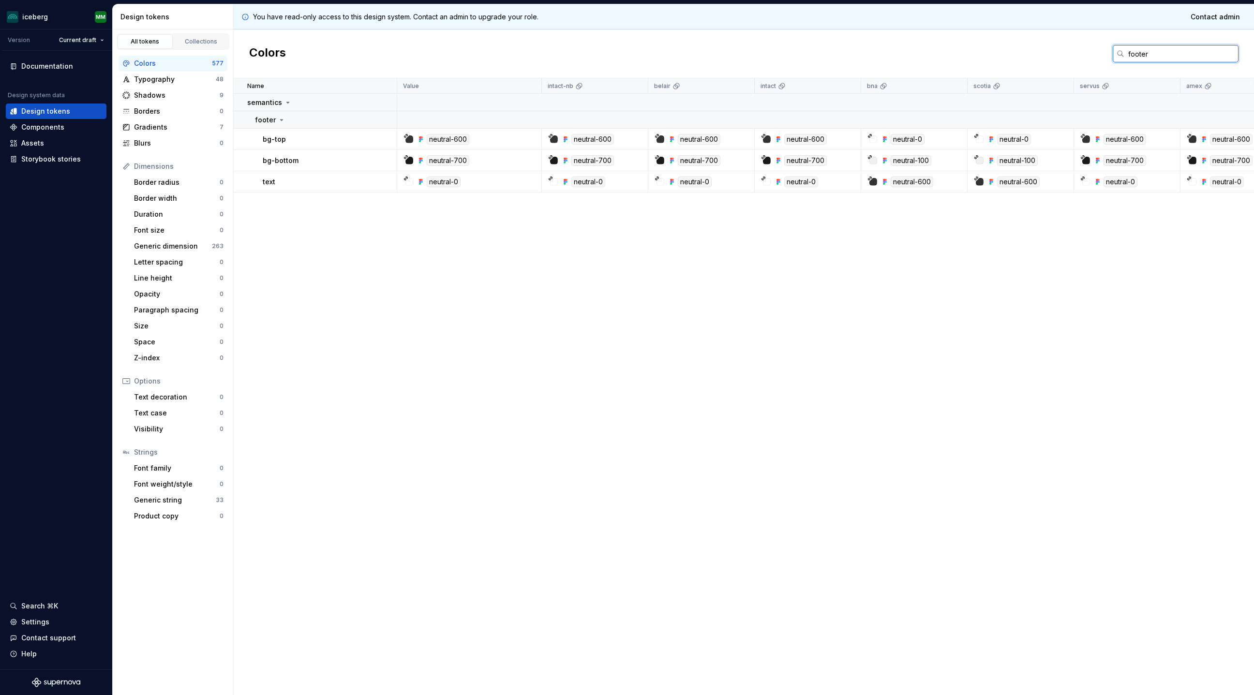
type input "footer"
click at [836, 392] on div "Name Value intact-[PERSON_NAME] intact bna scotia servus amex ios android Descr…" at bounding box center [744, 386] width 1020 height 617
